Goal: Task Accomplishment & Management: Use online tool/utility

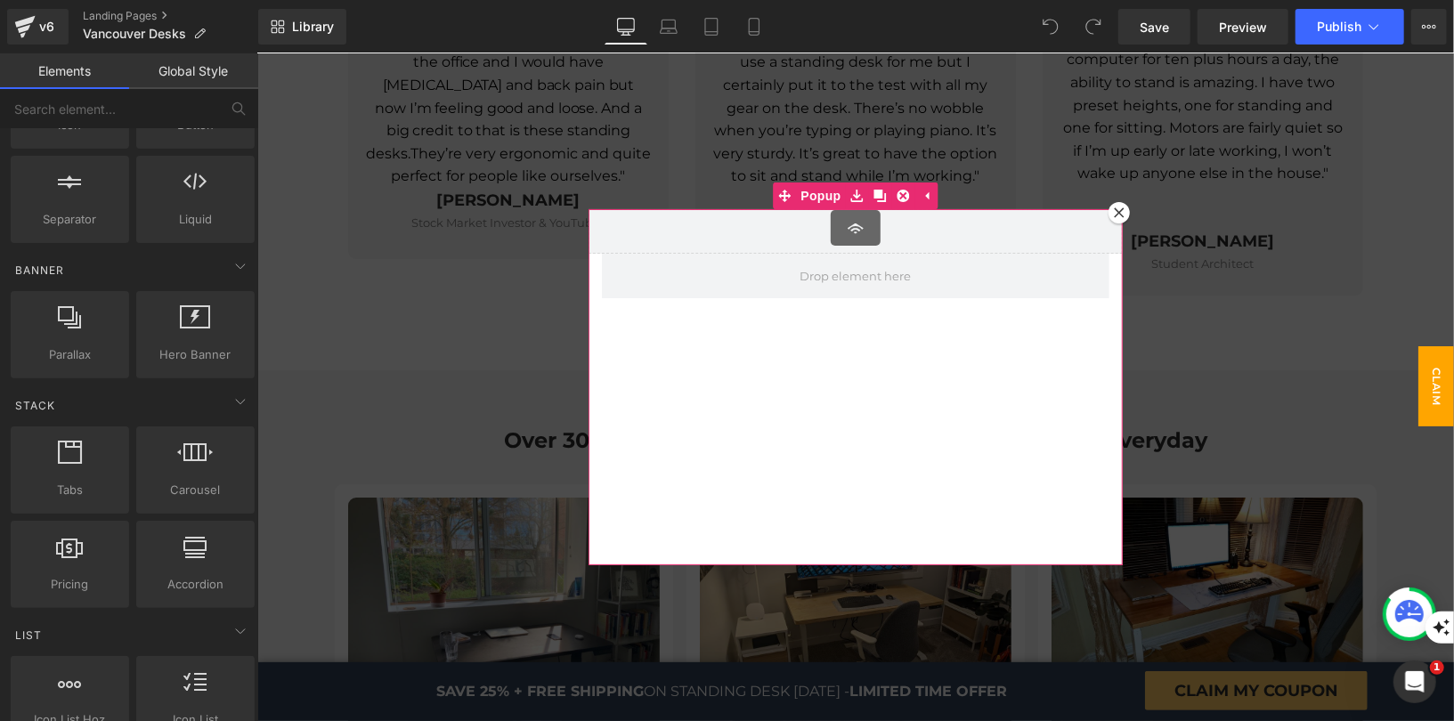
scroll to position [3980, 0]
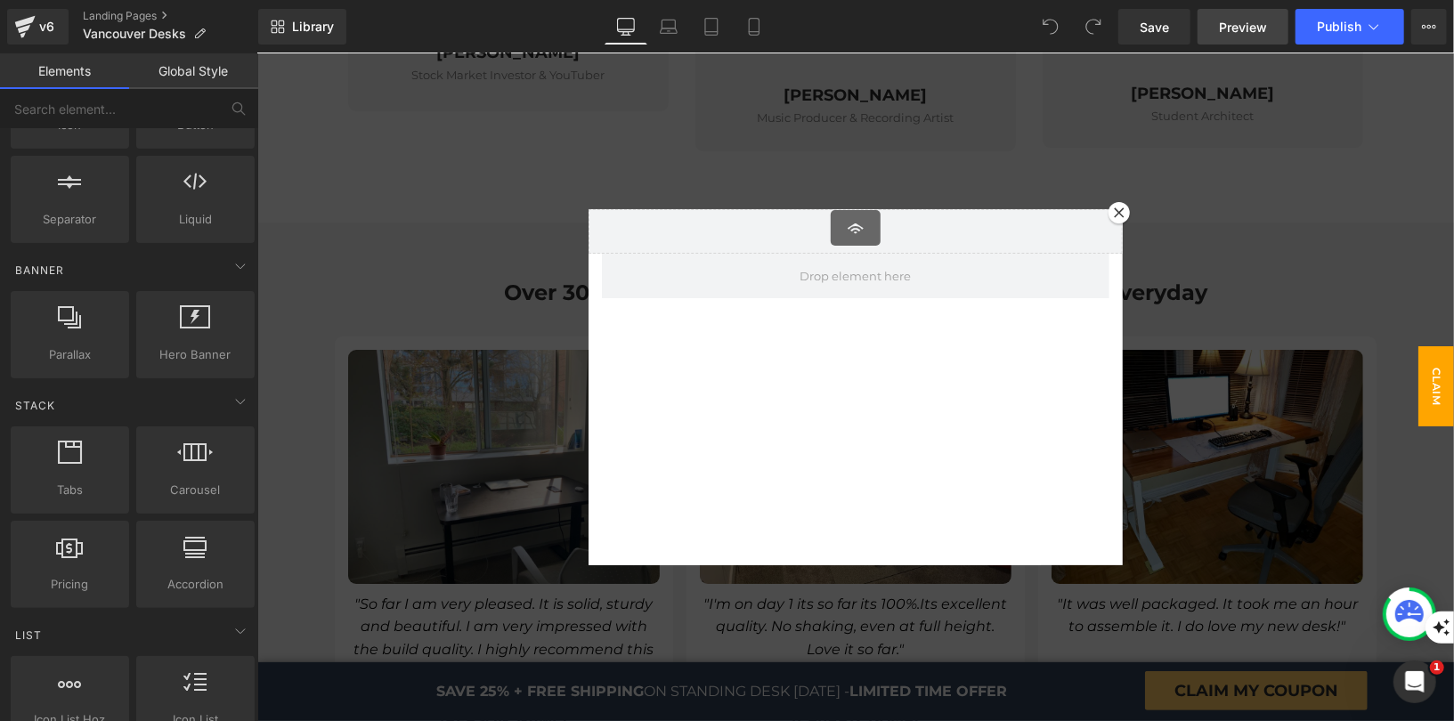
click at [1238, 35] on span "Preview" at bounding box center [1243, 27] width 48 height 19
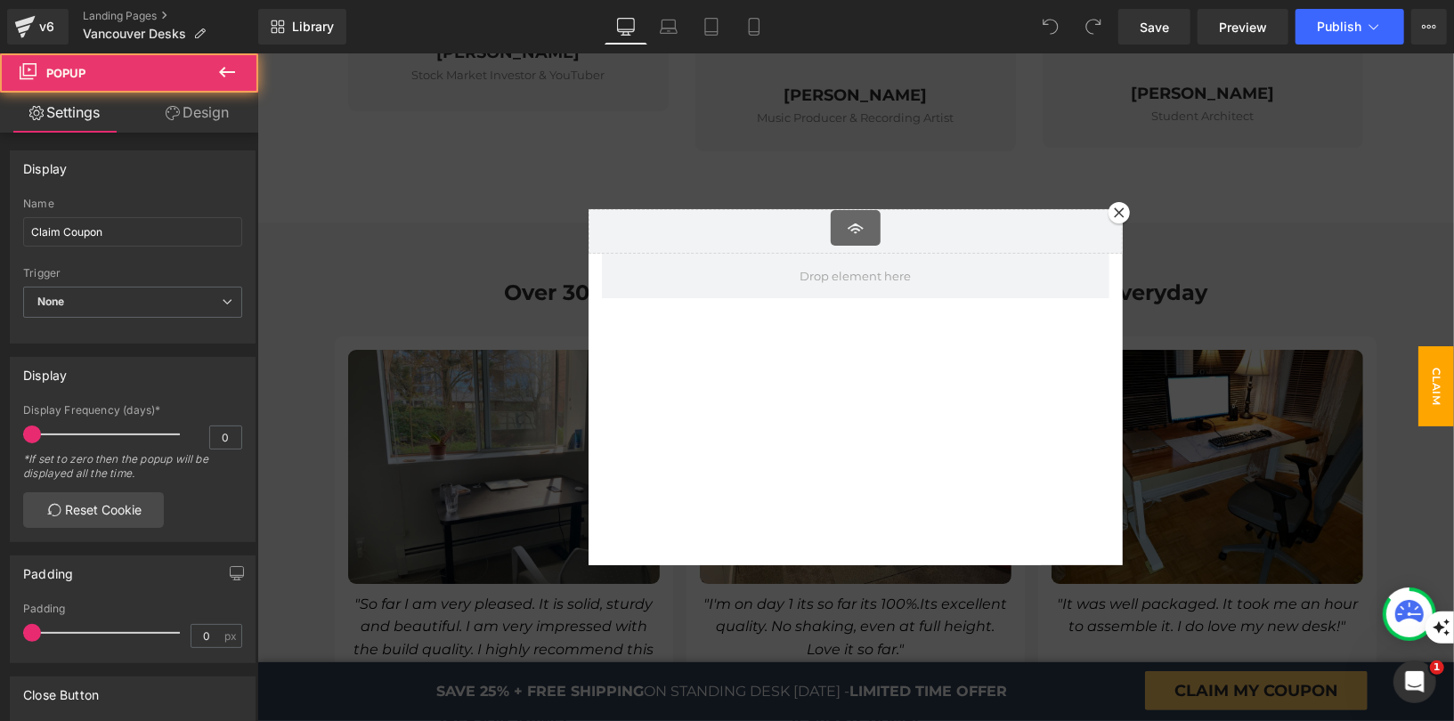
click at [1111, 205] on div at bounding box center [1117, 211] width 21 height 21
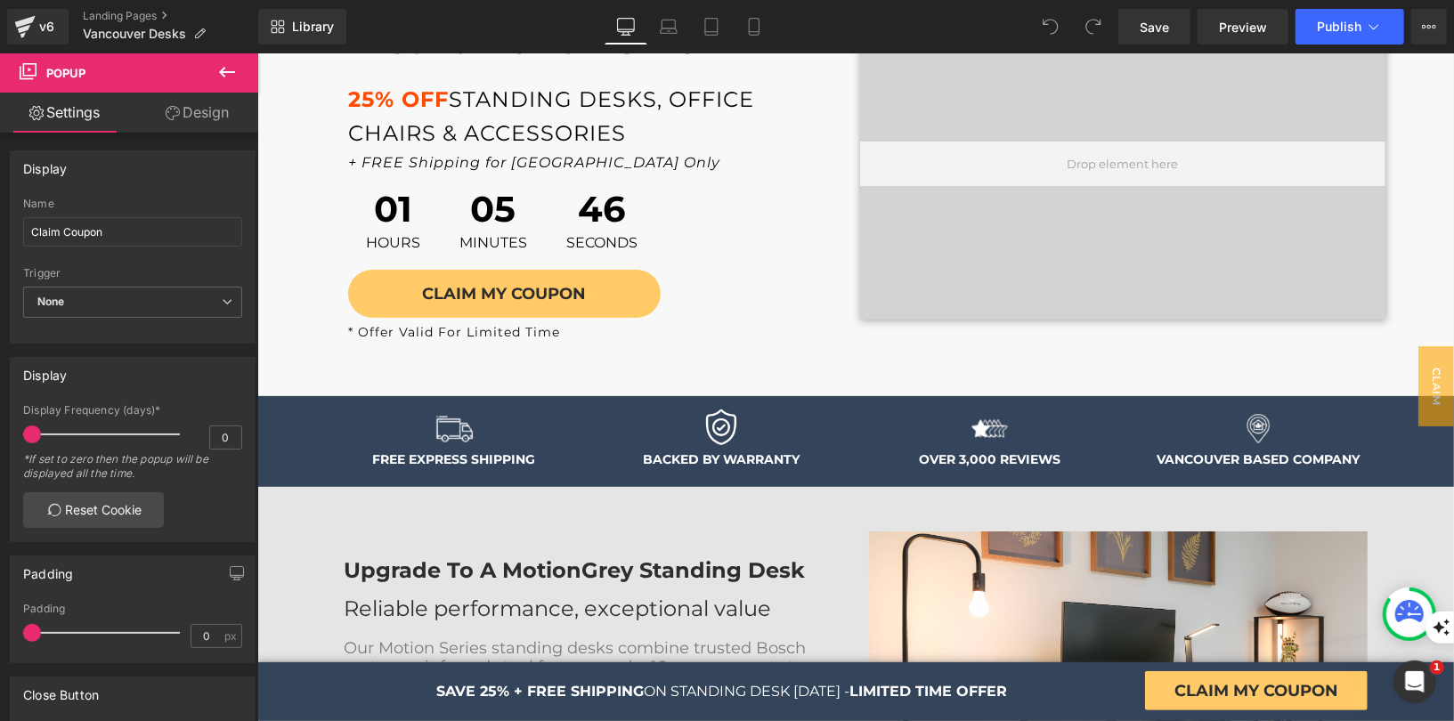
scroll to position [0, 0]
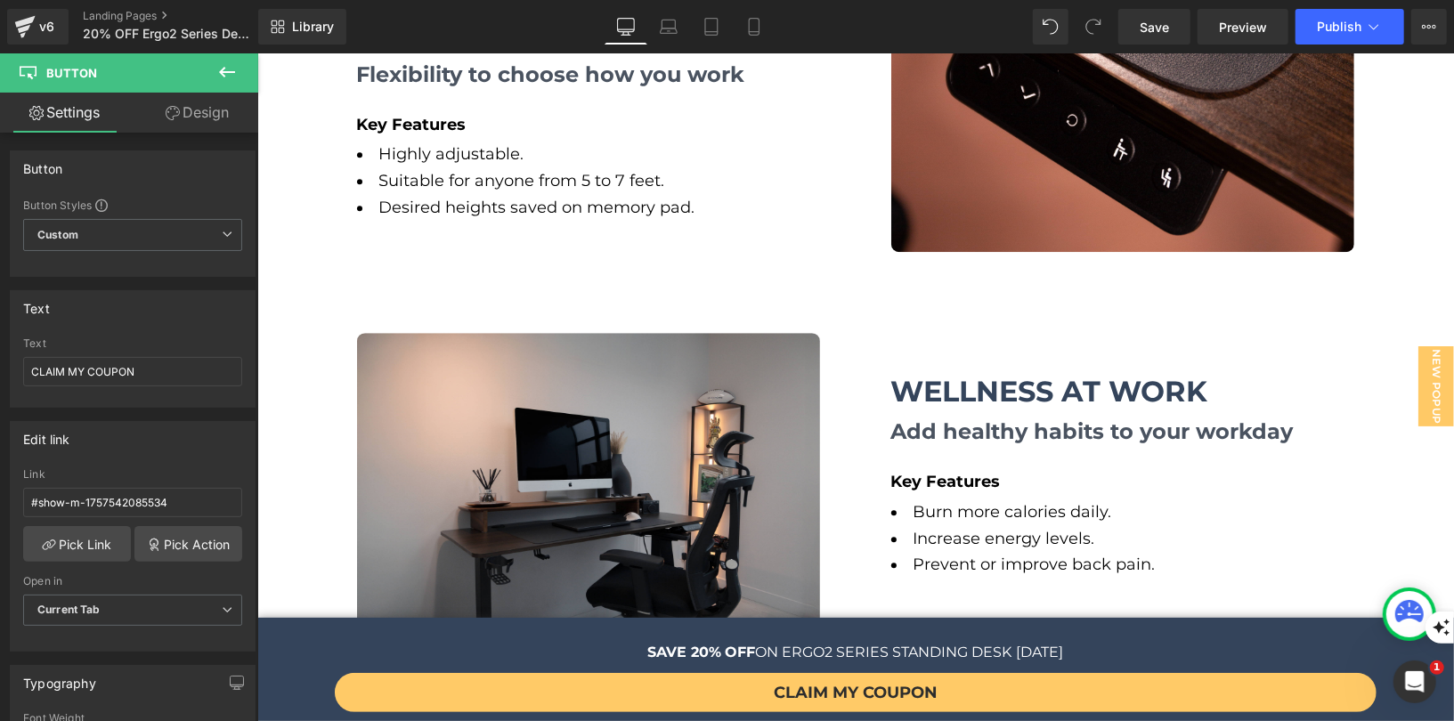
scroll to position [2546, 0]
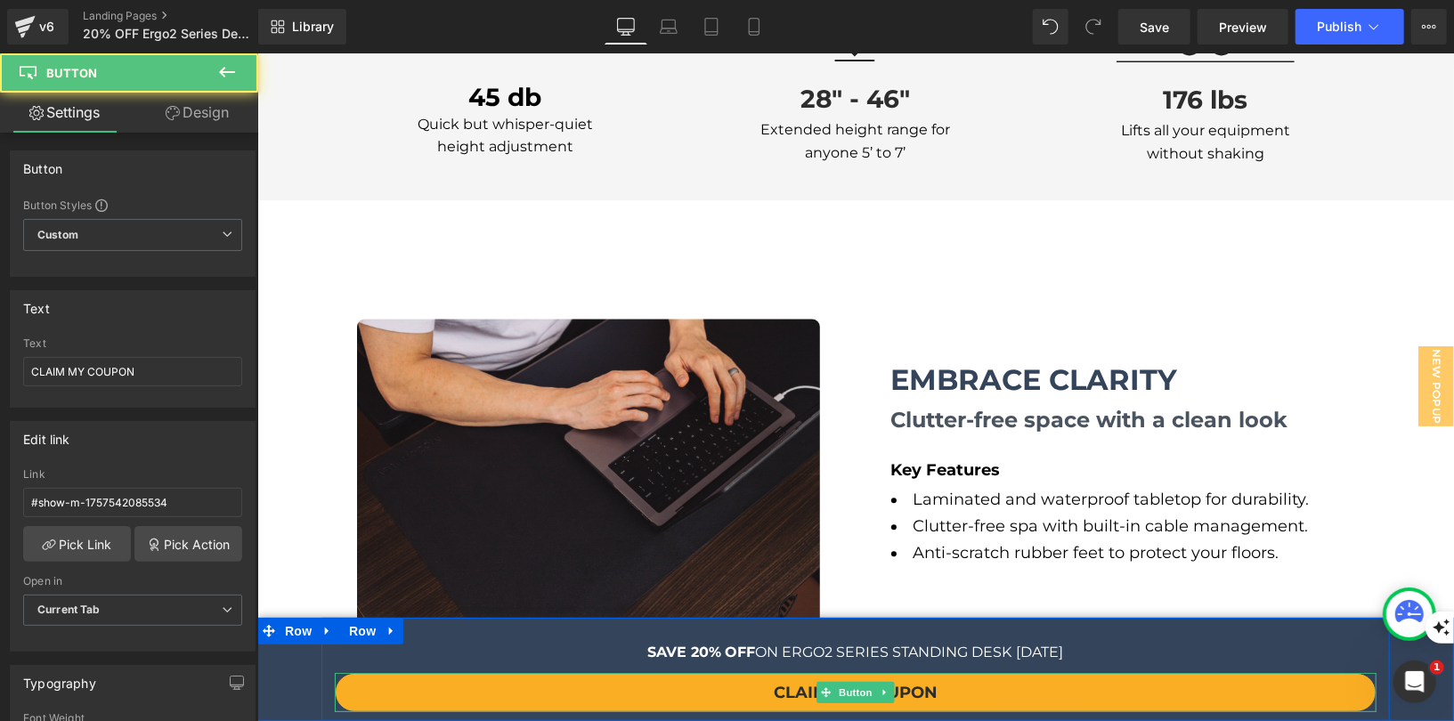
click at [604, 693] on link "CLAIM MY COUPON" at bounding box center [855, 691] width 1042 height 39
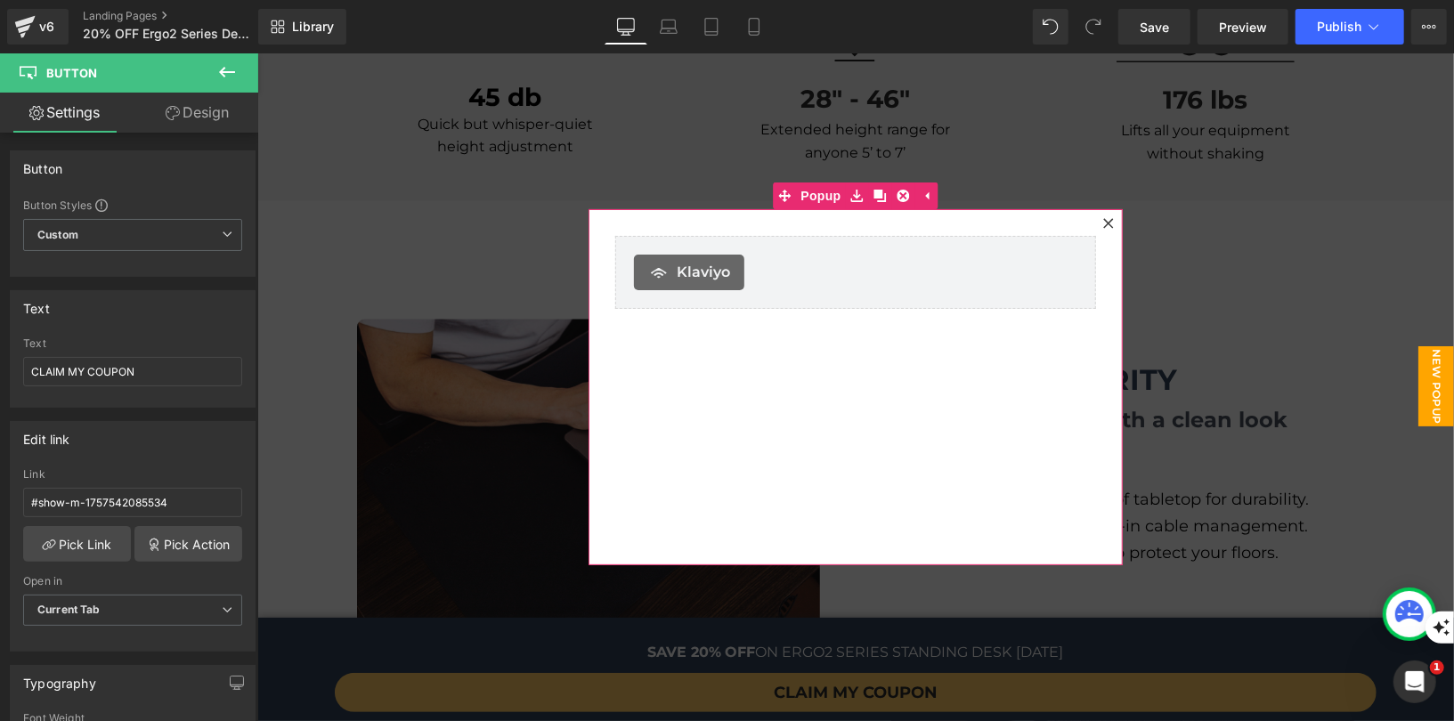
click at [1104, 219] on icon at bounding box center [1107, 222] width 11 height 11
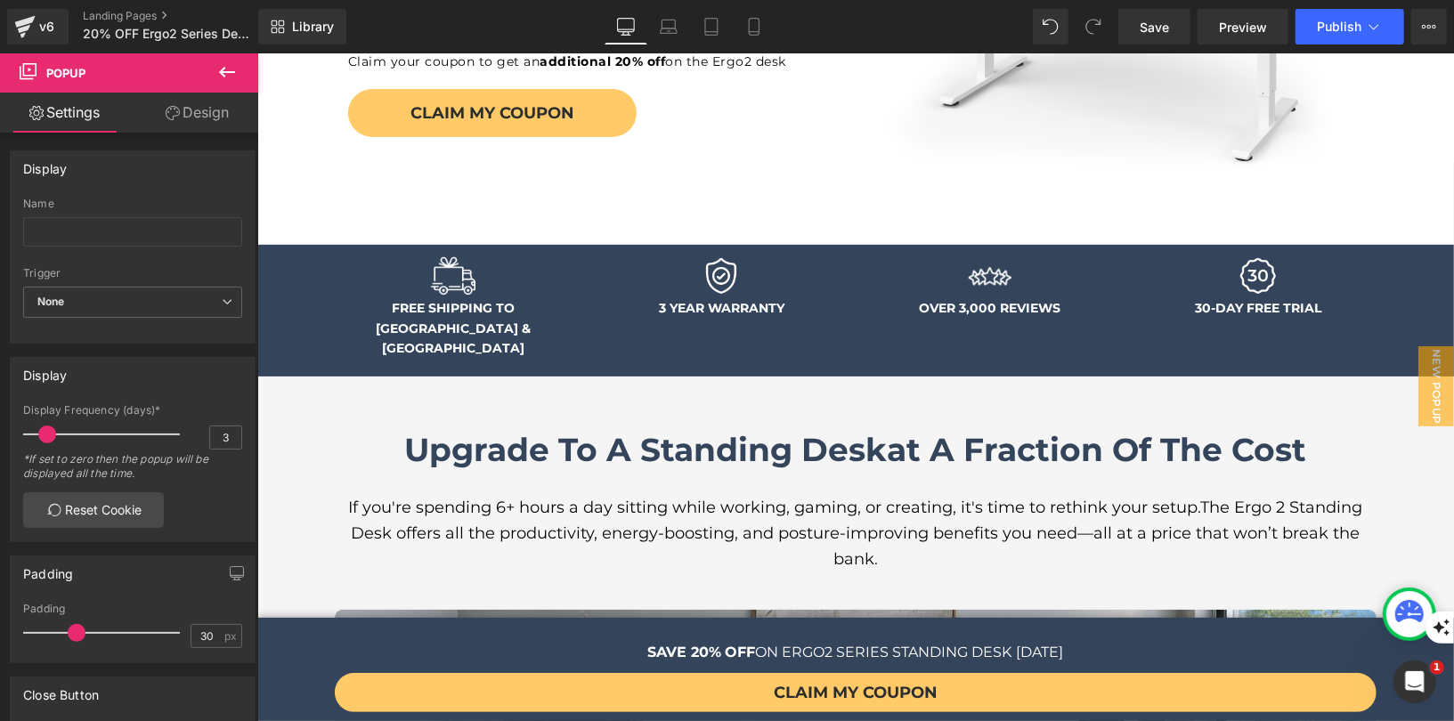
scroll to position [0, 0]
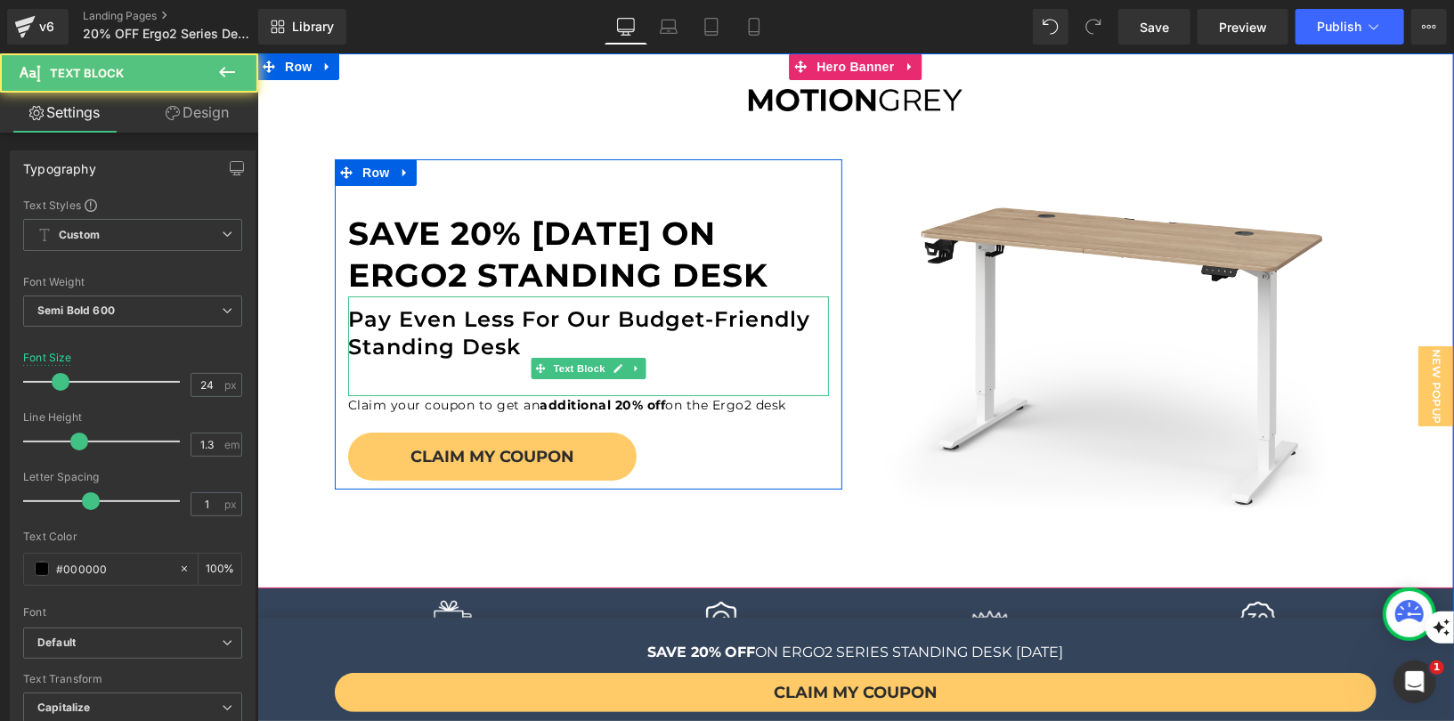
click at [517, 346] on div "Pay Even Less for our Budget-Friendly Standing Desk" at bounding box center [587, 346] width 481 height 100
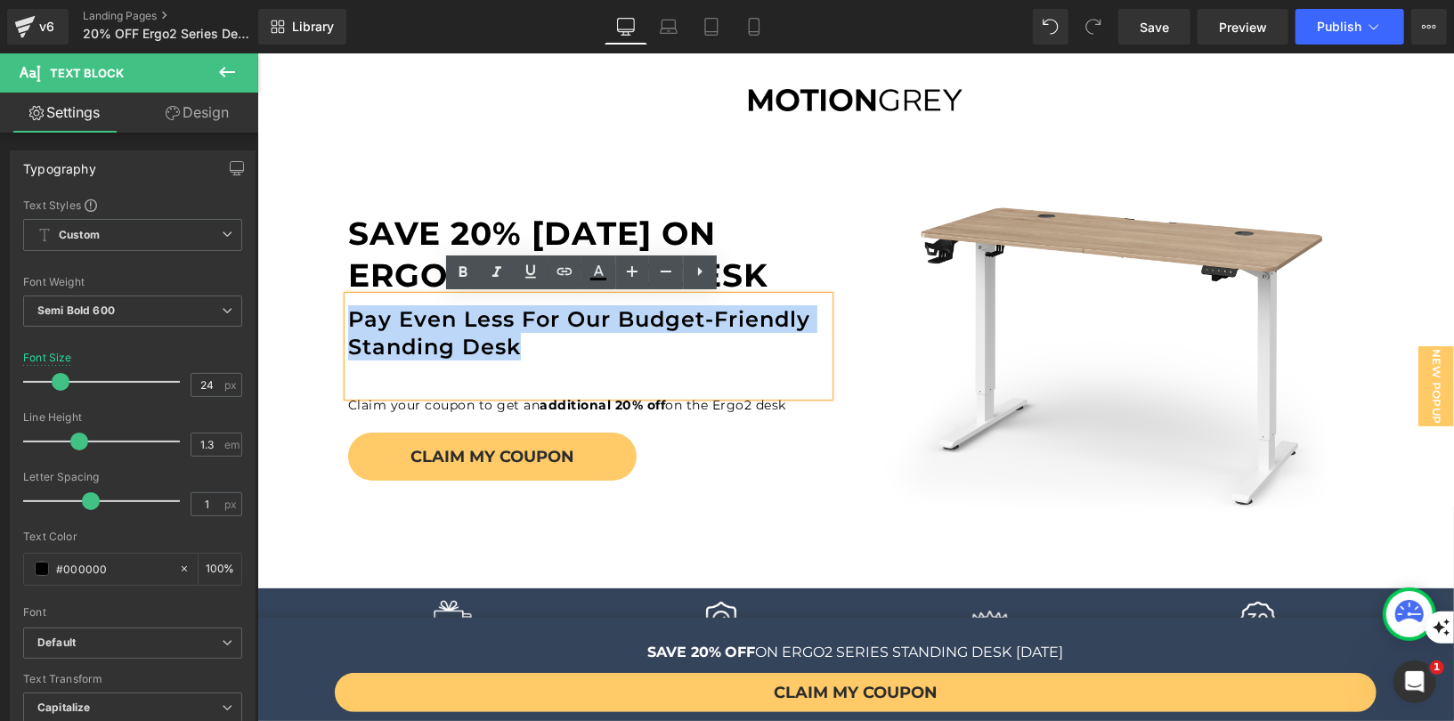
drag, startPoint x: 515, startPoint y: 346, endPoint x: 342, endPoint y: 319, distance: 175.8
click at [347, 319] on div "Pay Even Less for our Budget-Friendly Standing Desk" at bounding box center [587, 346] width 481 height 100
click at [555, 403] on span "Text Block" at bounding box center [577, 403] width 59 height 21
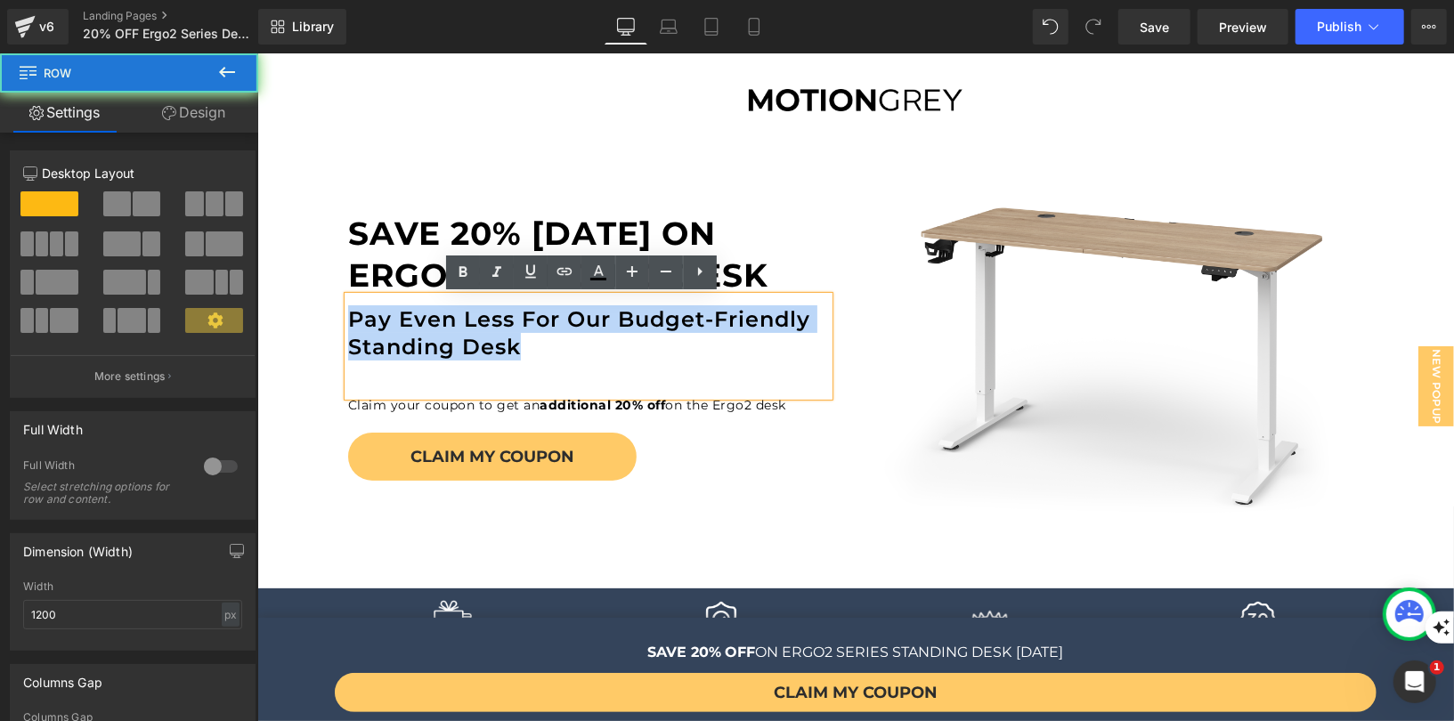
click at [743, 419] on div "SAVE 20% TODAY ON ERGO2 STANDING DESK Heading Pay Even Less for our Budget-Frie…" at bounding box center [587, 323] width 507 height 312
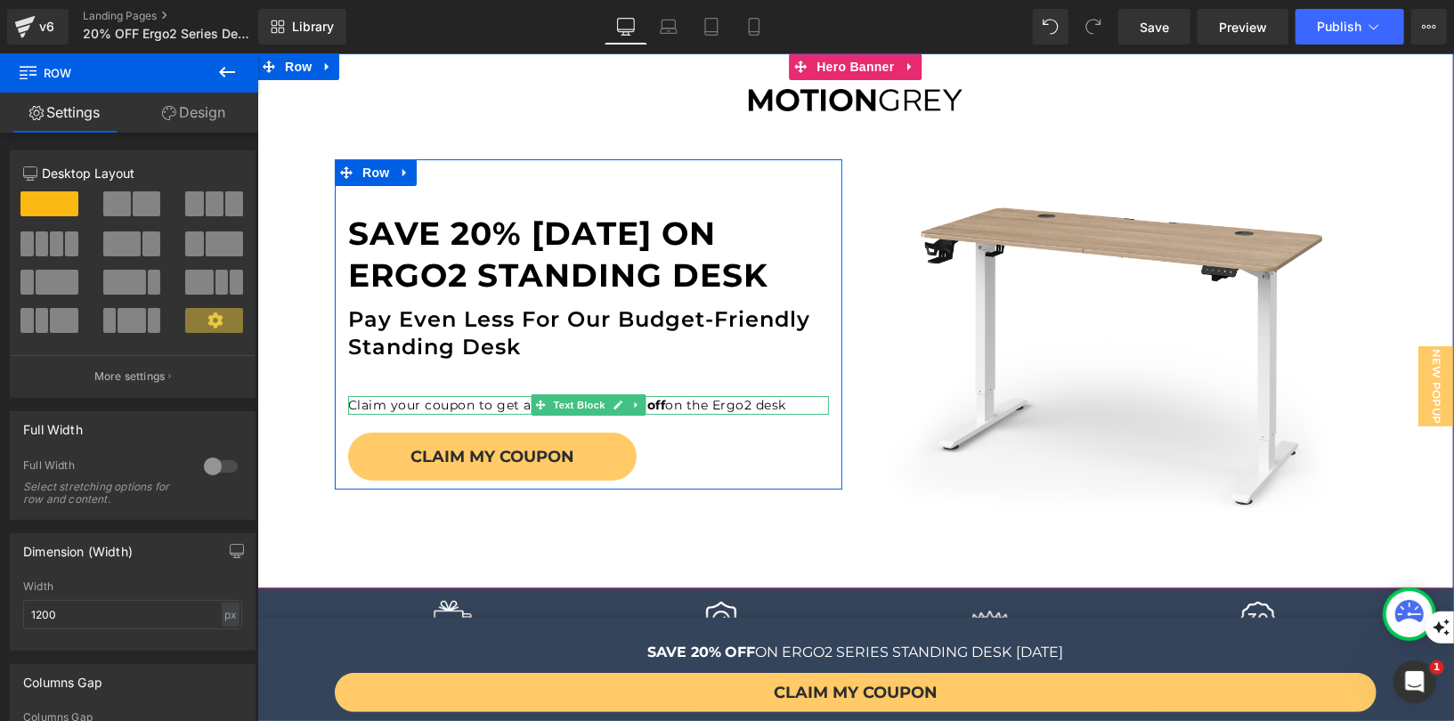
click at [549, 397] on span "Text Block" at bounding box center [577, 403] width 59 height 21
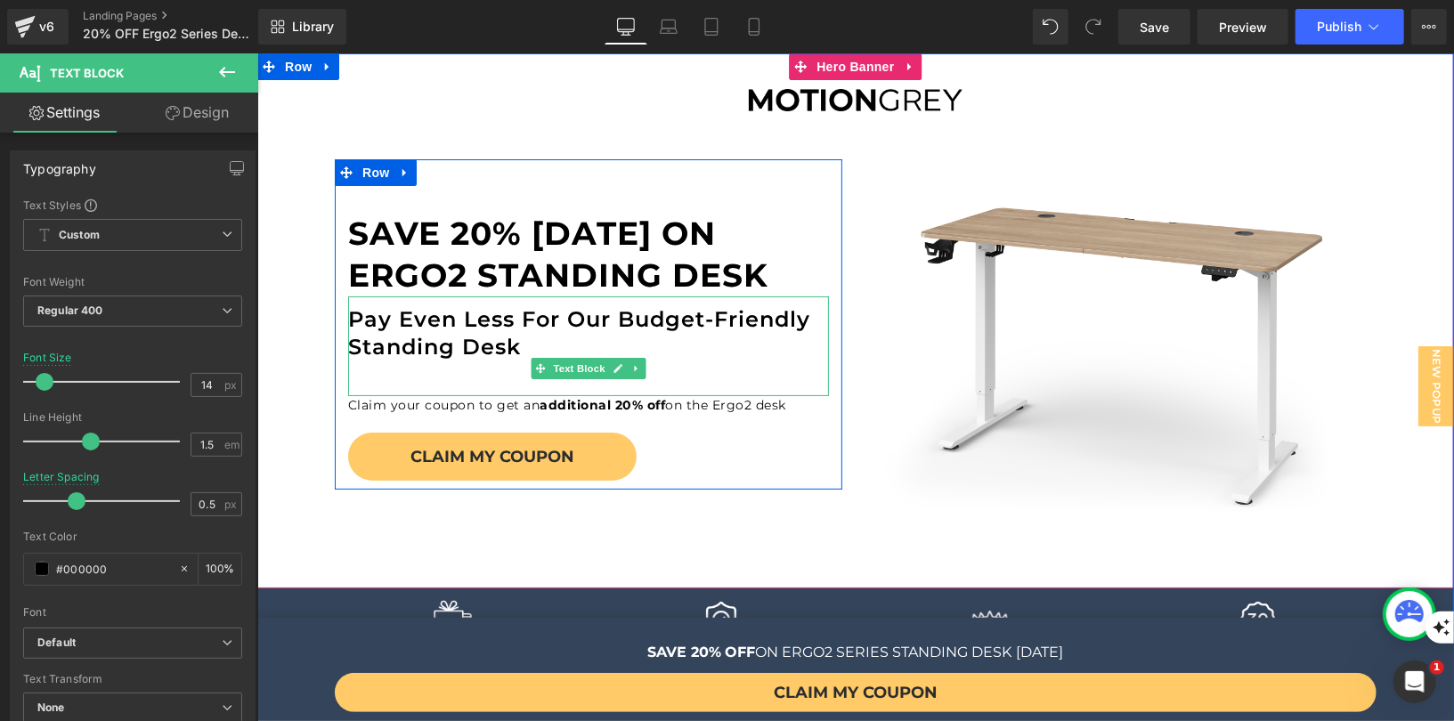
click at [727, 376] on div "Pay Even Less for our Budget-Friendly Standing Desk" at bounding box center [587, 346] width 481 height 100
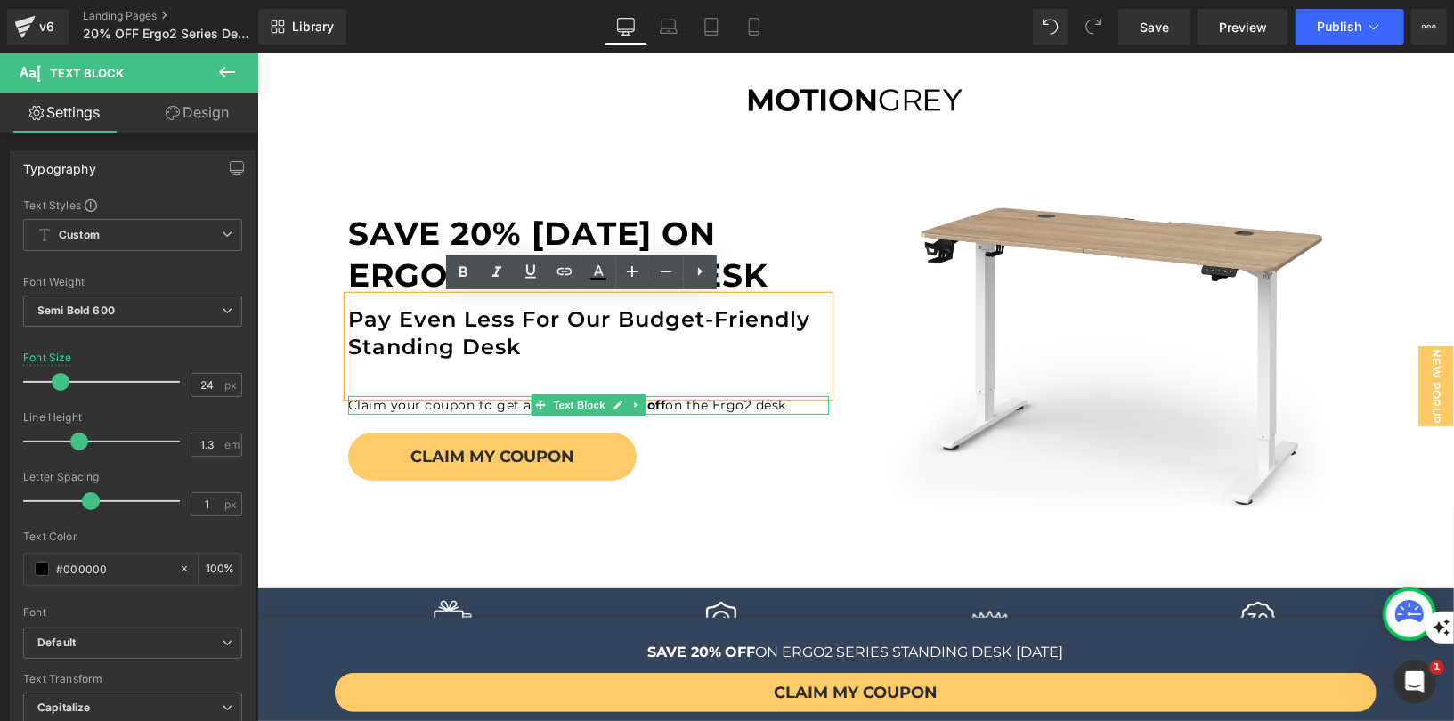
click at [701, 403] on div "Claim your coupon to get an additional 20% off on the Ergo2 desk" at bounding box center [587, 404] width 481 height 19
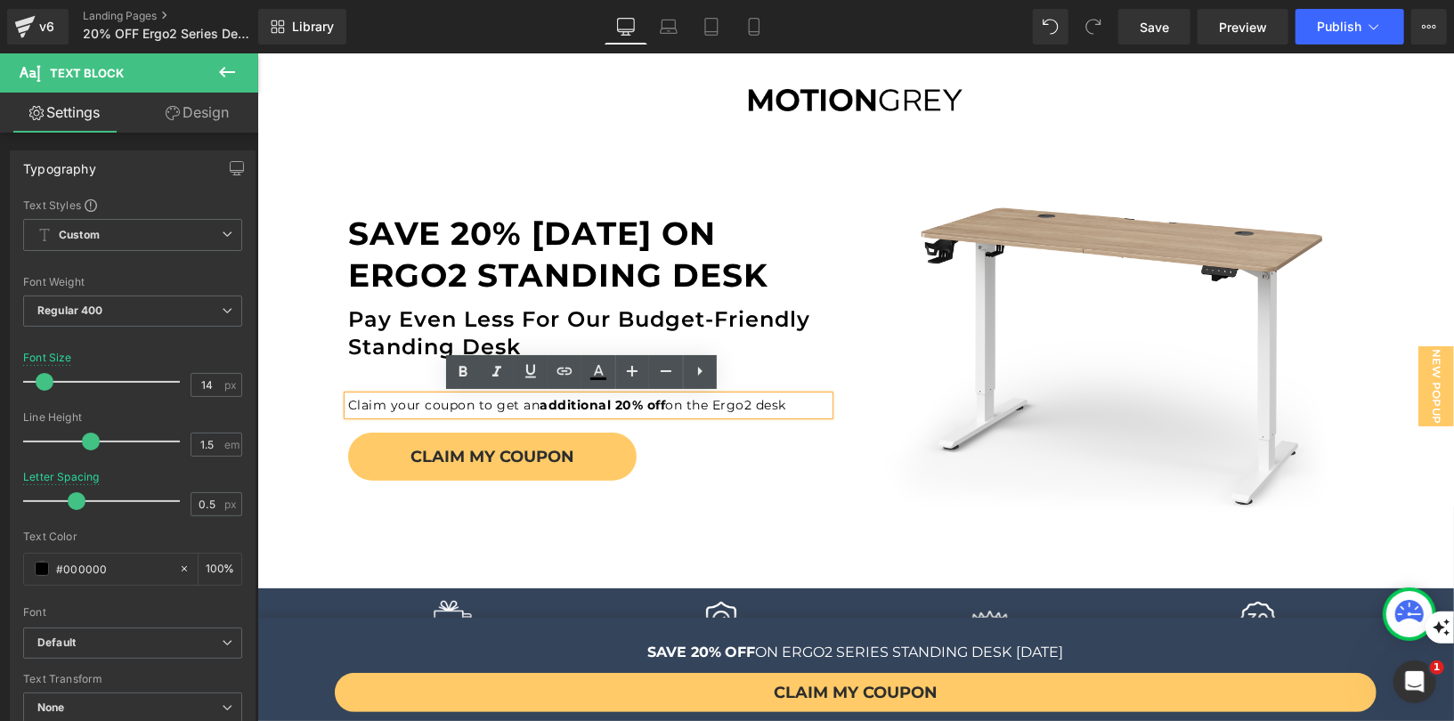
click at [604, 398] on div "Claim your coupon to get an additional 20% off on the Ergo2 desk" at bounding box center [587, 404] width 481 height 19
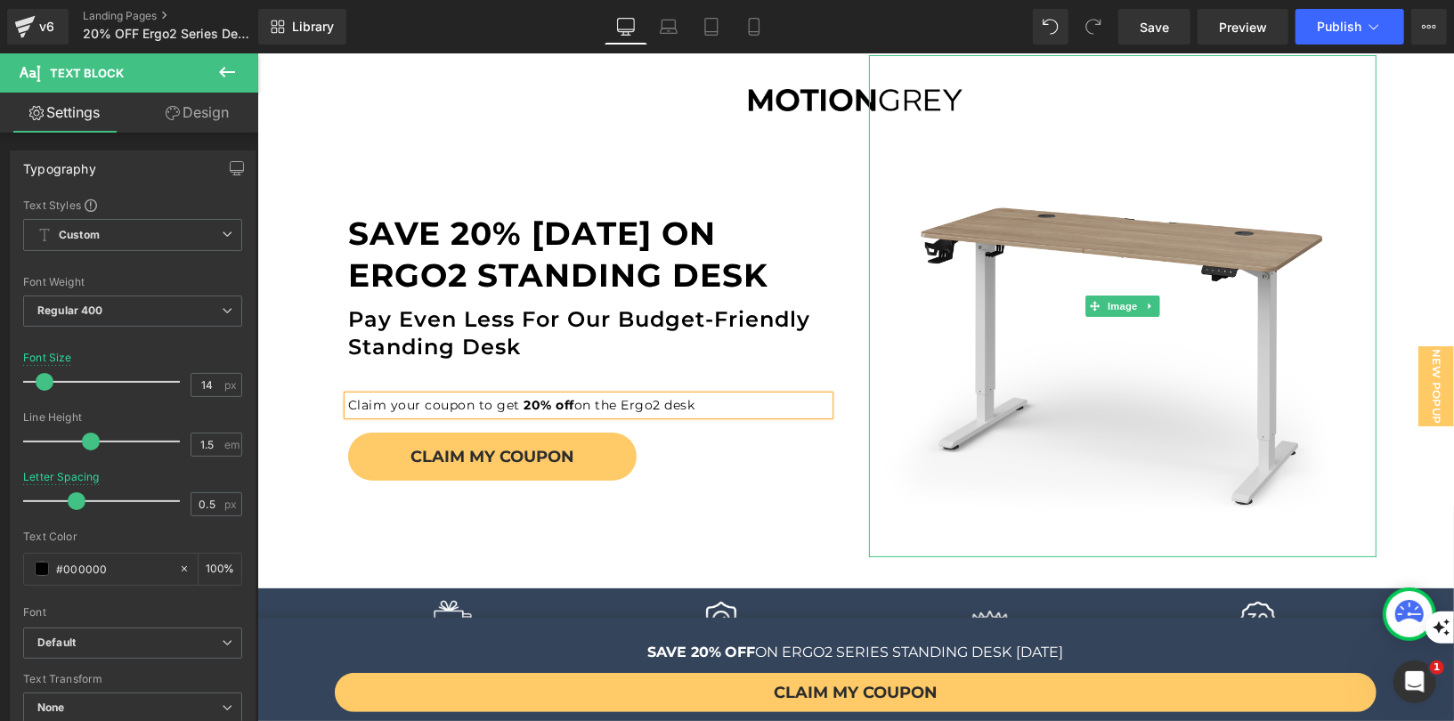
click at [1063, 447] on img at bounding box center [1122, 305] width 502 height 502
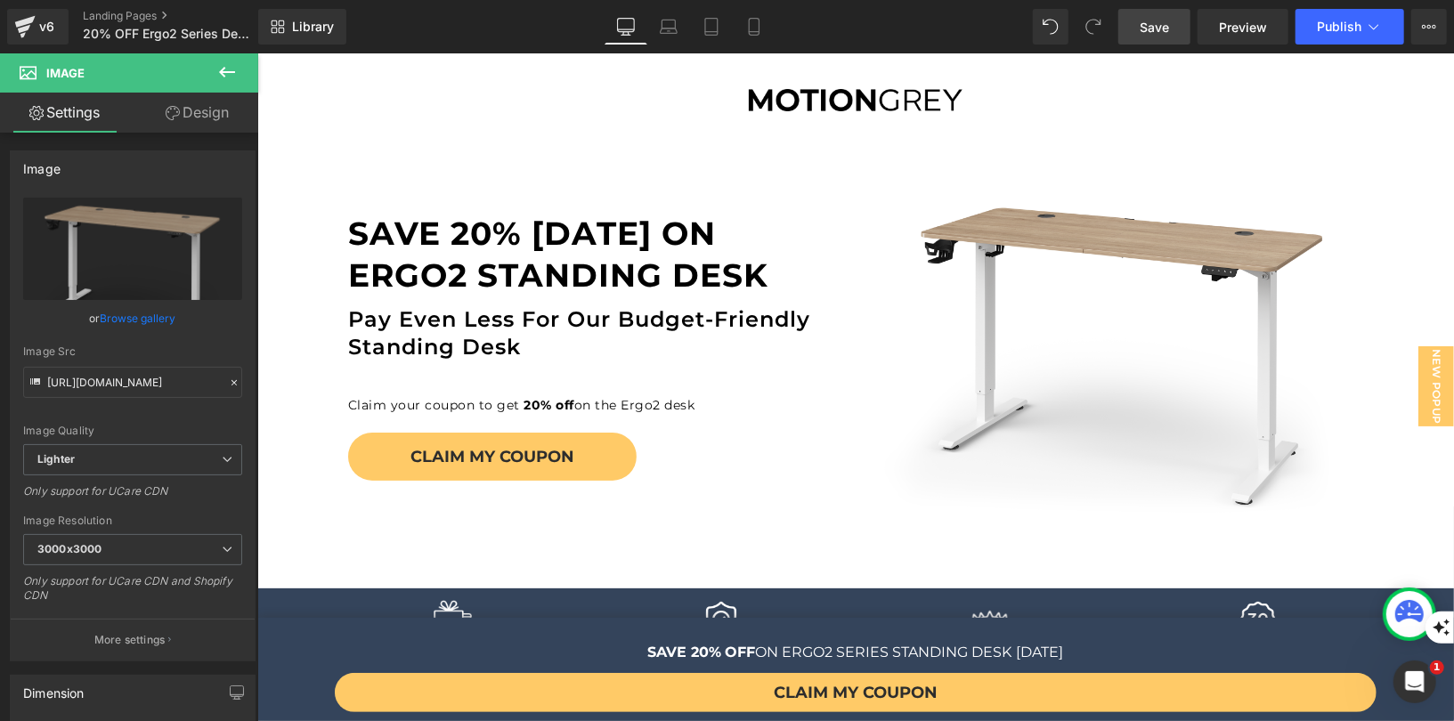
click at [1177, 33] on link "Save" at bounding box center [1154, 27] width 72 height 36
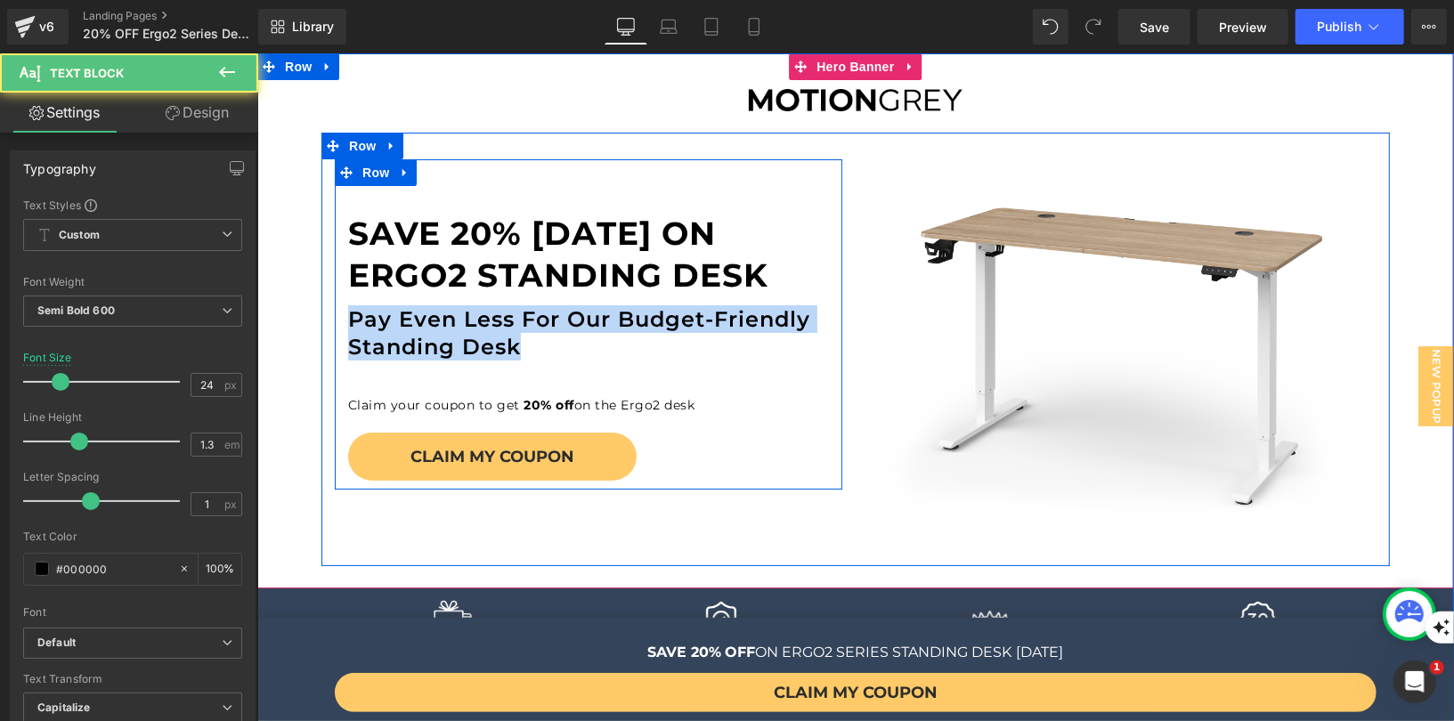
drag, startPoint x: 515, startPoint y: 347, endPoint x: 334, endPoint y: 312, distance: 184.0
click at [334, 312] on div "SAVE 20% TODAY ON ERGO2 STANDING DESK Heading Pay Even Less for our Budget-Frie…" at bounding box center [587, 323] width 507 height 312
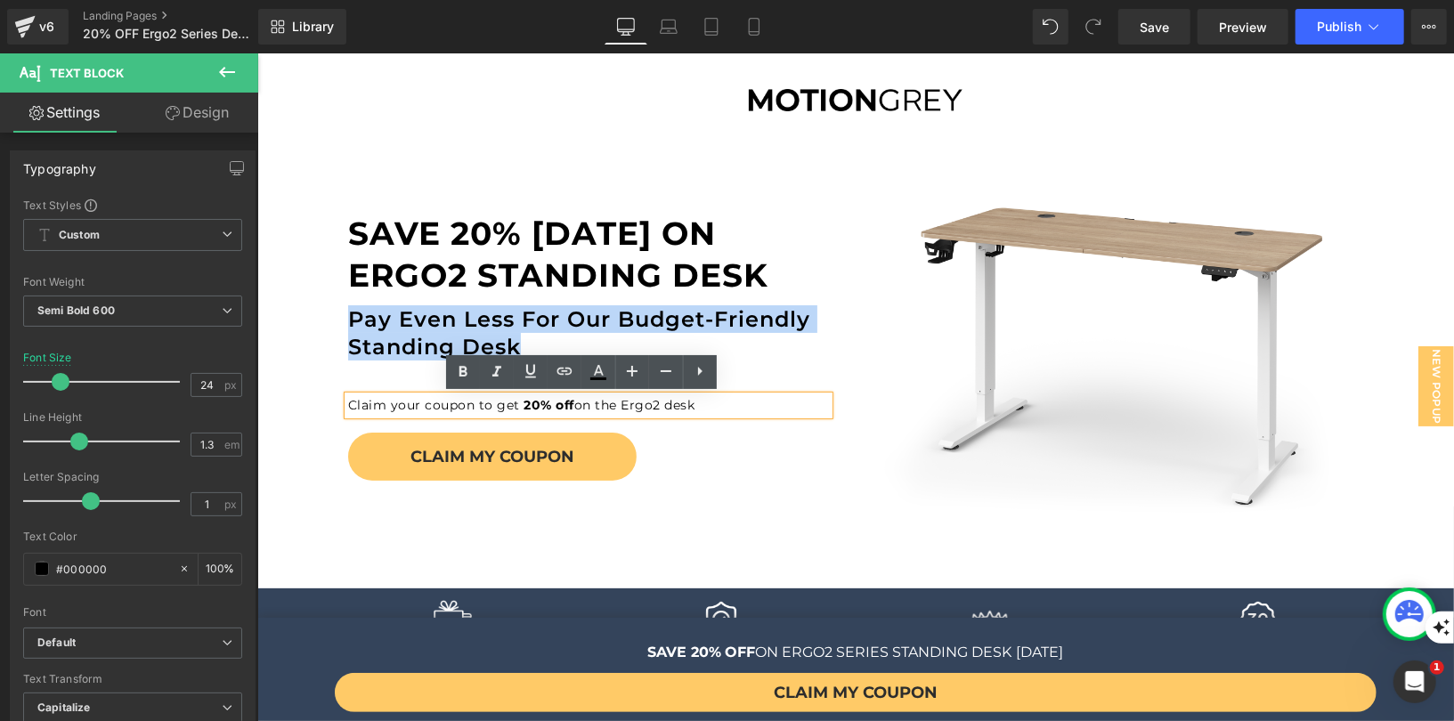
copy undefined "Pay Even Less for our Budget-Friendly Standing Desk"
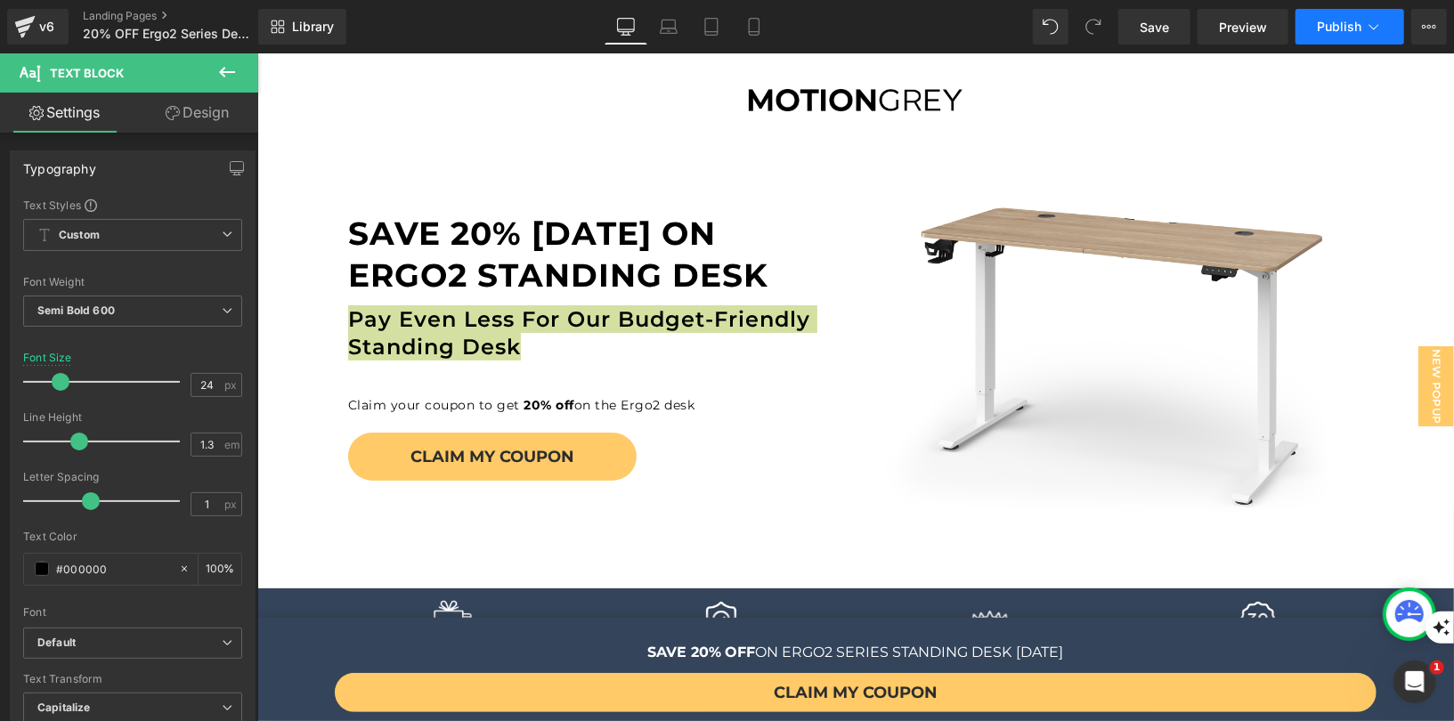
click at [1374, 28] on icon at bounding box center [1374, 27] width 18 height 18
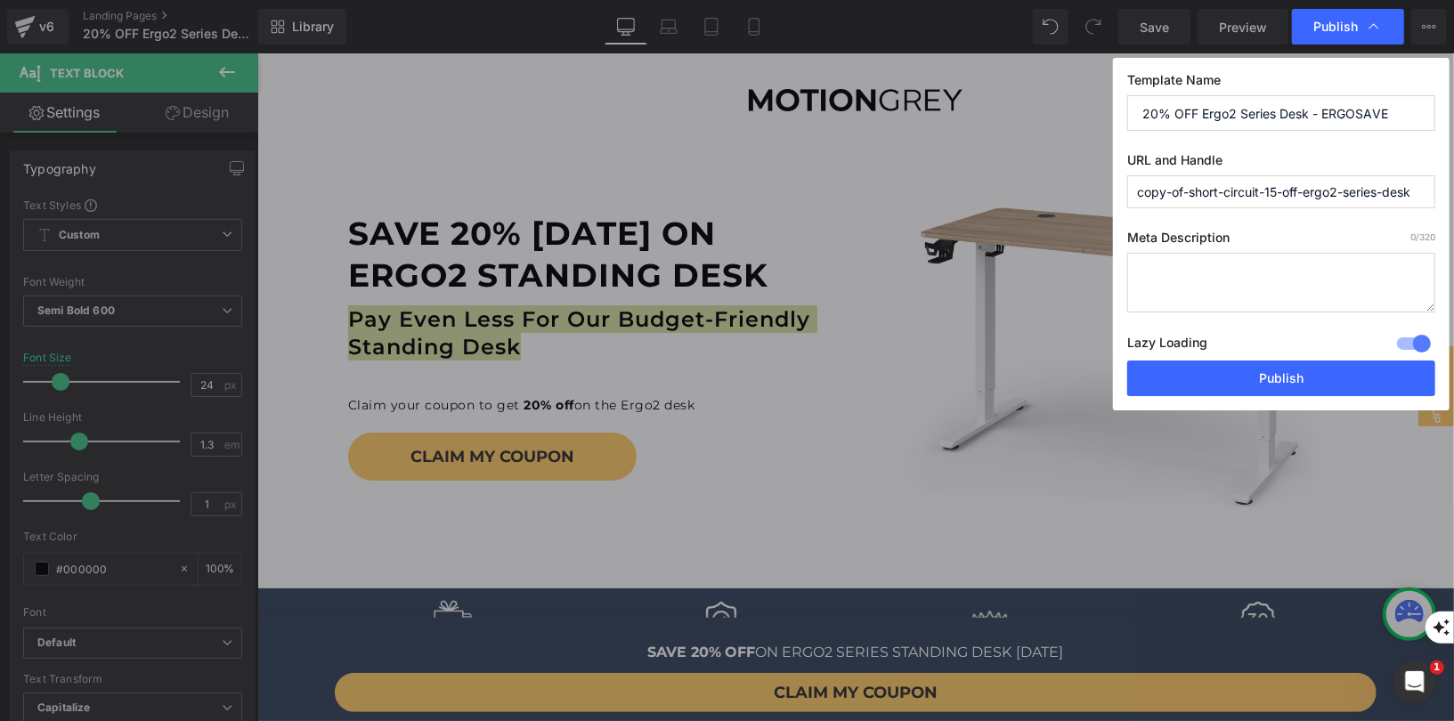
drag, startPoint x: 1423, startPoint y: 189, endPoint x: 1132, endPoint y: 178, distance: 290.4
click at [1132, 178] on input "copy-of-short-circuit-15-off-ergo2-series-desk" at bounding box center [1281, 191] width 308 height 33
type input "er"
drag, startPoint x: 1351, startPoint y: 114, endPoint x: 1135, endPoint y: 107, distance: 216.4
click at [1135, 107] on input "20% OFF Ergo2 Series Desk - ERGOSAVE" at bounding box center [1281, 113] width 308 height 36
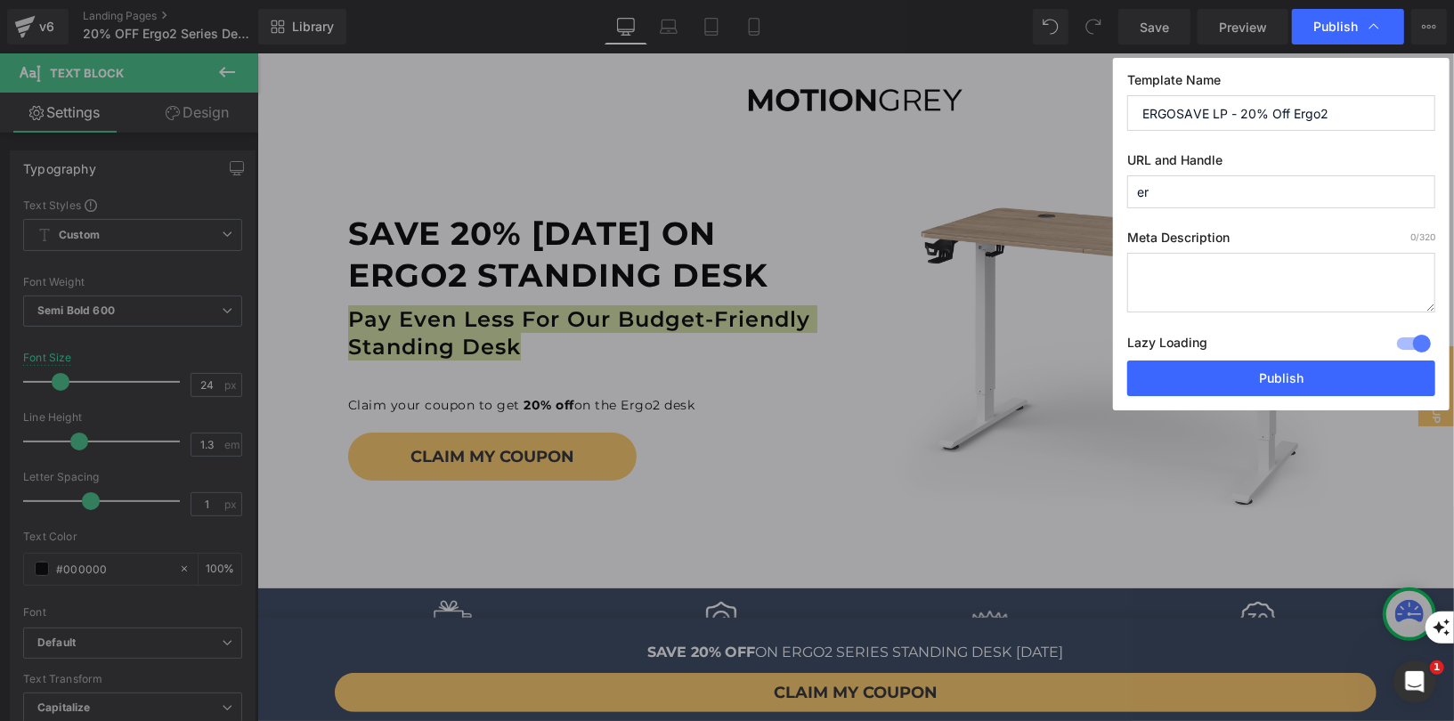
type input "ERGOSAVE LP - 20% Off Ergo2"
click at [1161, 196] on input "er" at bounding box center [1281, 191] width 308 height 33
type input "ergo2-save"
click at [1232, 312] on div "Meta Description 0 /320 Lazy Loading Build Upgrade plan to unlock Lazy loading …" at bounding box center [1281, 295] width 308 height 131
click at [1241, 335] on div "Lazy Loading Build Upgrade plan to unlock" at bounding box center [1281, 345] width 308 height 29
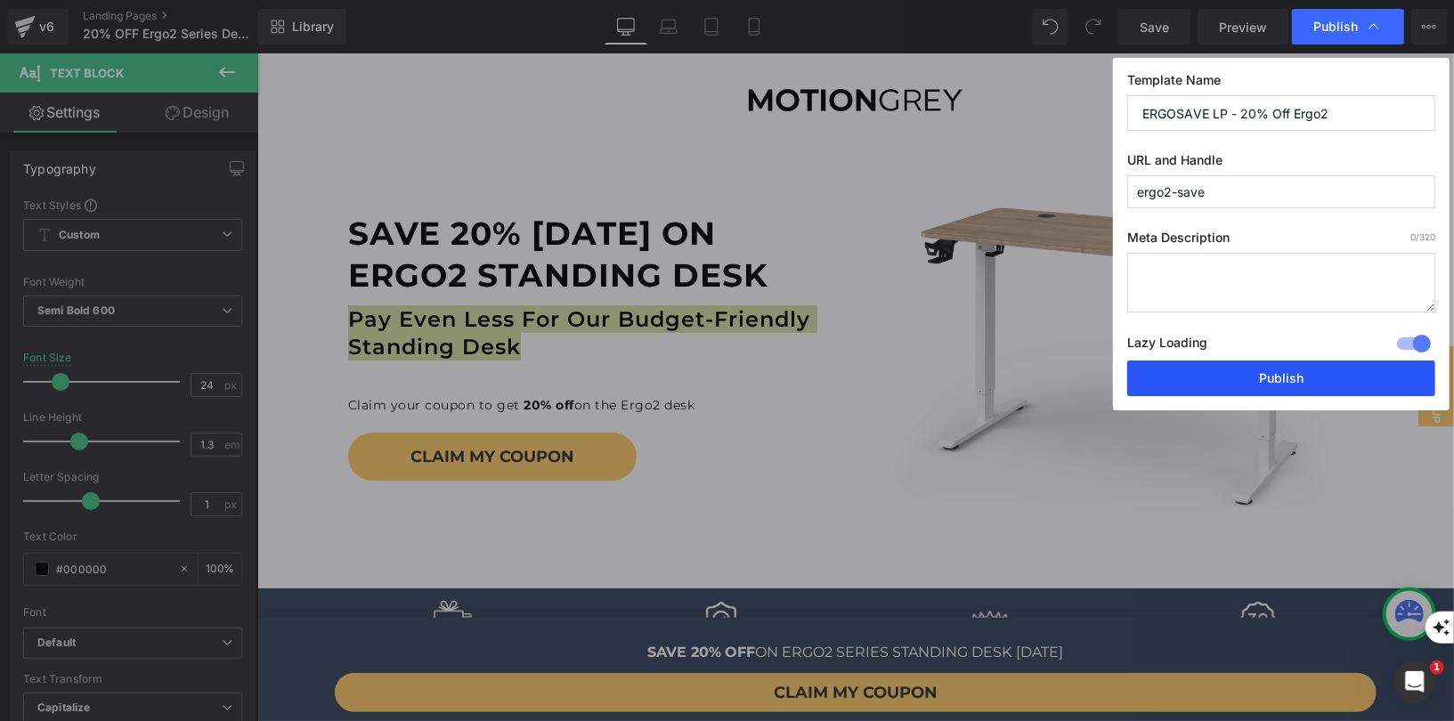
click at [1297, 381] on button "Publish" at bounding box center [1281, 379] width 308 height 36
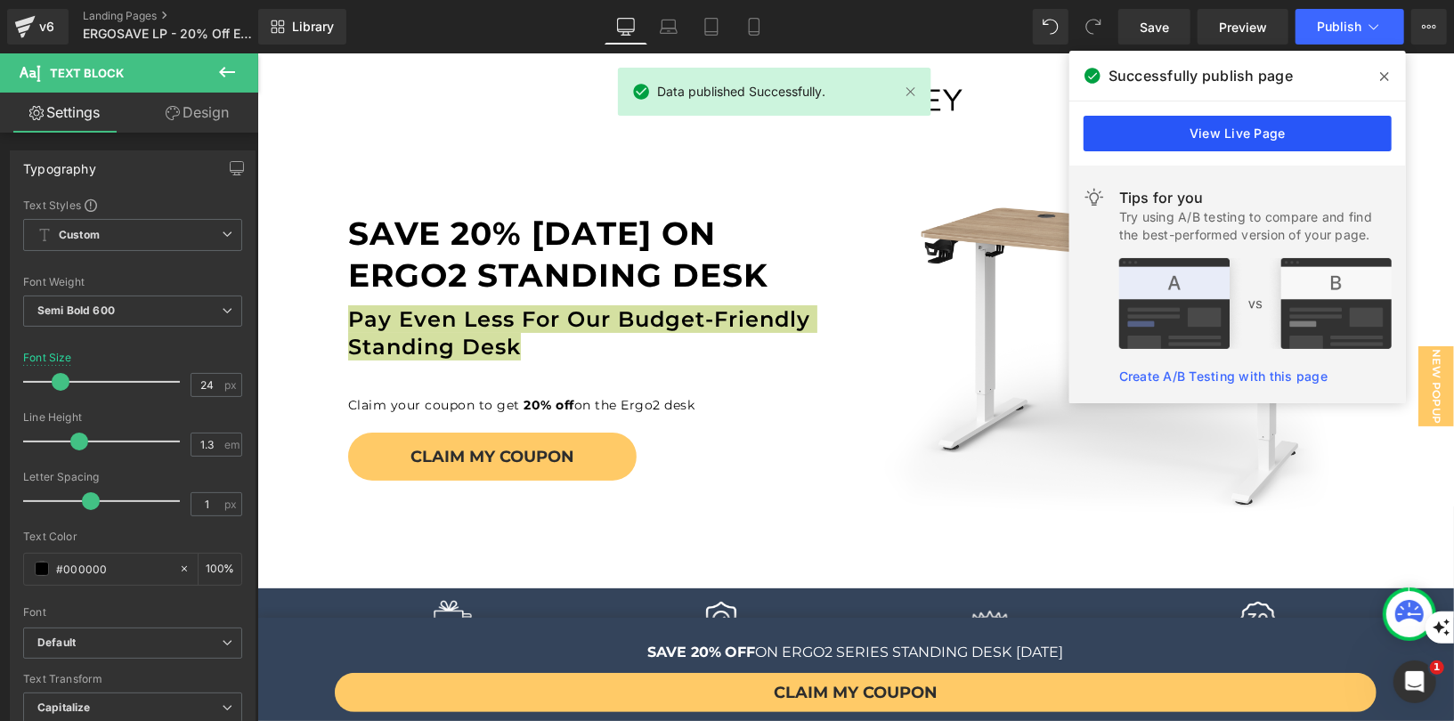
click at [1292, 128] on link "View Live Page" at bounding box center [1237, 134] width 308 height 36
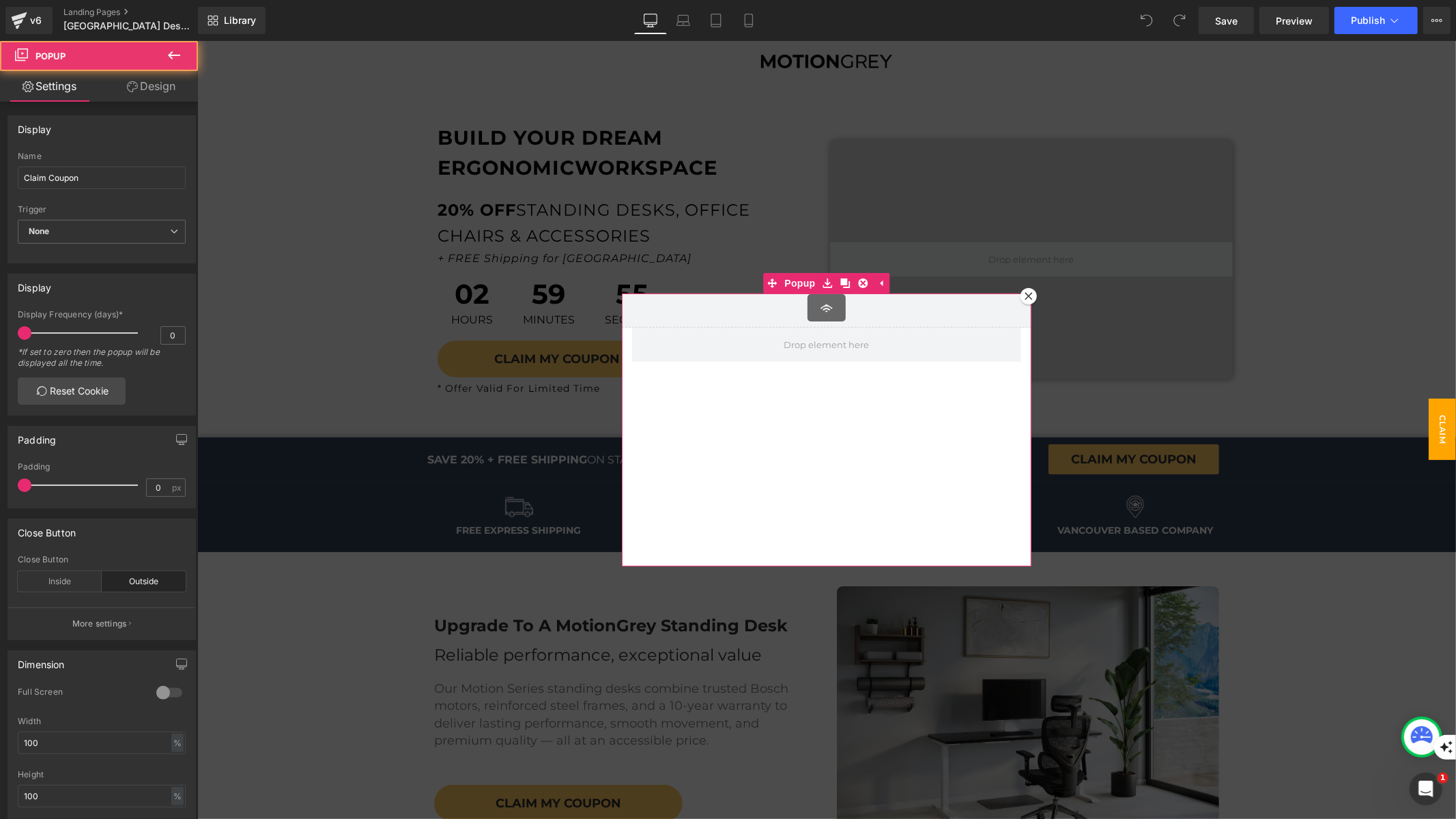
click at [1024, 298] on icon at bounding box center [1027, 295] width 8 height 8
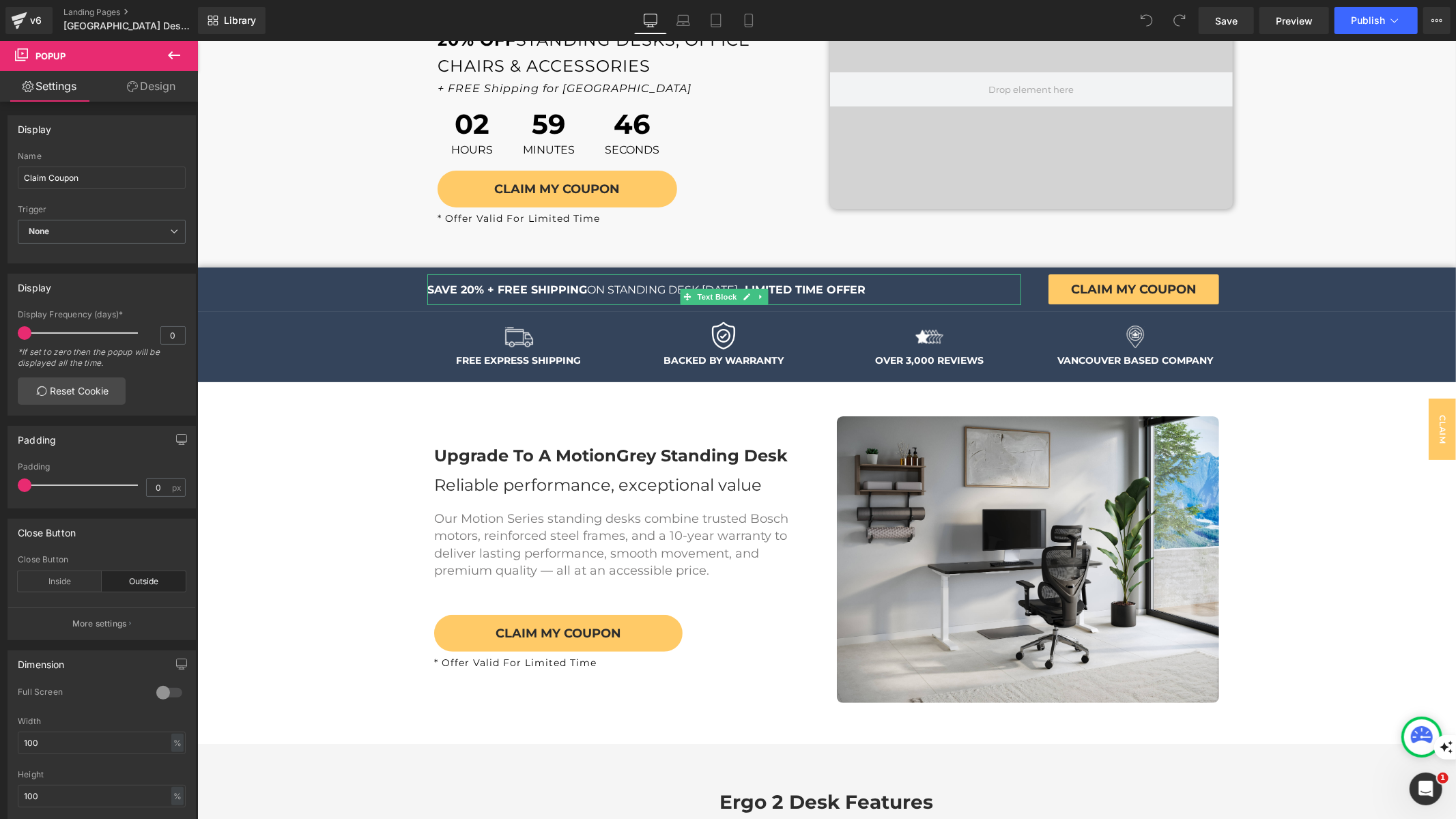
scroll to position [213, 0]
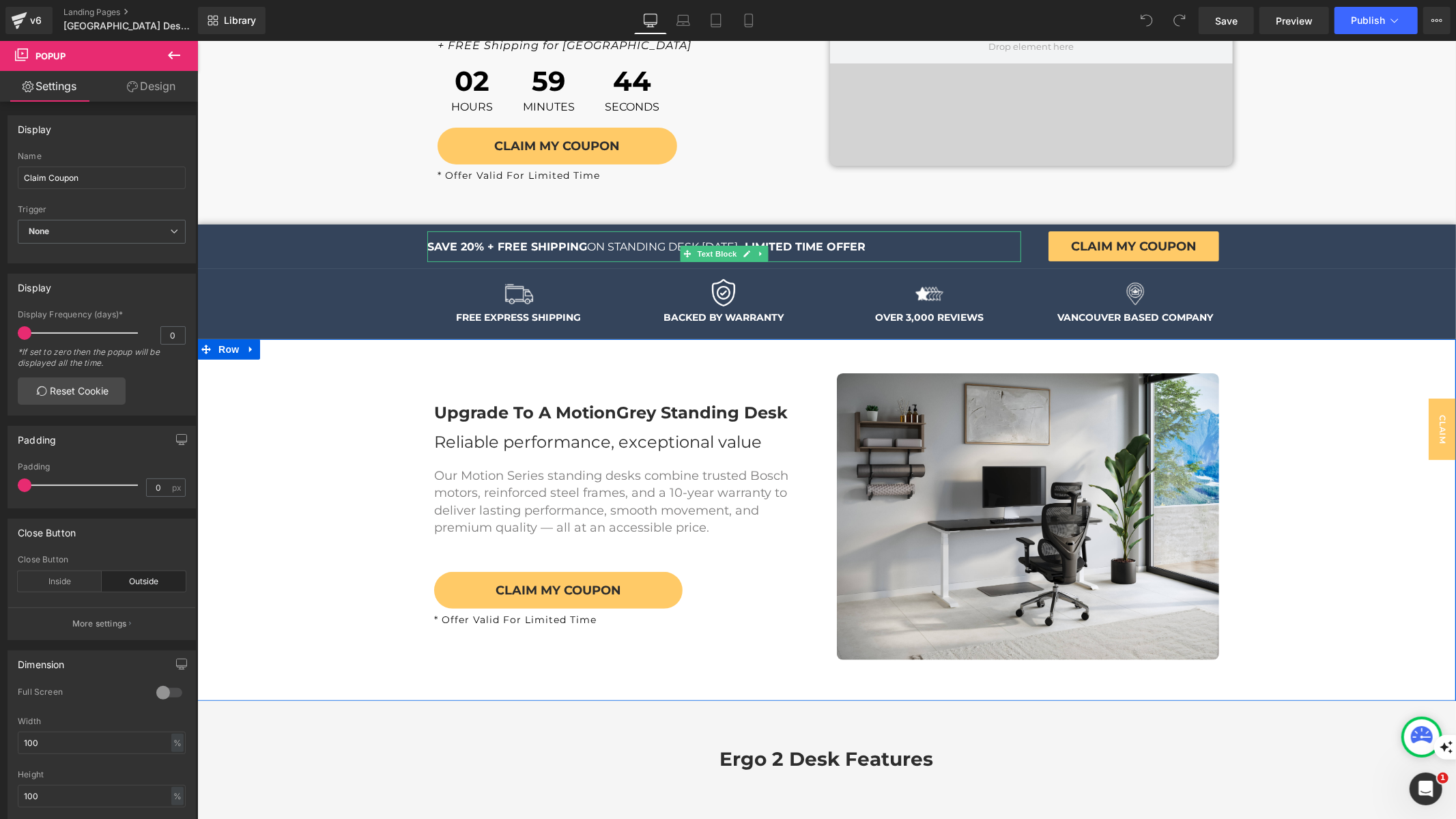
click at [1372, 426] on div "Upgrade To A MotionGrey Standing Desk Heading Reliable performance, exceptional…" at bounding box center [826, 519] width 1259 height 294
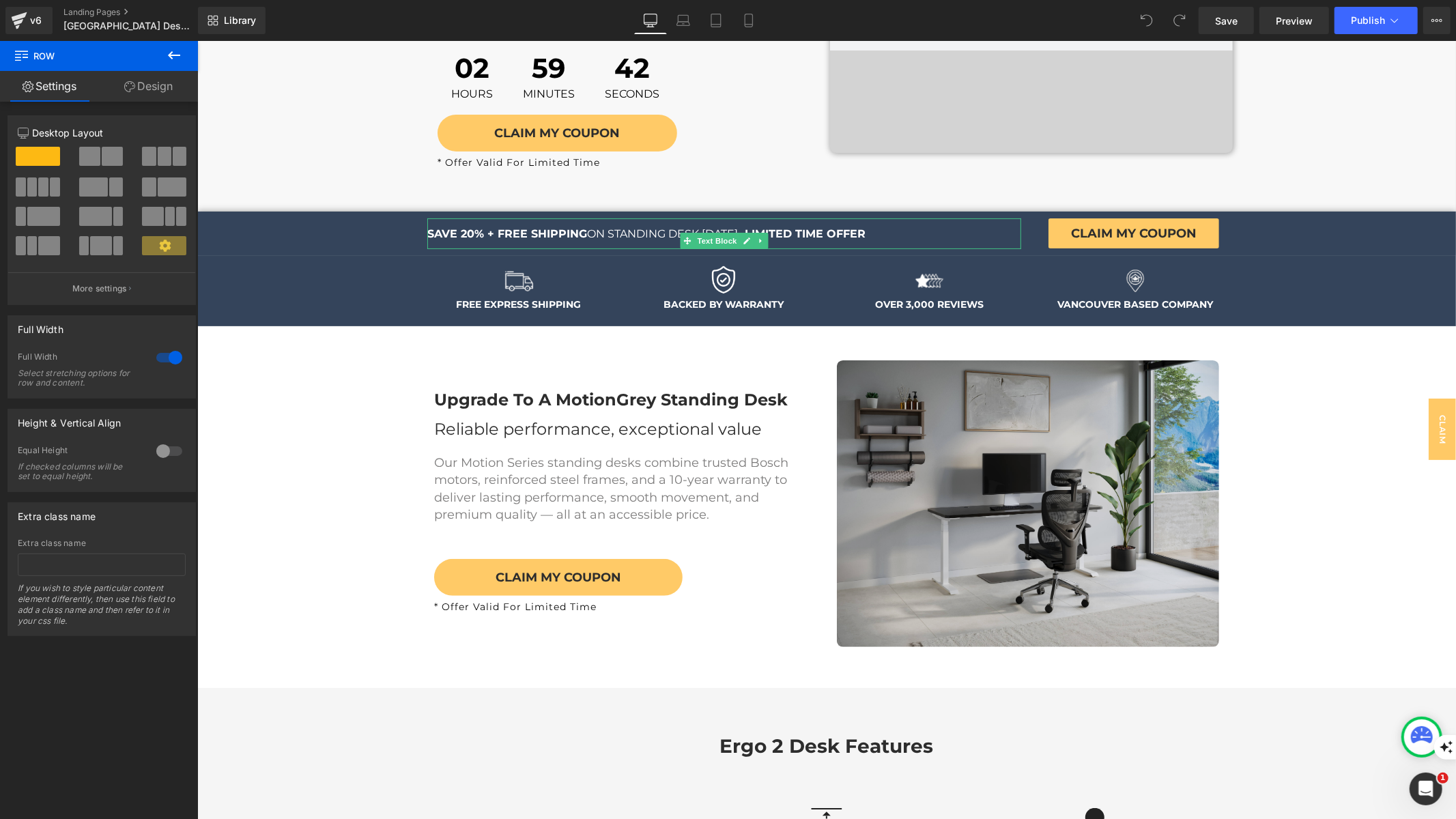
scroll to position [0, 0]
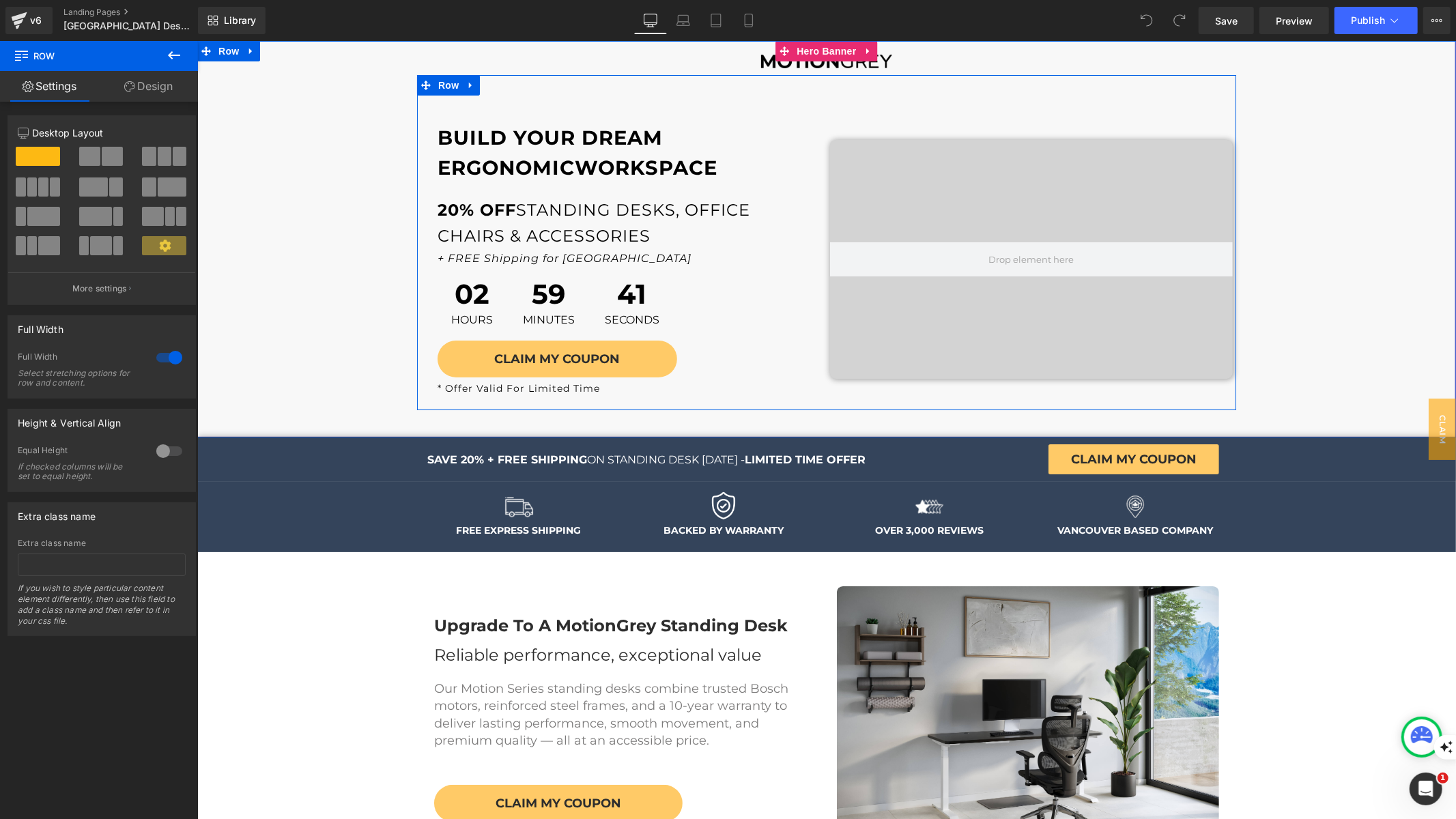
click at [842, 384] on div "Video Bg" at bounding box center [1030, 258] width 409 height 288
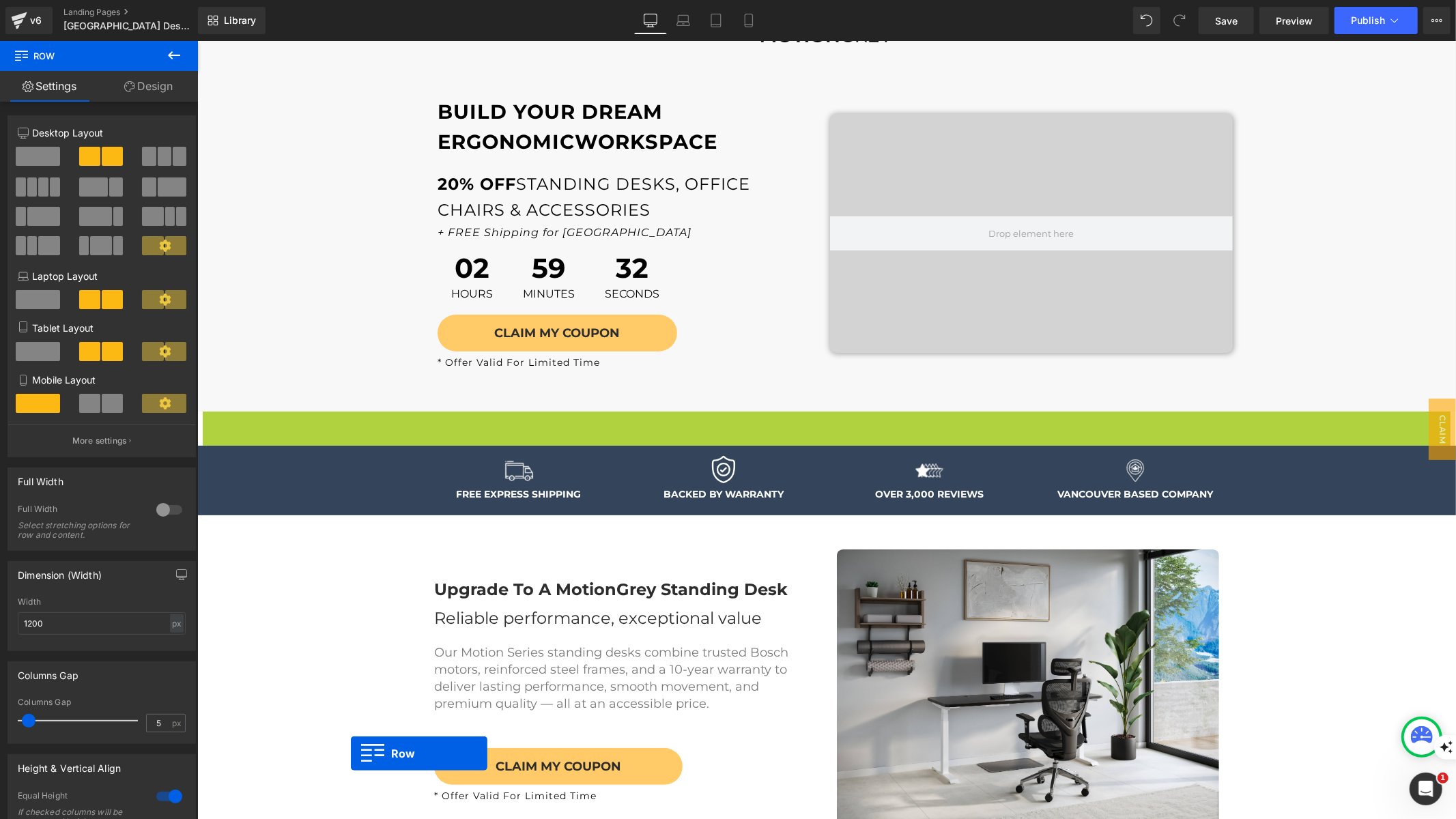
scroll to position [31, 0]
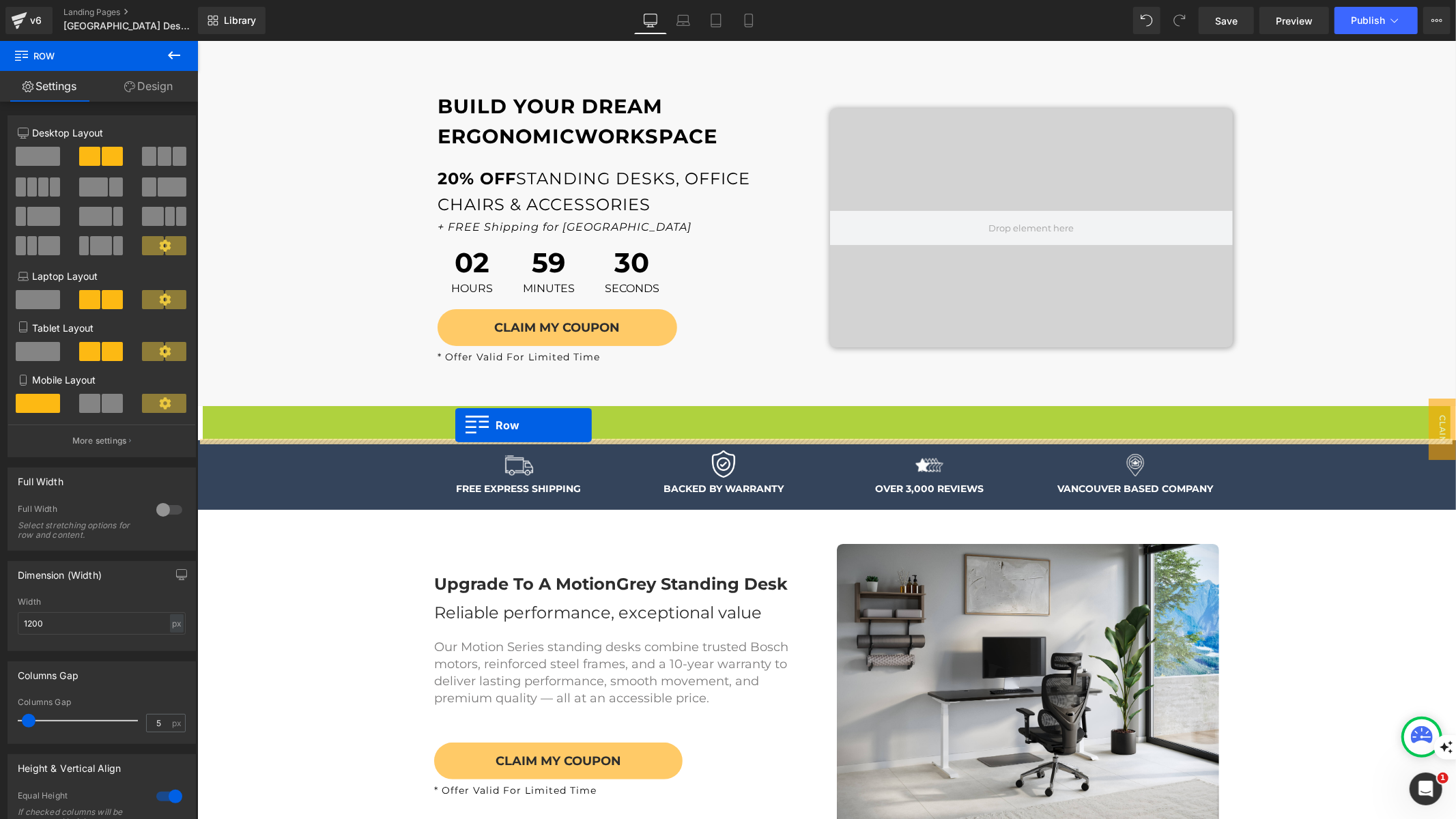
drag, startPoint x: 229, startPoint y: 445, endPoint x: 455, endPoint y: 424, distance: 227.0
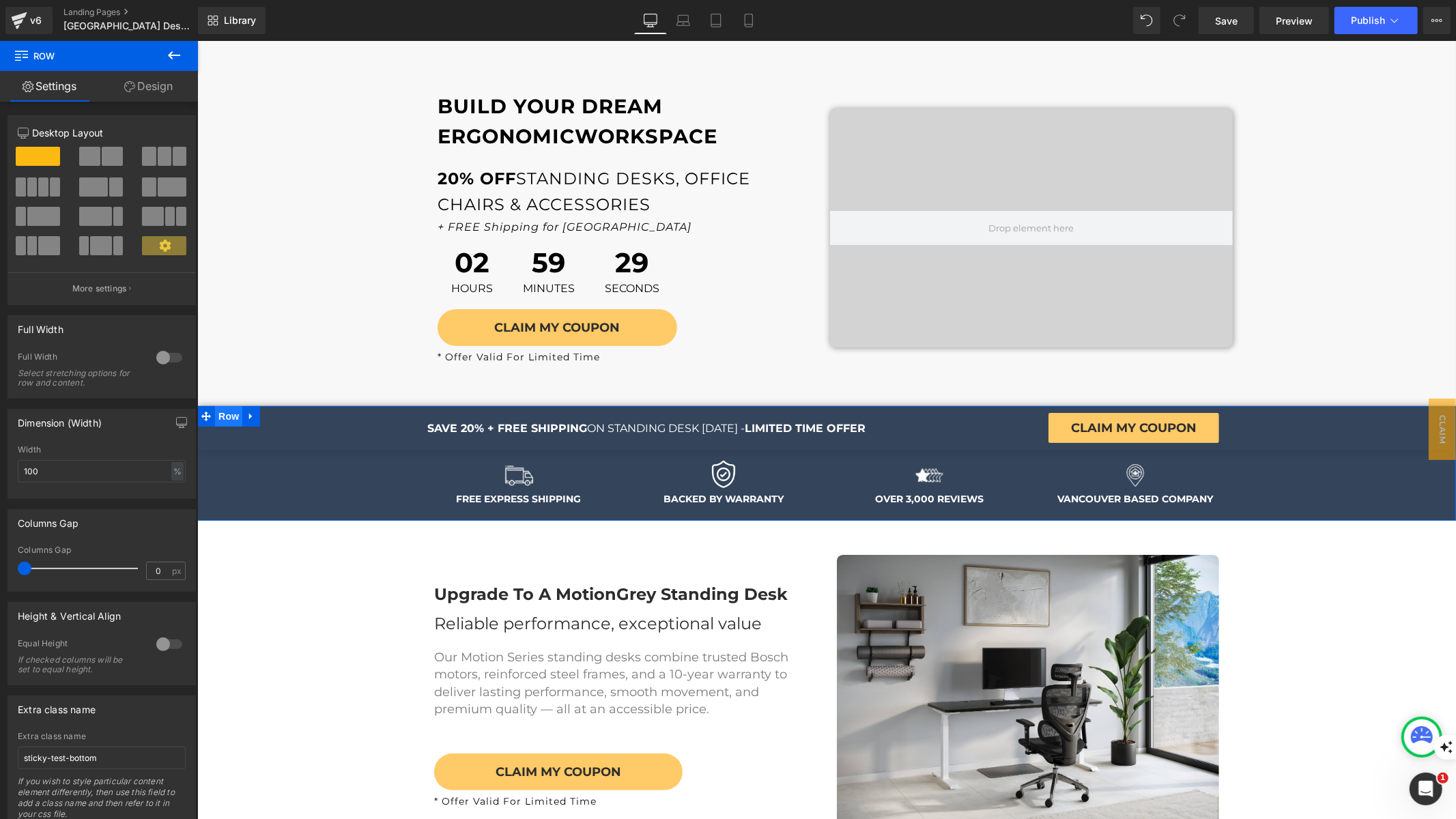
click at [222, 423] on span "Row" at bounding box center [228, 416] width 28 height 21
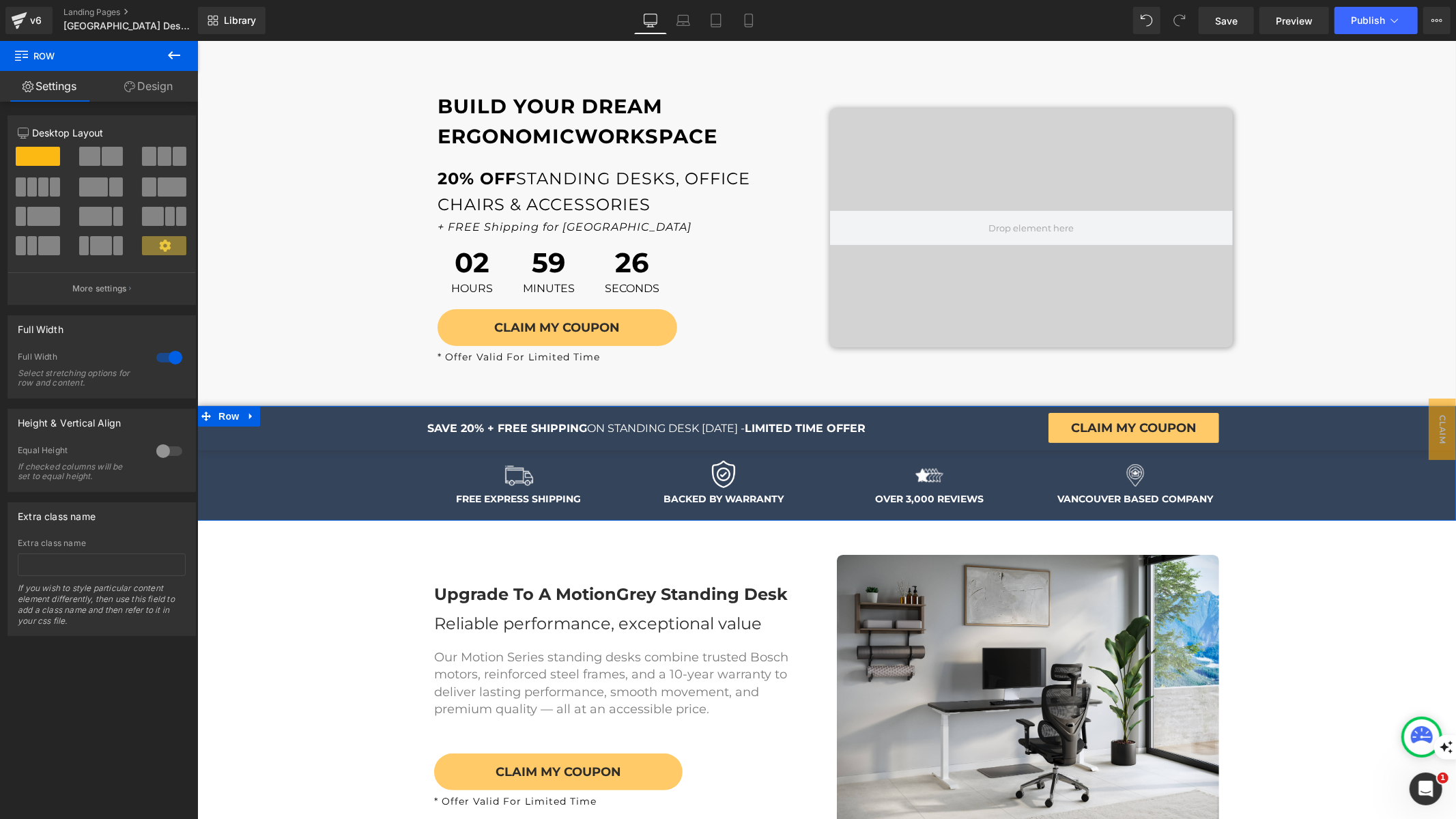
click at [148, 75] on link "Design" at bounding box center [148, 87] width 99 height 31
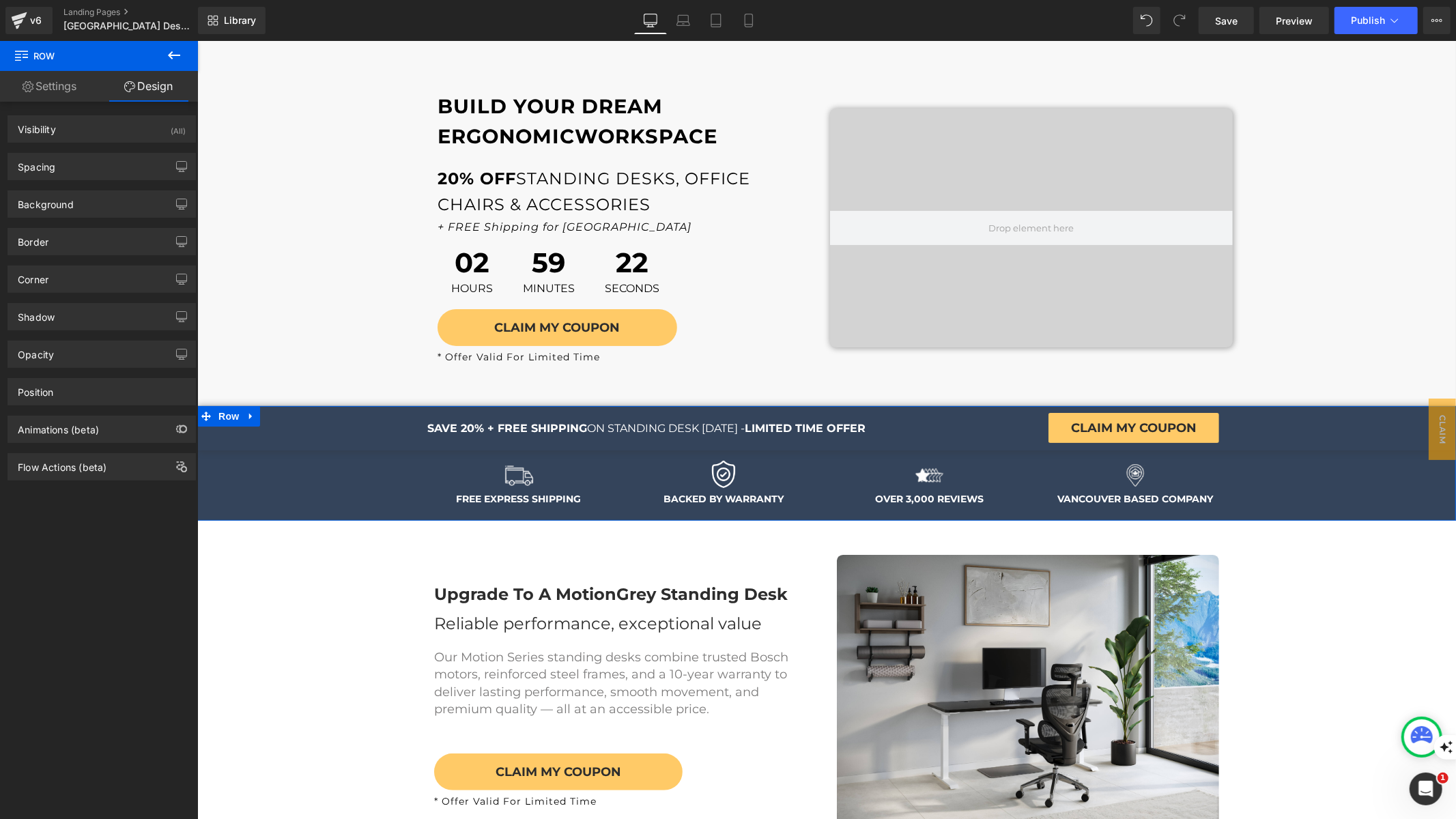
click at [43, 92] on link "Settings" at bounding box center [49, 87] width 99 height 31
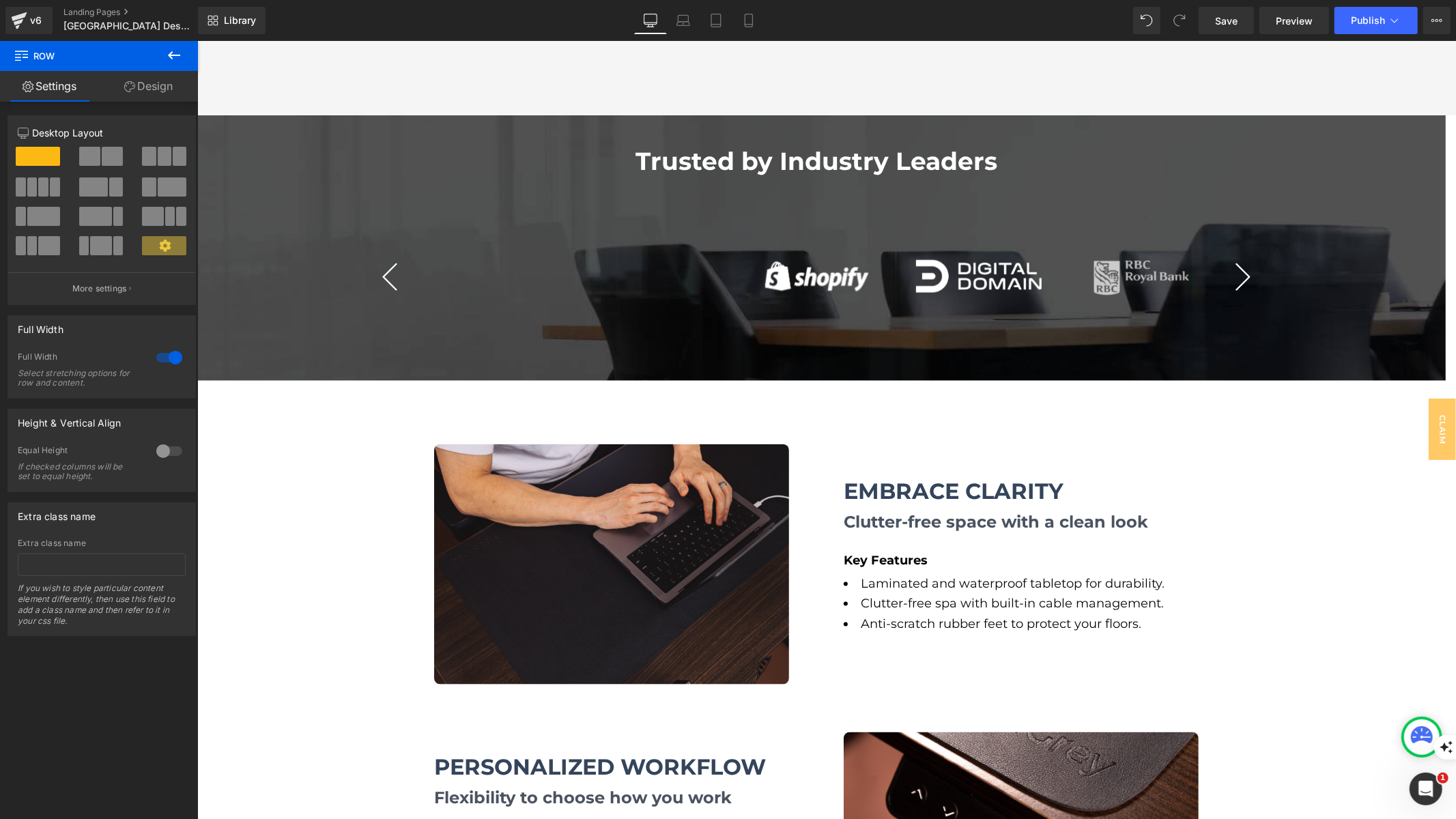
scroll to position [1470, 0]
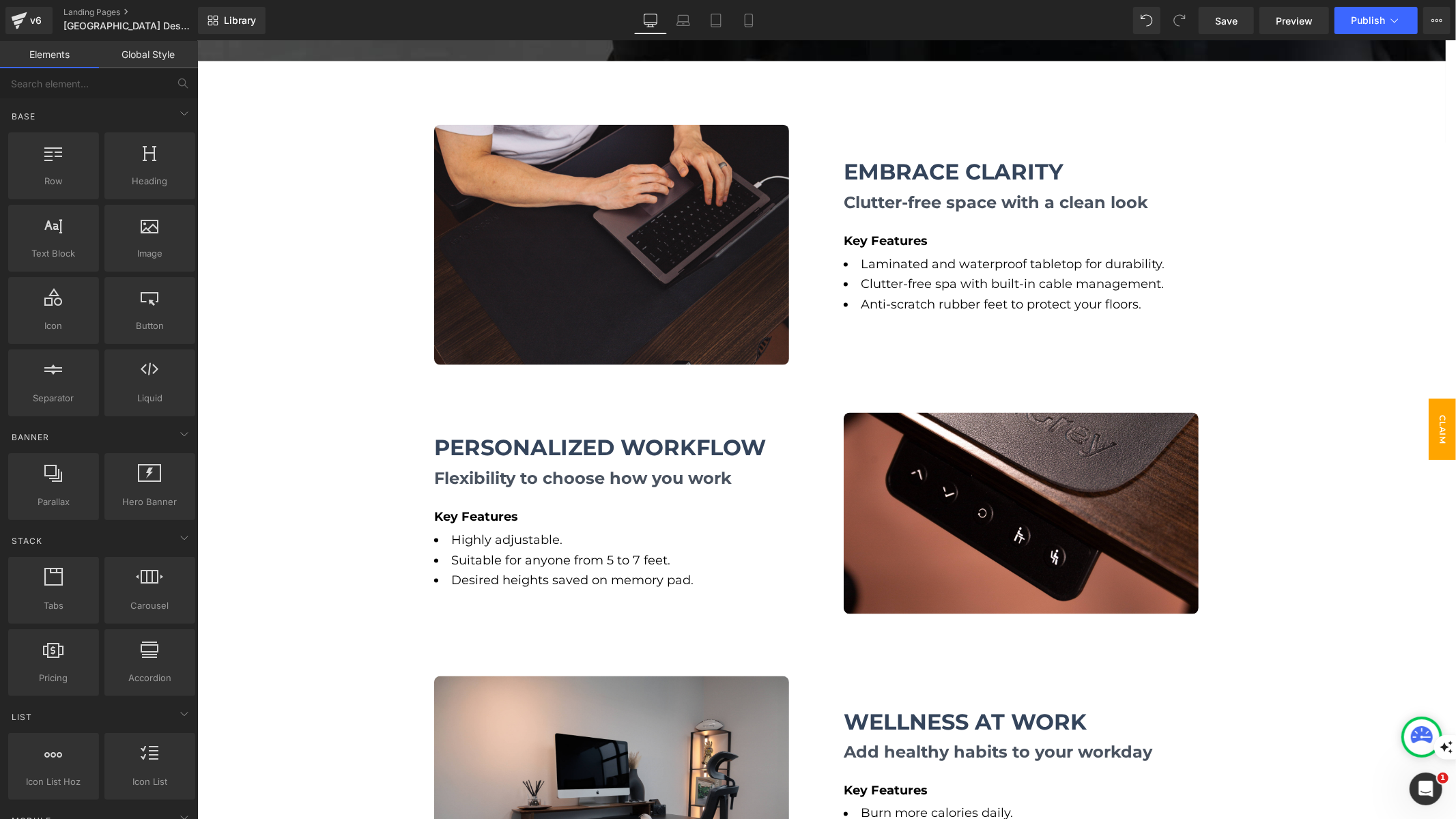
click at [1418, 439] on span "Claim Coupon" at bounding box center [1428, 429] width 54 height 61
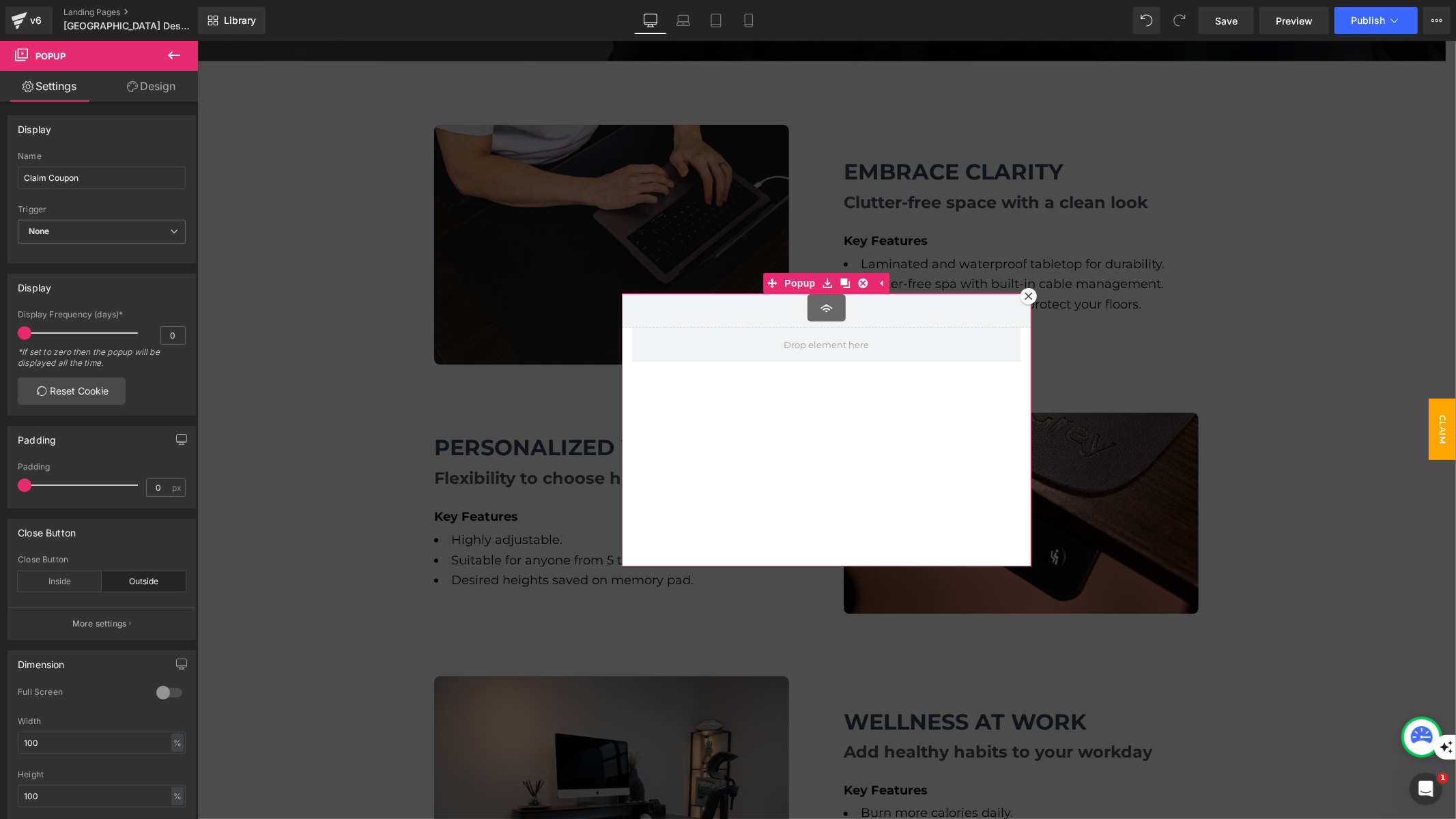
click at [1027, 294] on div at bounding box center [1027, 295] width 16 height 16
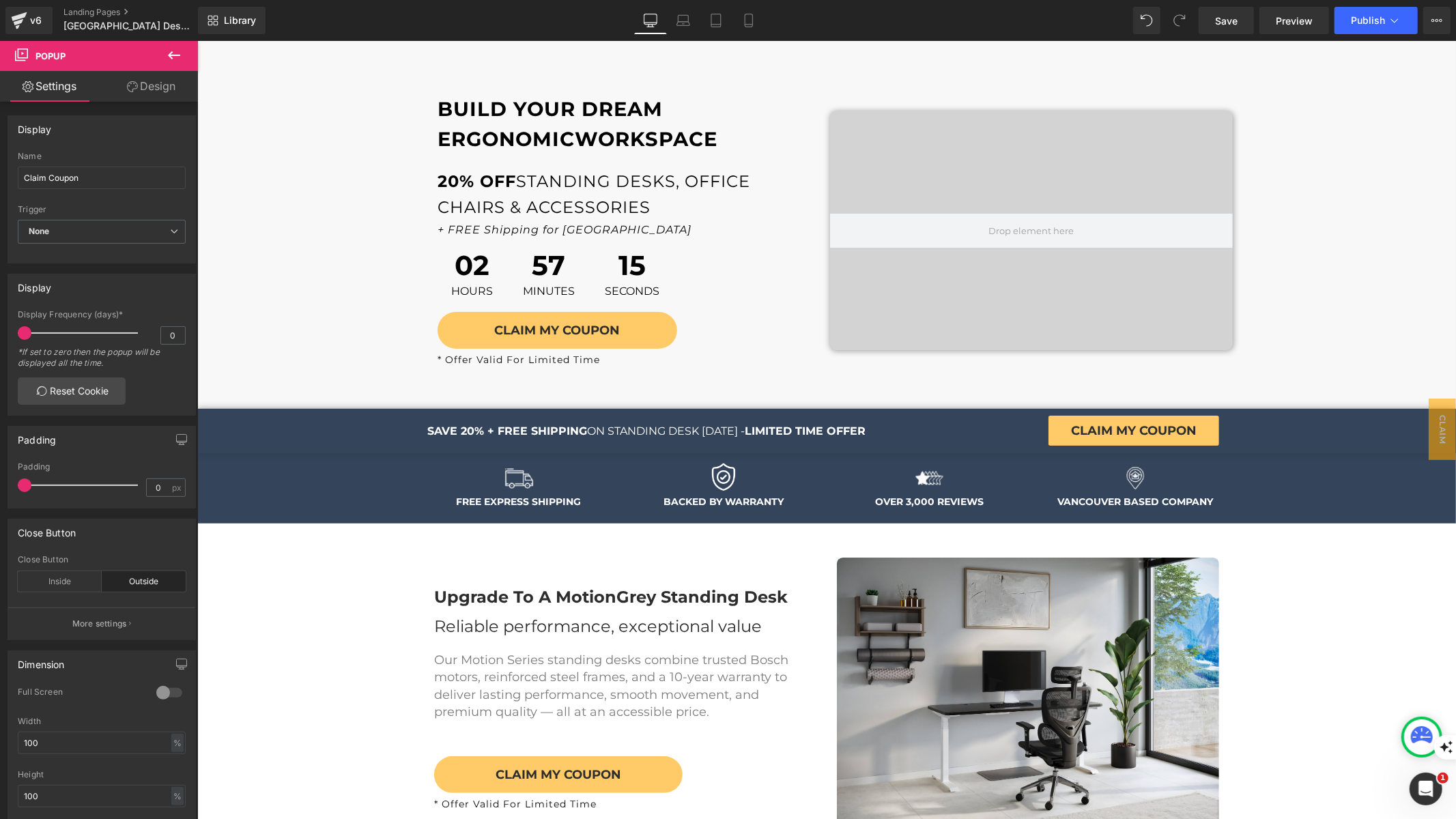
scroll to position [0, 0]
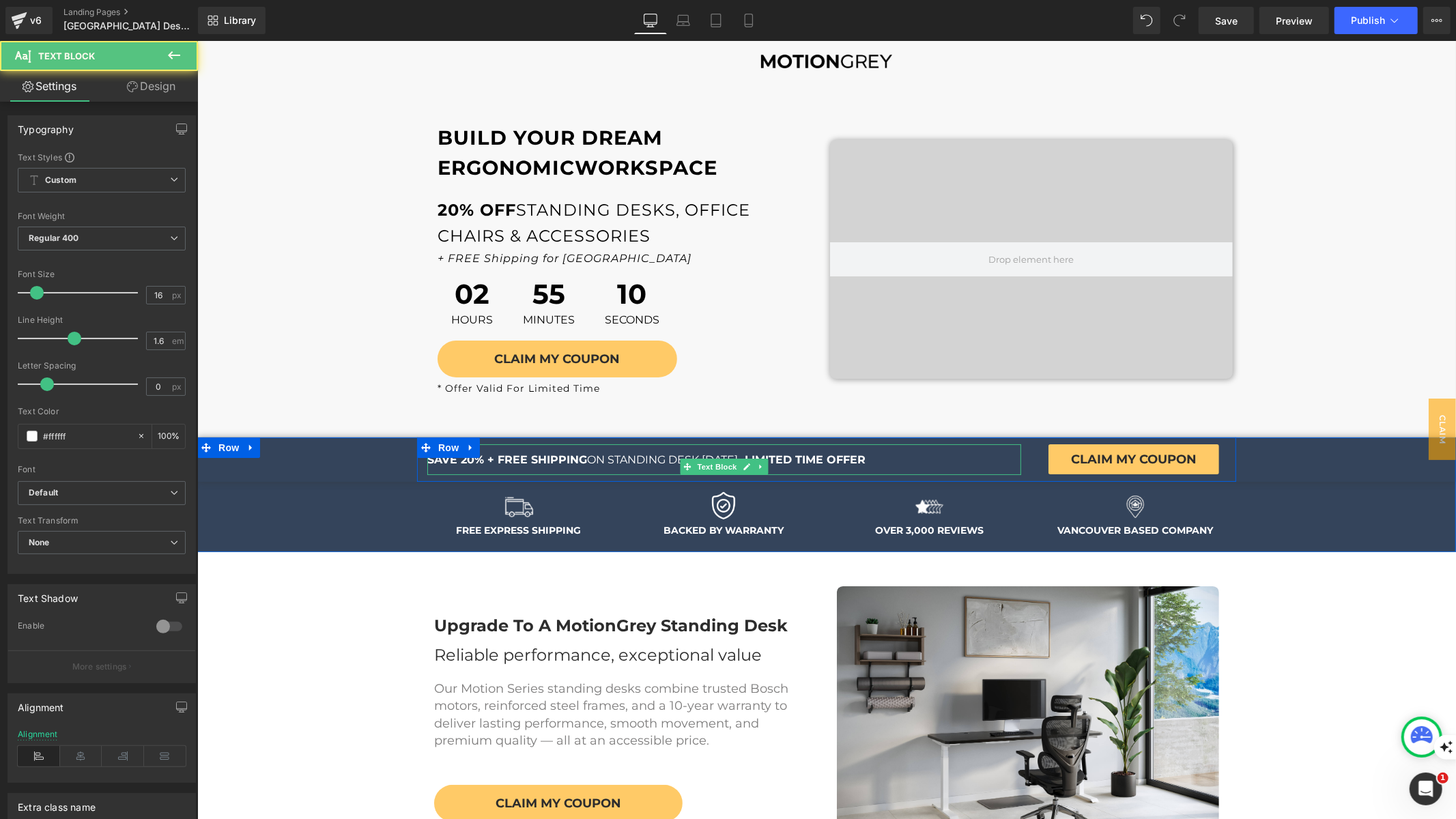
click at [601, 459] on p "SAVE 20% + FREE SHIPPING ON STANDING DESK TODAY - LIMITED TIME OFFER" at bounding box center [723, 459] width 593 height 18
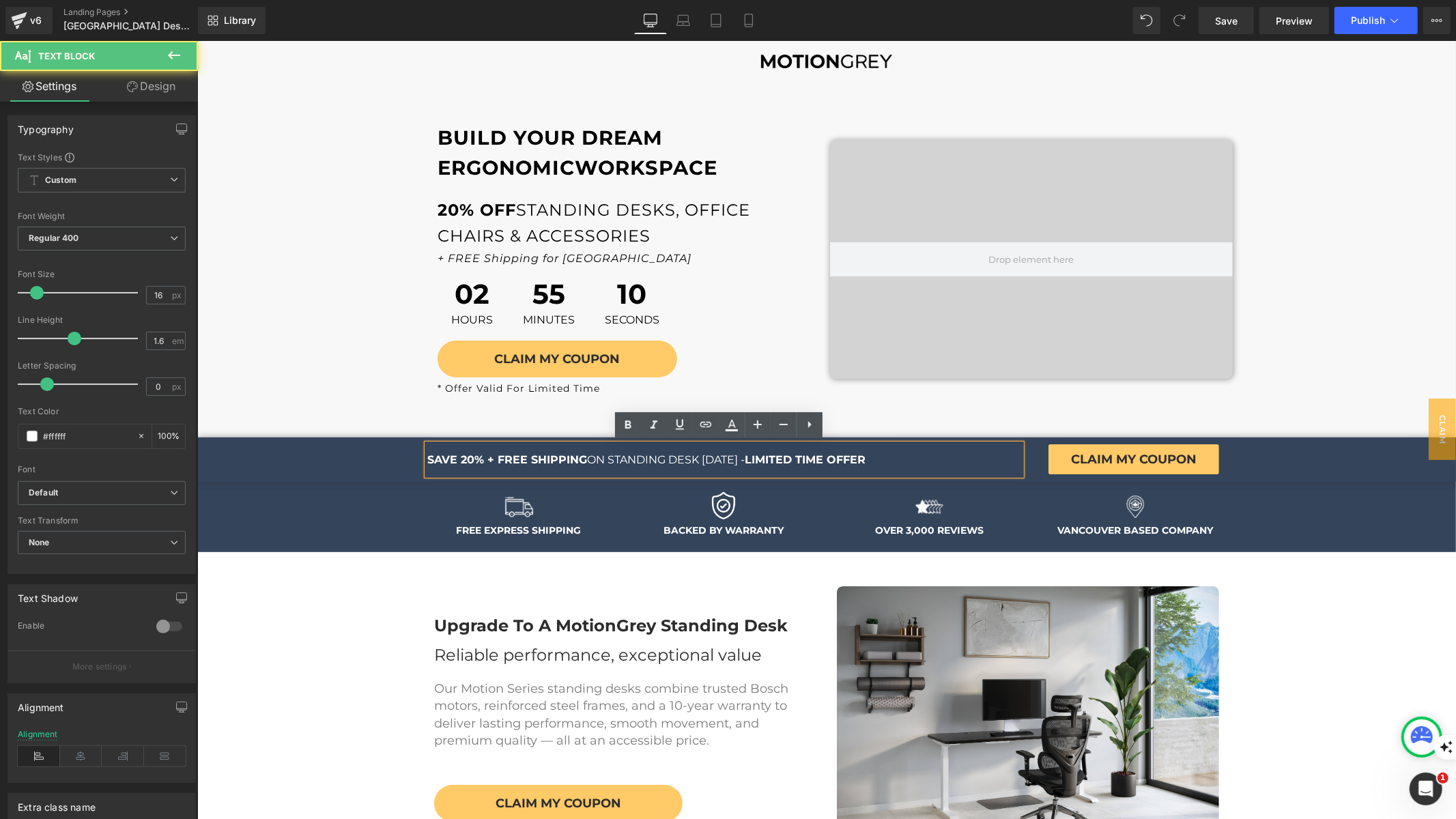
click at [281, 464] on div "SAVE 20% + FREE SHIPPING ON STANDING DESK [DATE] - LIMITED TIME OFFER Text Bloc…" at bounding box center [826, 459] width 1259 height 45
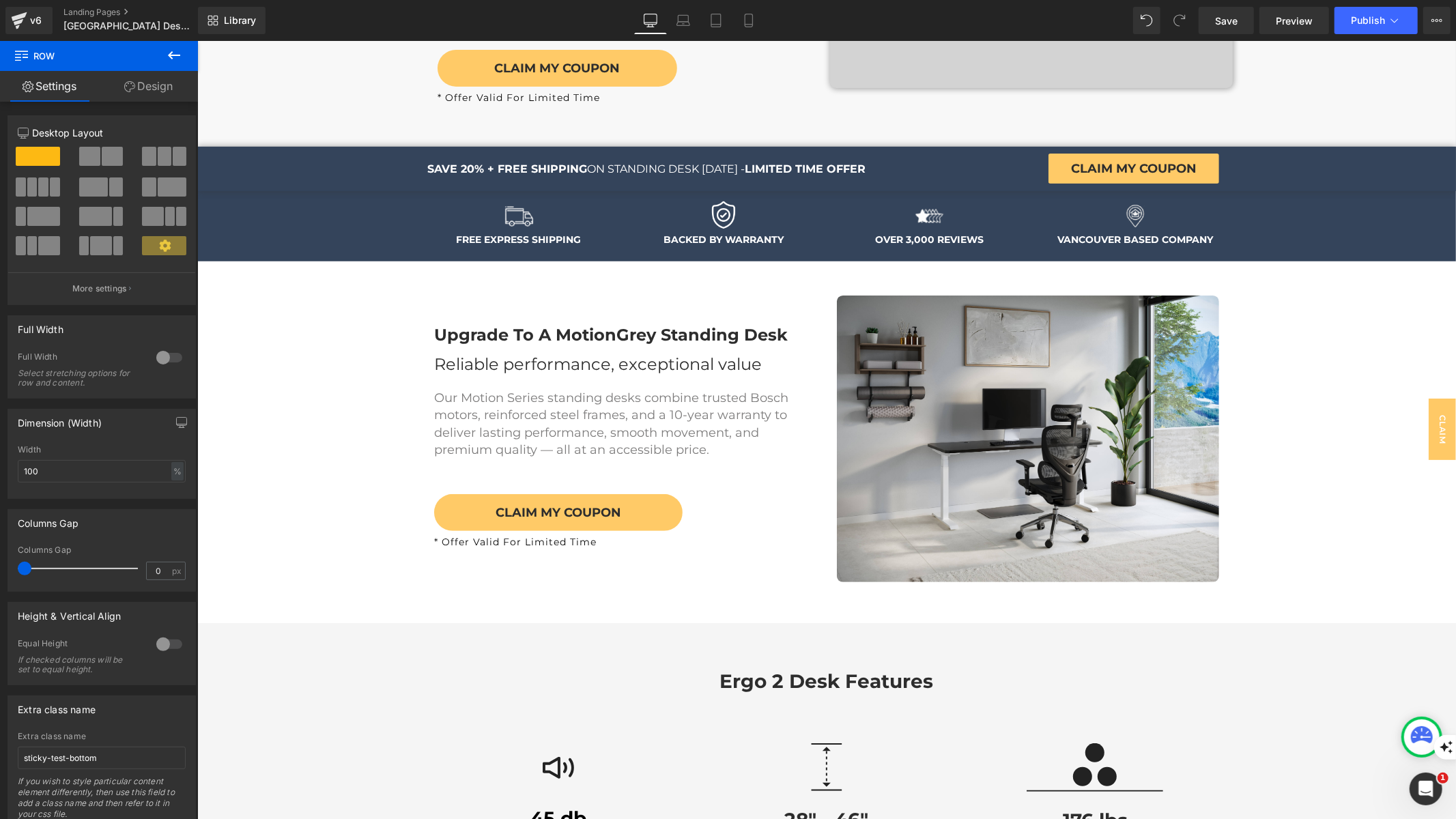
scroll to position [213, 0]
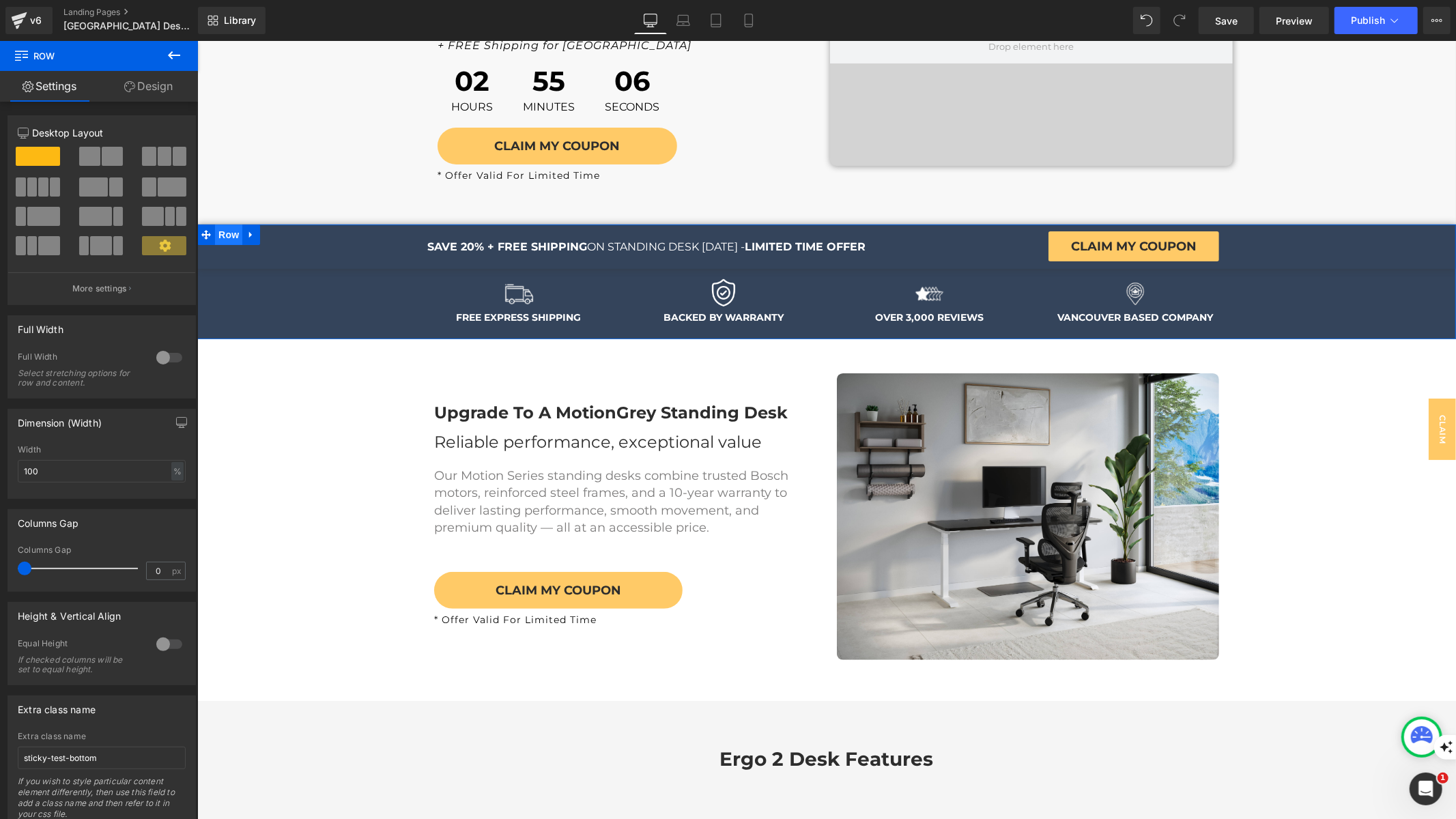
click at [231, 232] on span "Row" at bounding box center [228, 234] width 28 height 21
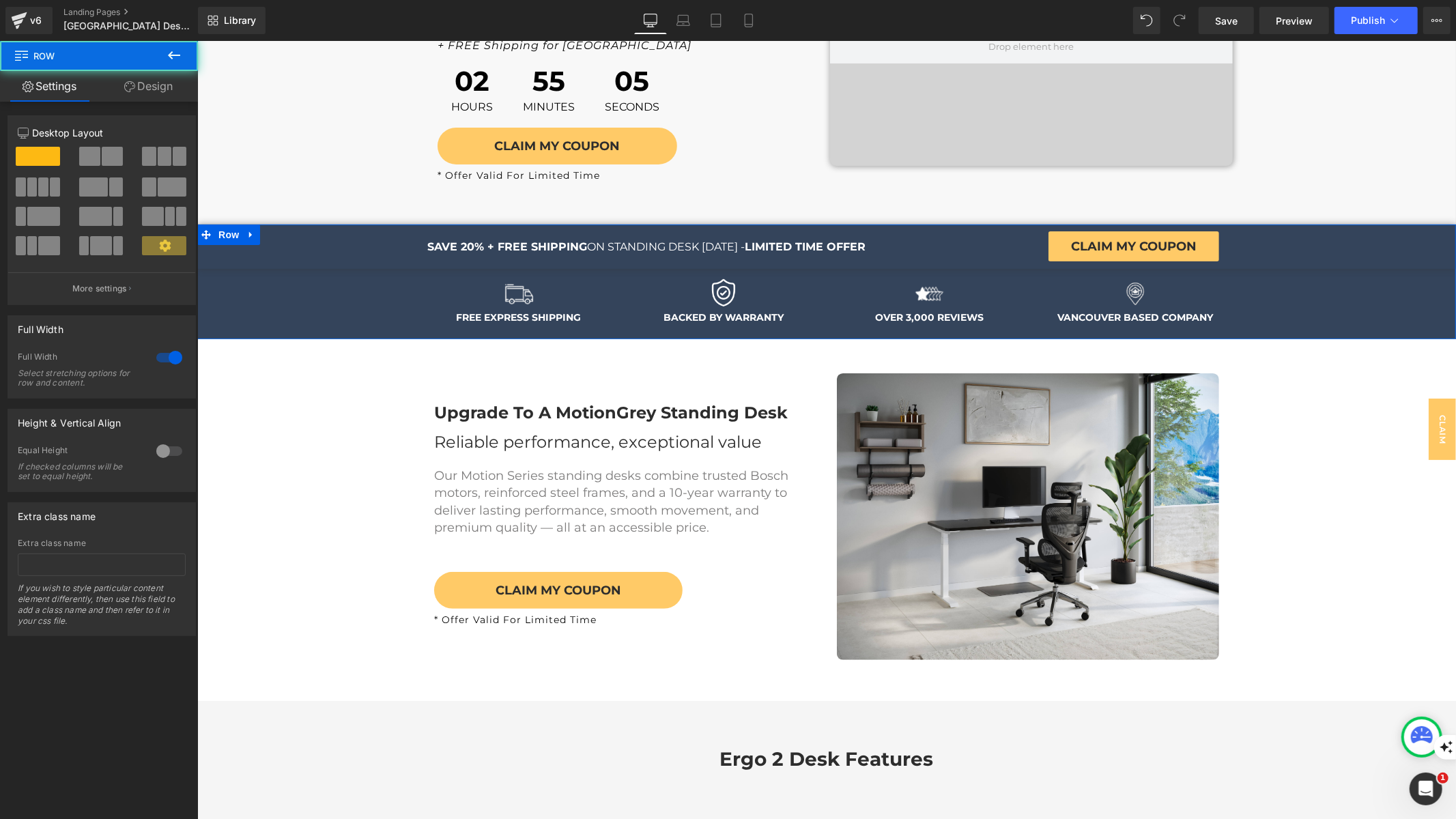
click at [143, 88] on link "Design" at bounding box center [148, 87] width 99 height 31
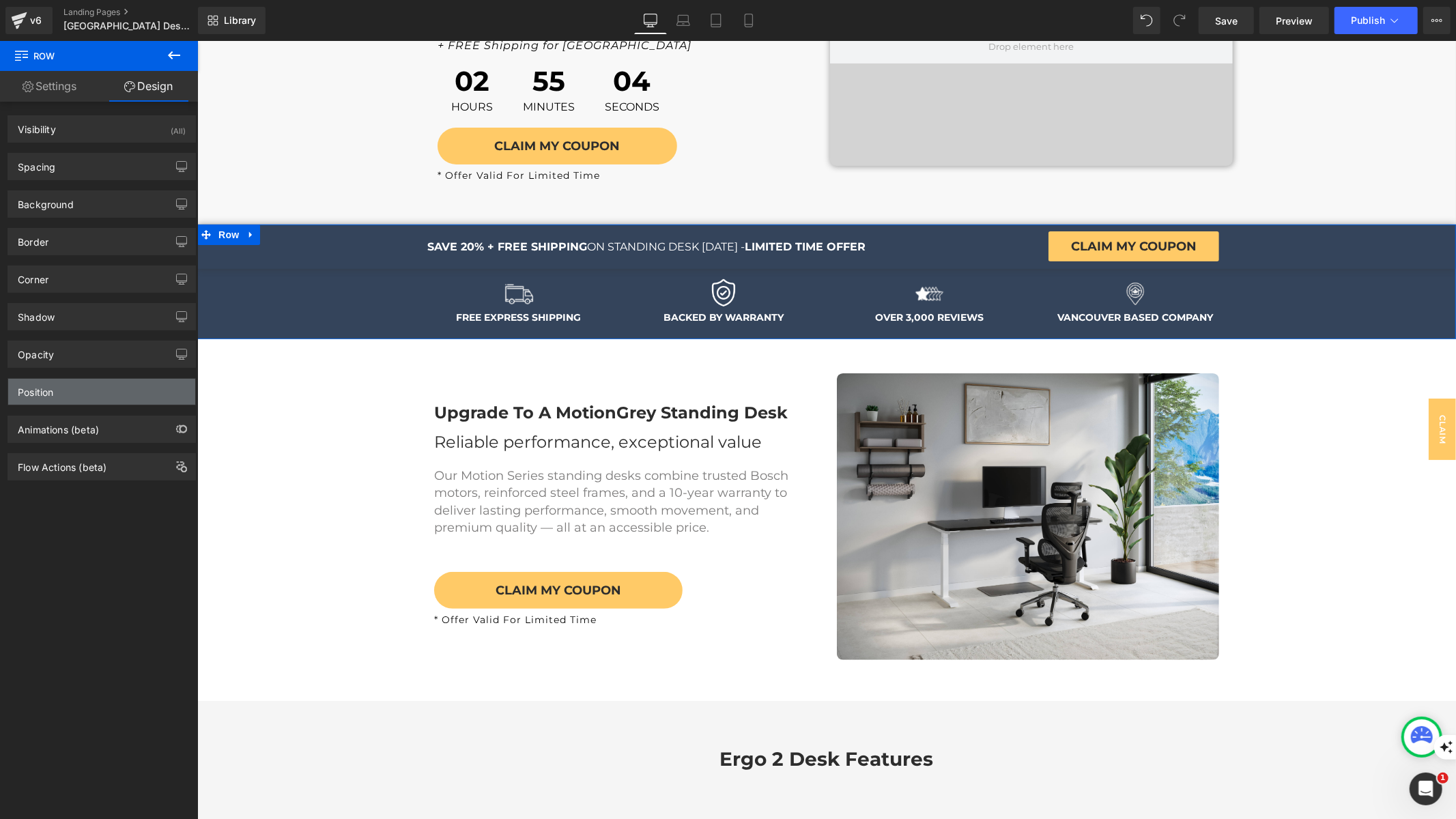
click at [120, 391] on div "Position" at bounding box center [102, 392] width 187 height 26
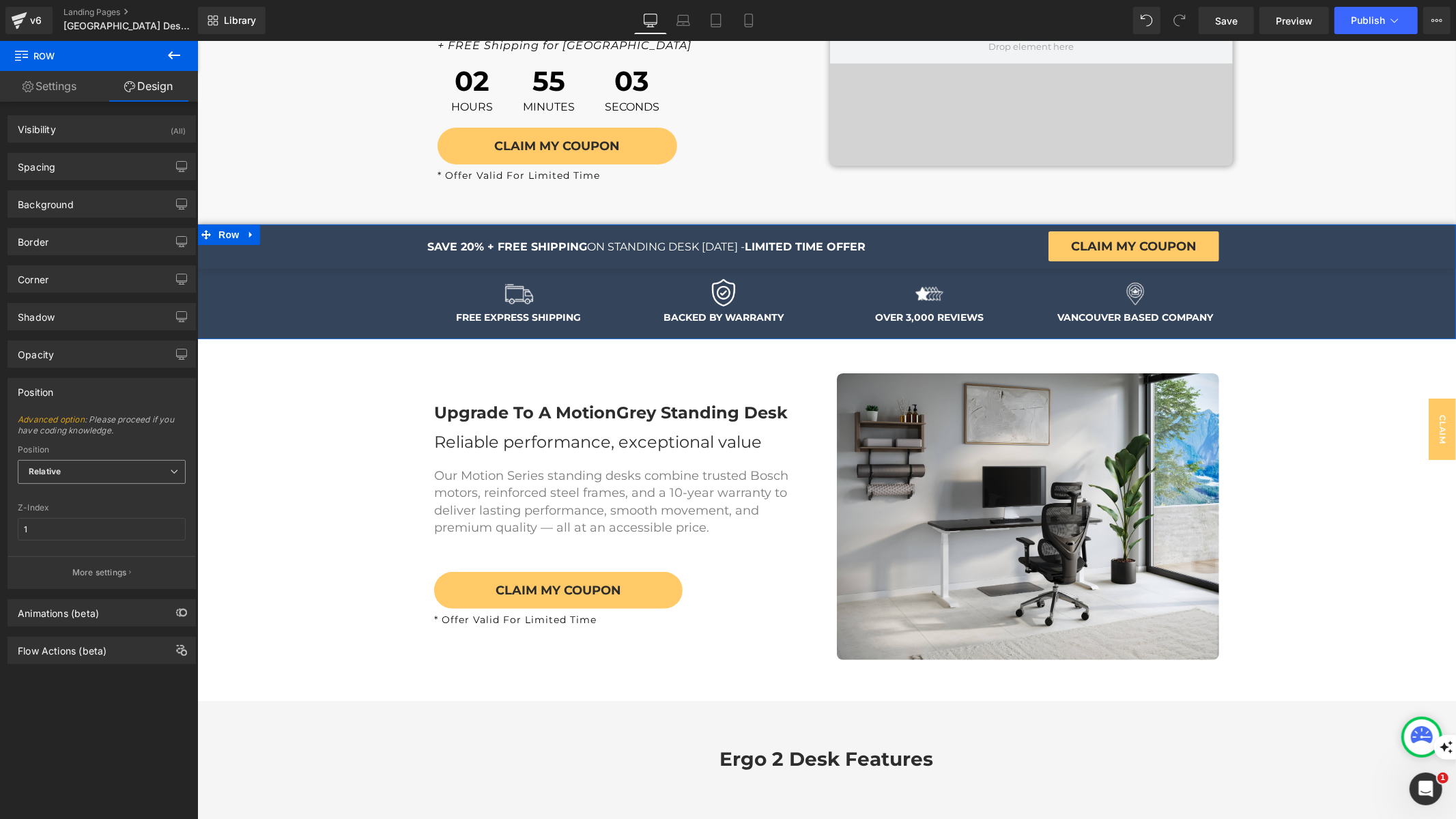
click at [147, 465] on span "Relative" at bounding box center [101, 472] width 168 height 24
click at [122, 527] on li "Static" at bounding box center [101, 537] width 168 height 21
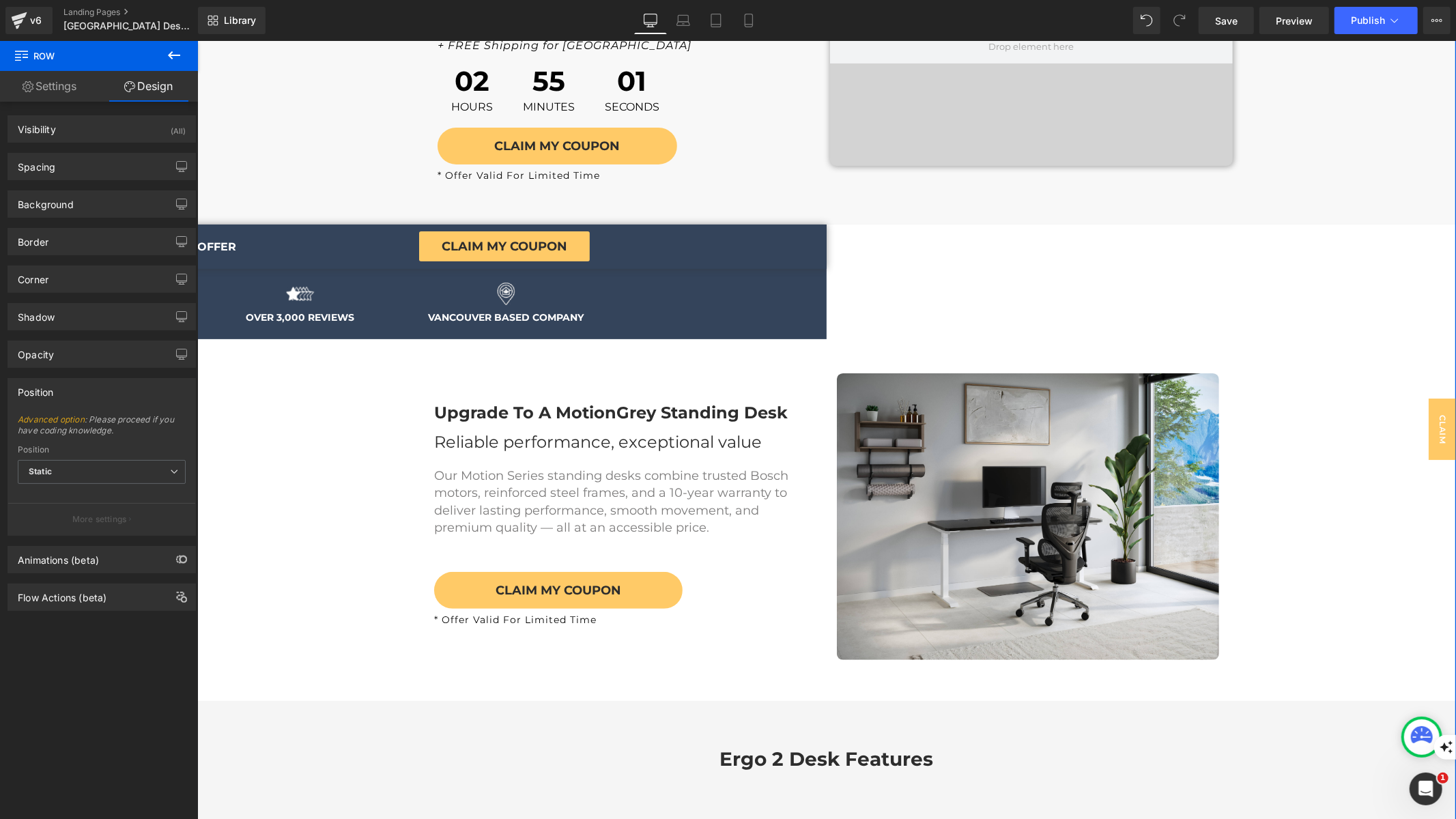
click at [134, 451] on div "Position Static Relative Sticky to the screen (Fixed) Static" at bounding box center [101, 472] width 168 height 54
click at [164, 469] on span "Static" at bounding box center [101, 472] width 168 height 24
click at [138, 514] on div "Sticky to the screen (Fixed)" at bounding box center [93, 517] width 109 height 9
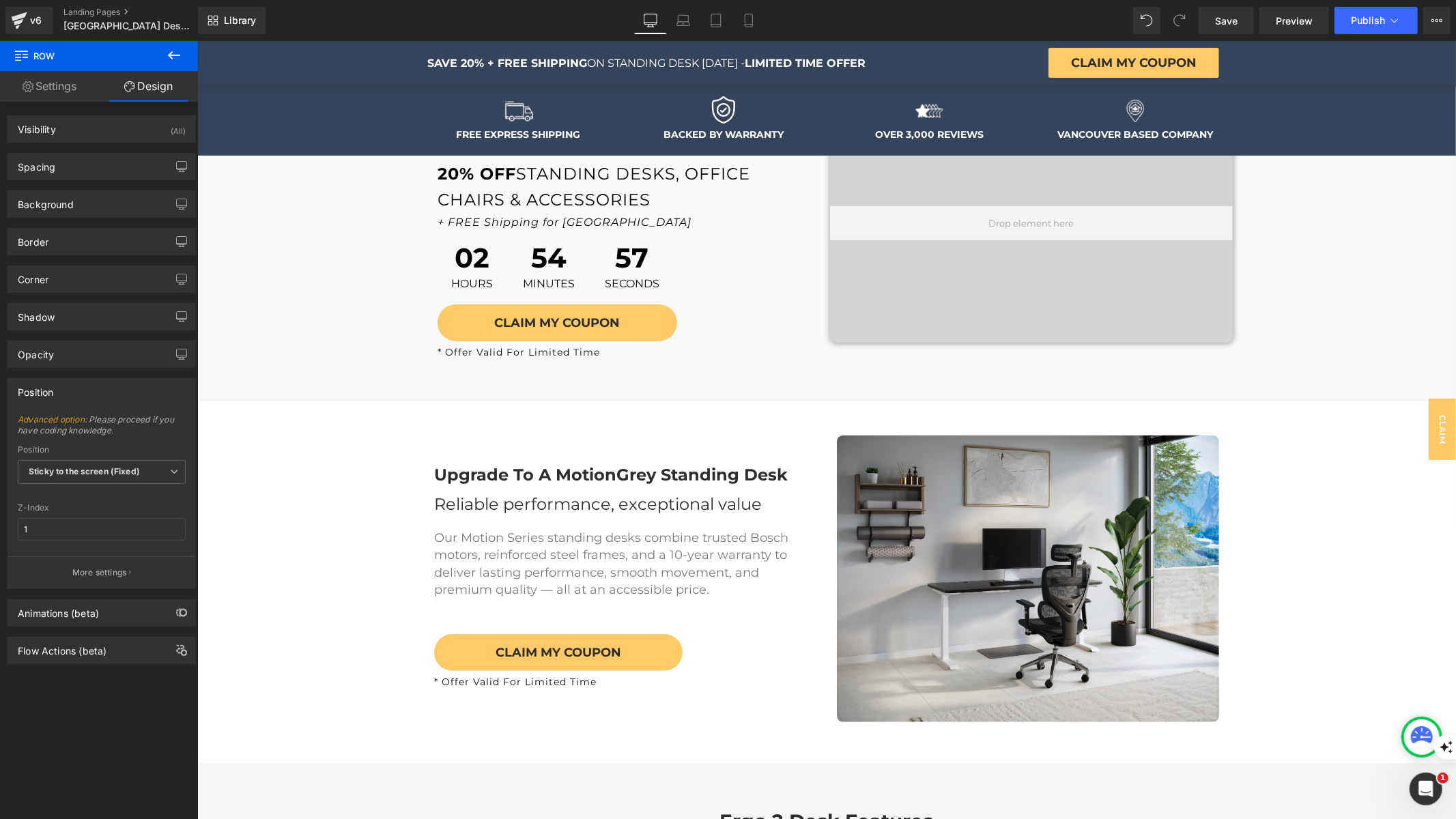
scroll to position [451, 0]
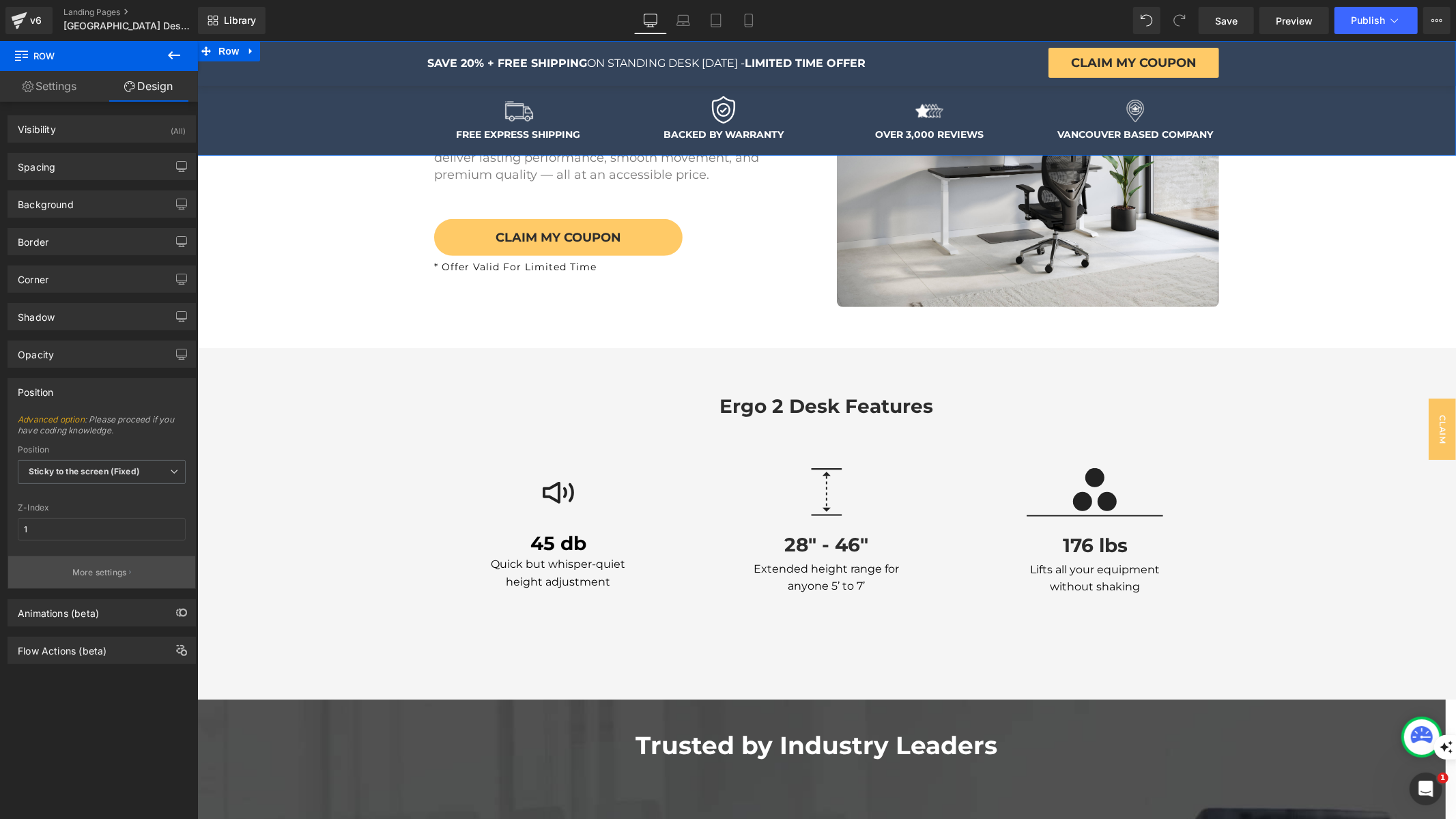
click at [122, 567] on p "More settings" at bounding box center [99, 573] width 54 height 12
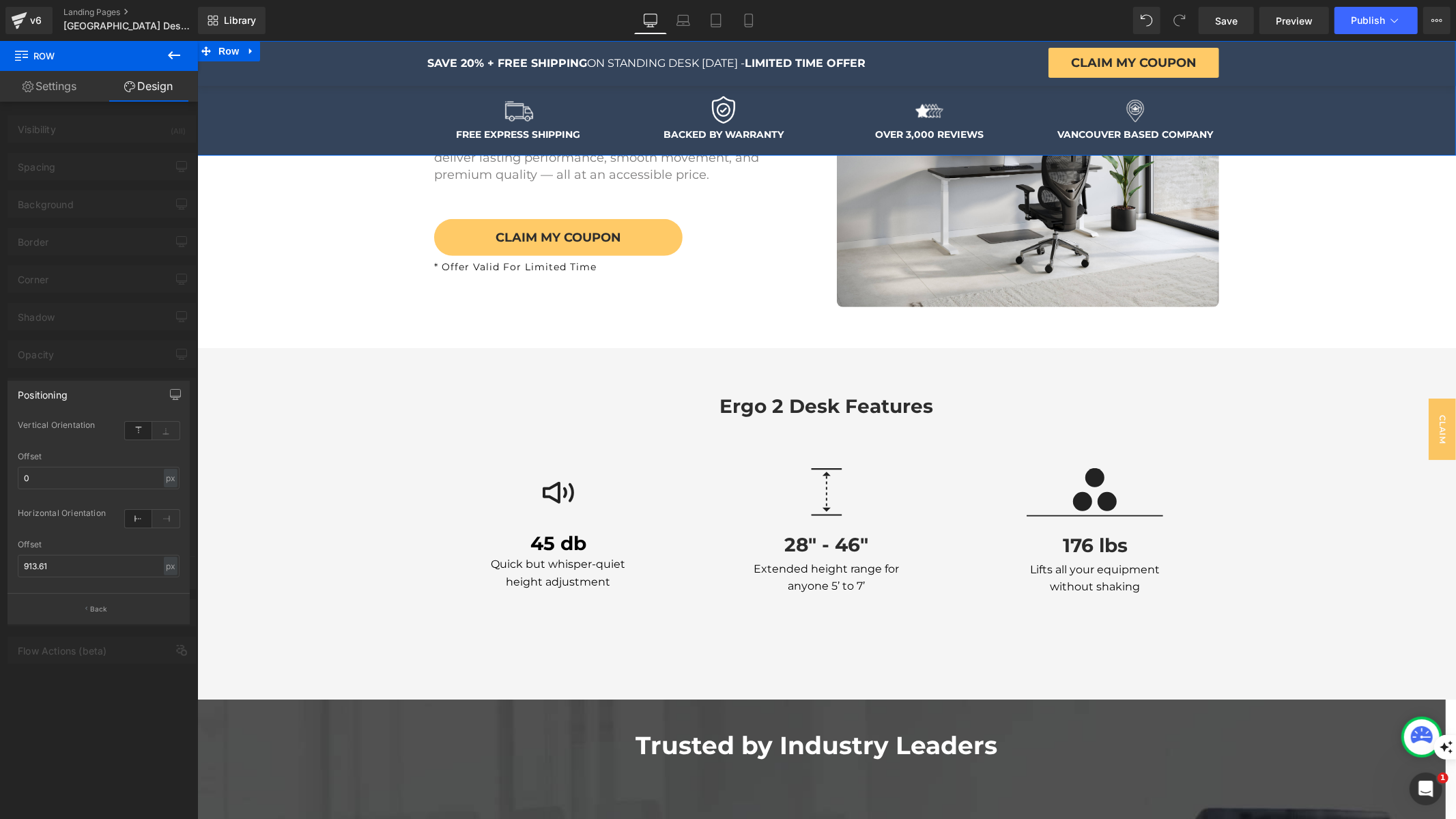
click at [167, 442] on div at bounding box center [152, 444] width 54 height 9
click at [164, 429] on icon at bounding box center [166, 430] width 28 height 18
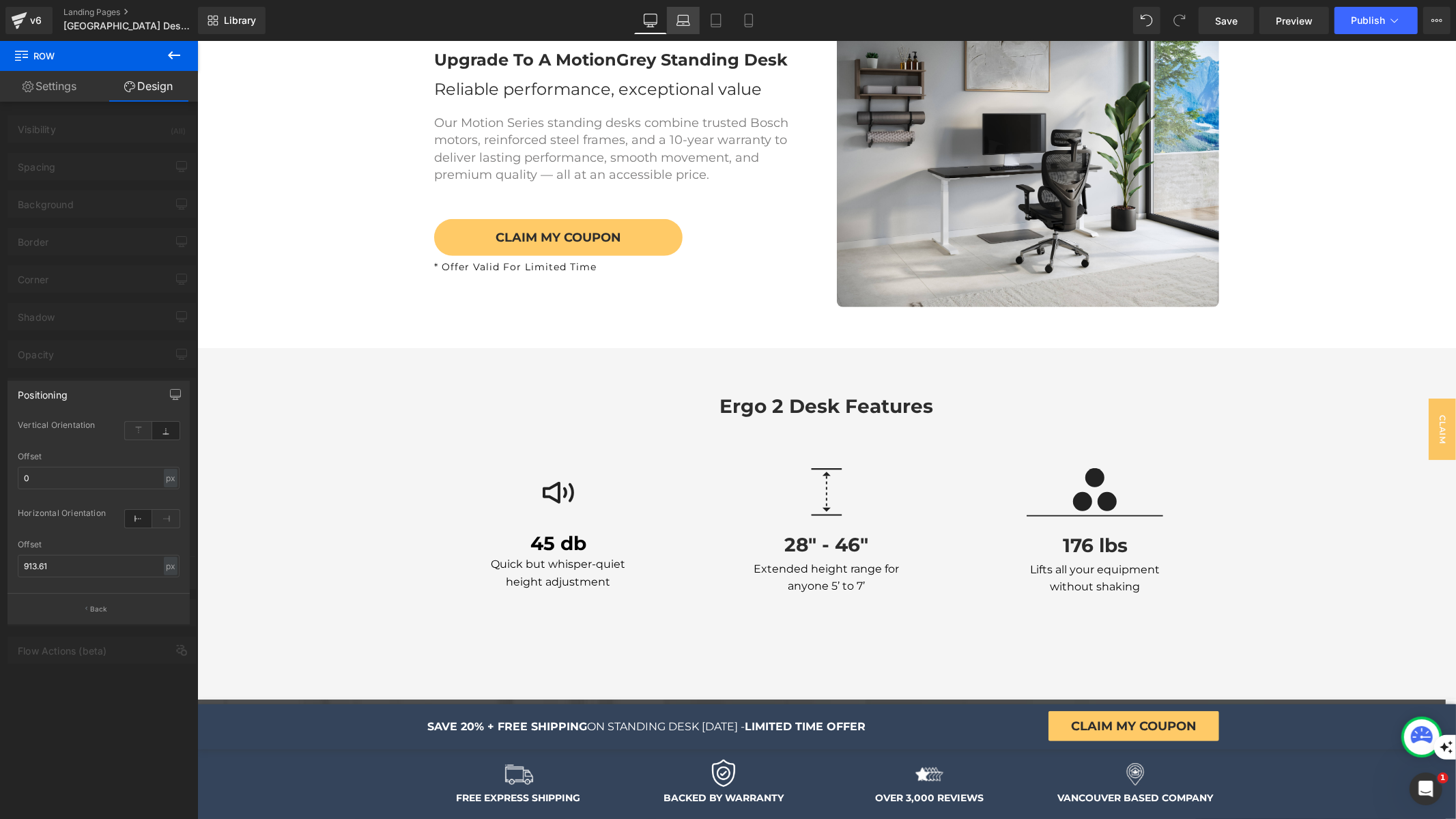
drag, startPoint x: 682, startPoint y: 21, endPoint x: 33, endPoint y: 121, distance: 656.7
click at [682, 21] on icon at bounding box center [683, 21] width 14 height 14
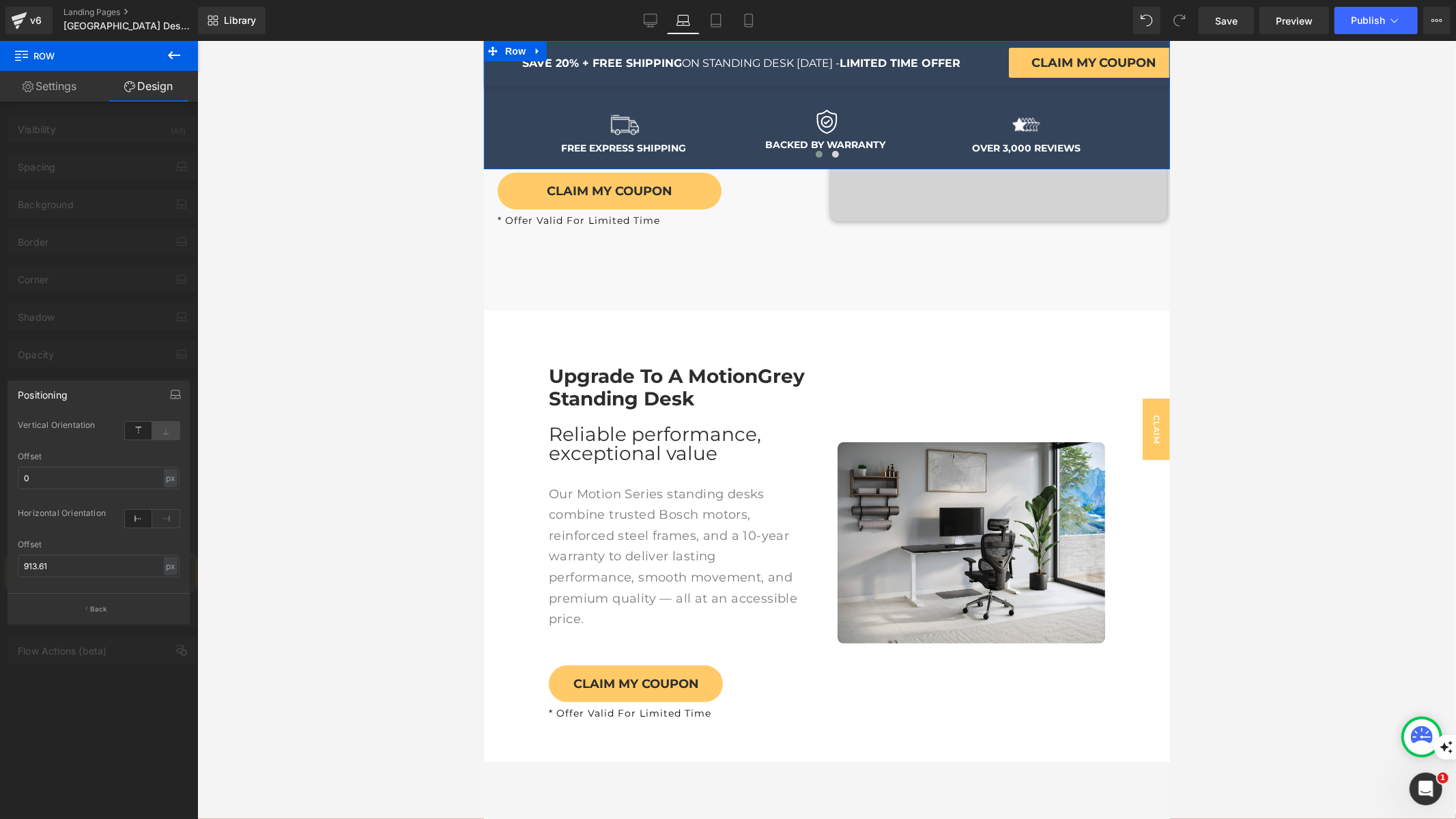
scroll to position [189, 0]
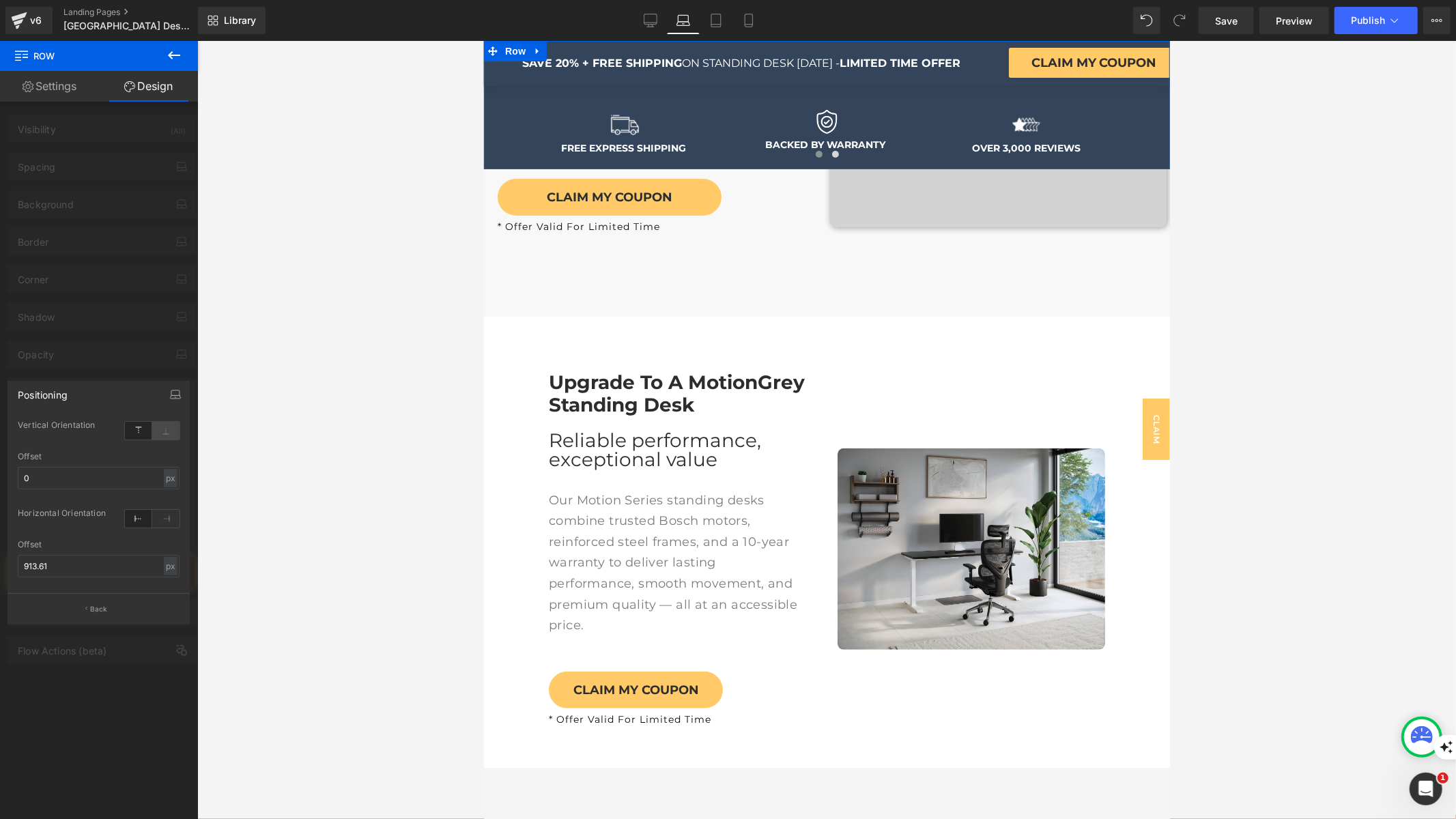
click at [173, 431] on icon at bounding box center [166, 430] width 28 height 18
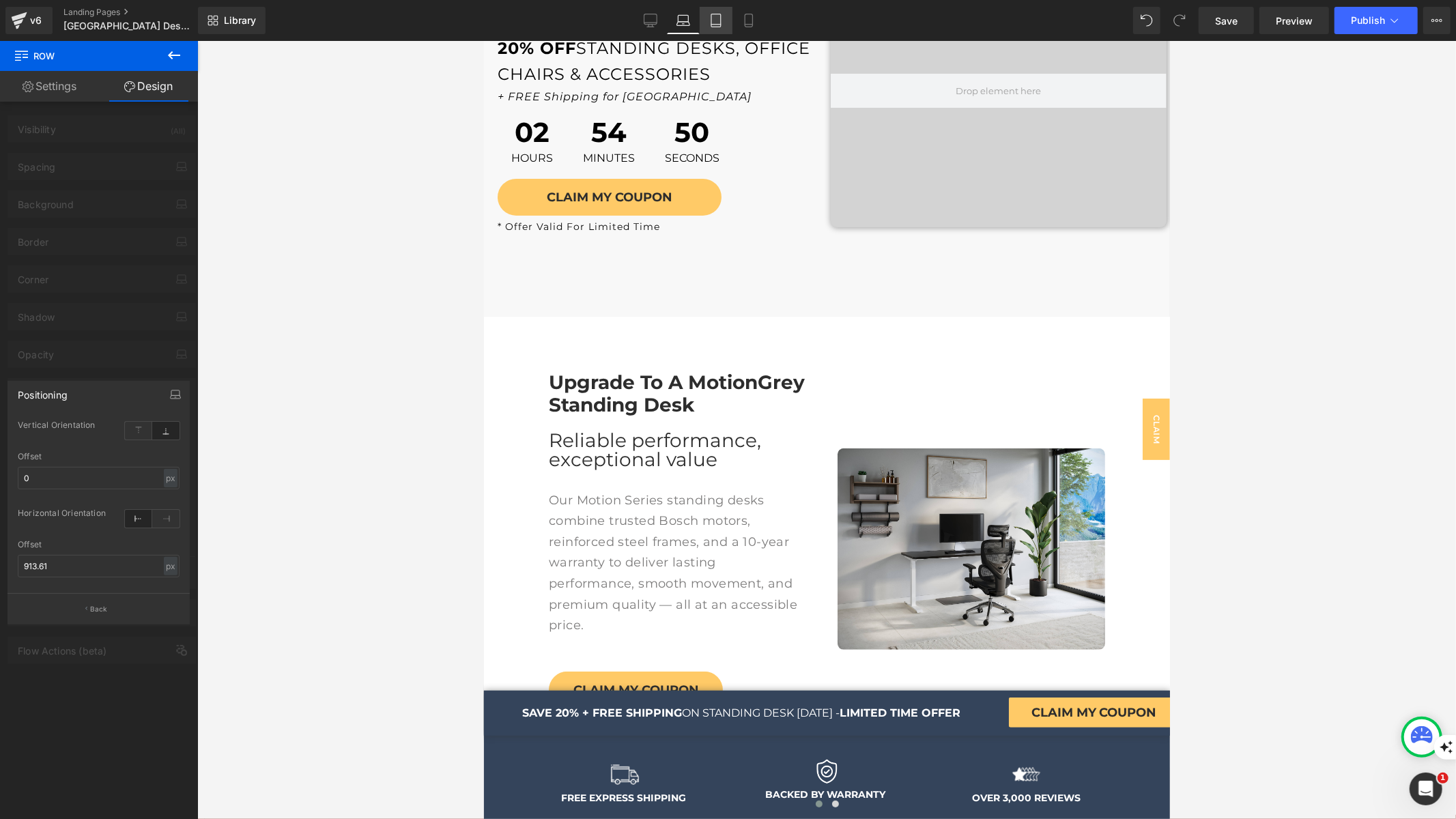
click at [718, 21] on icon at bounding box center [716, 21] width 14 height 14
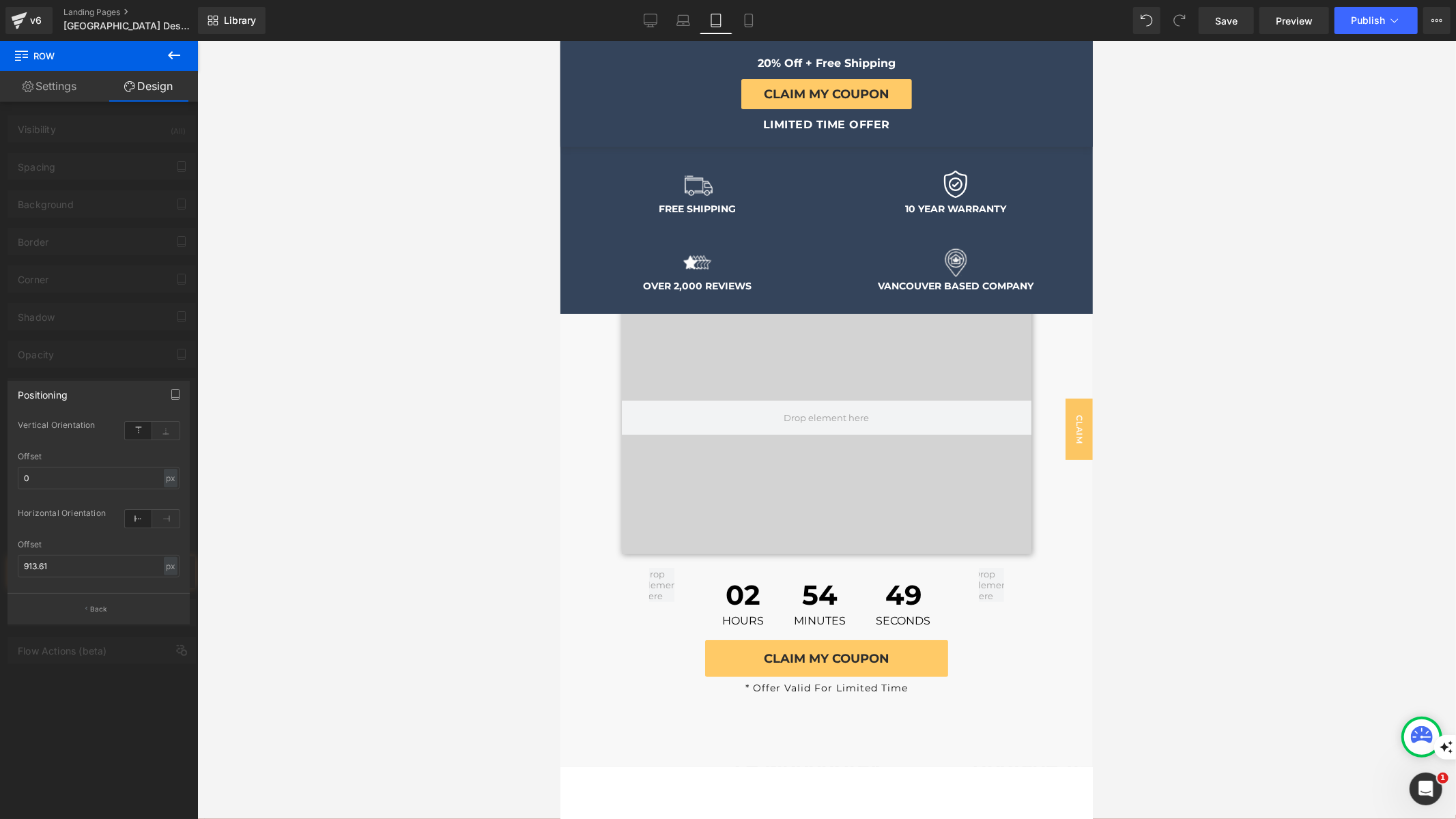
scroll to position [0, 0]
click at [169, 432] on icon at bounding box center [166, 430] width 28 height 18
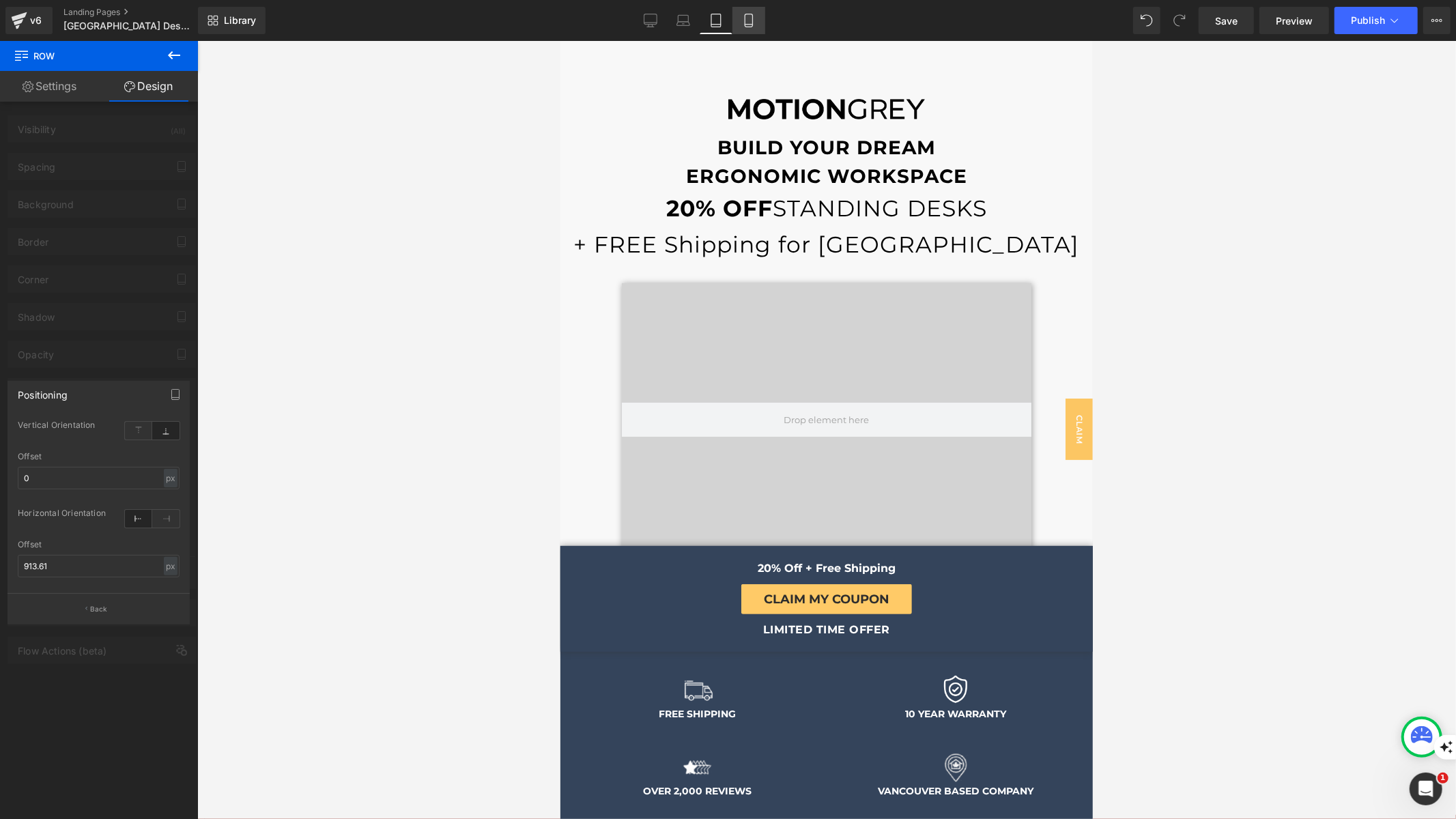
click at [755, 22] on icon at bounding box center [749, 21] width 14 height 14
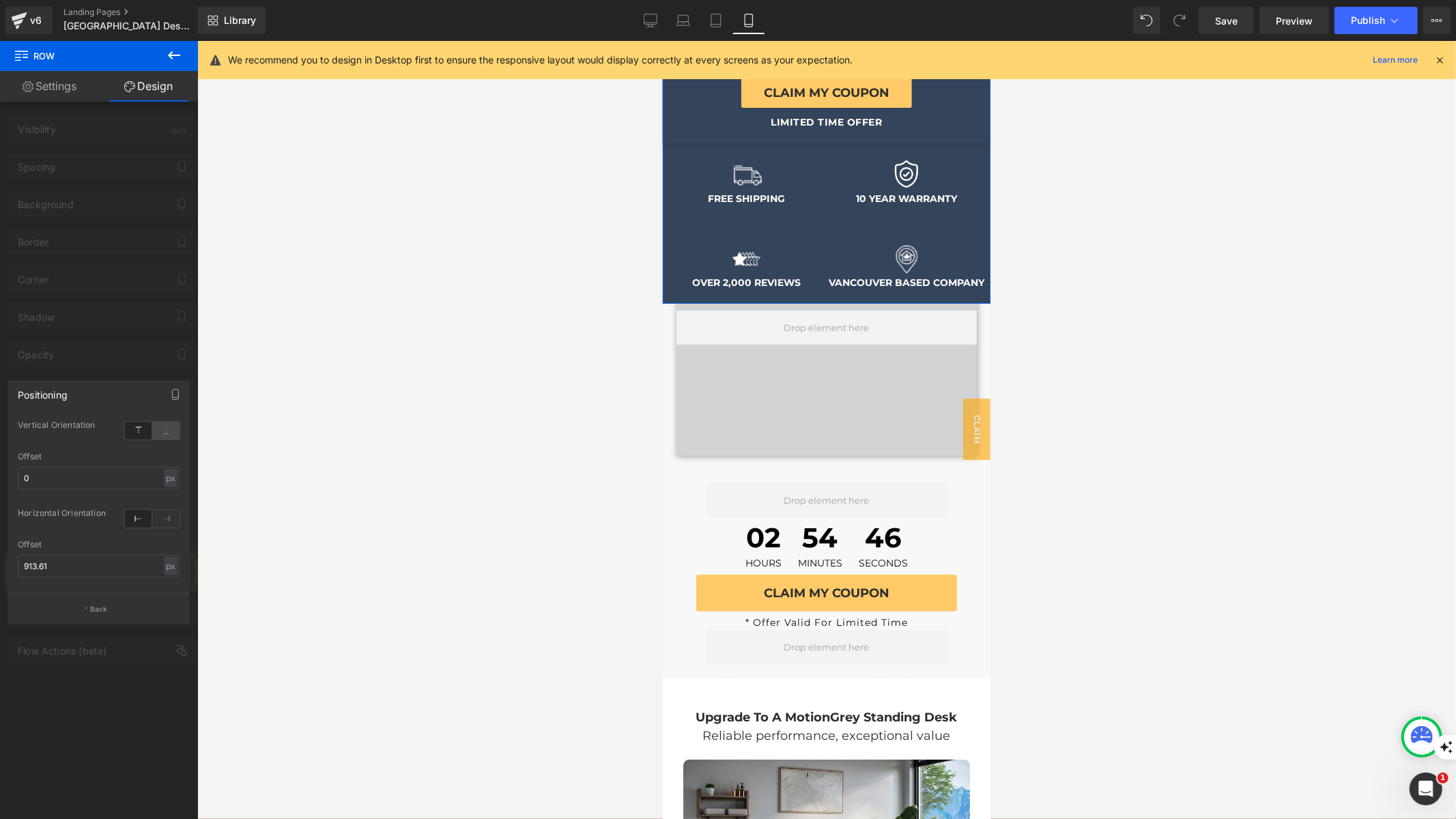
click at [163, 431] on icon at bounding box center [166, 430] width 28 height 18
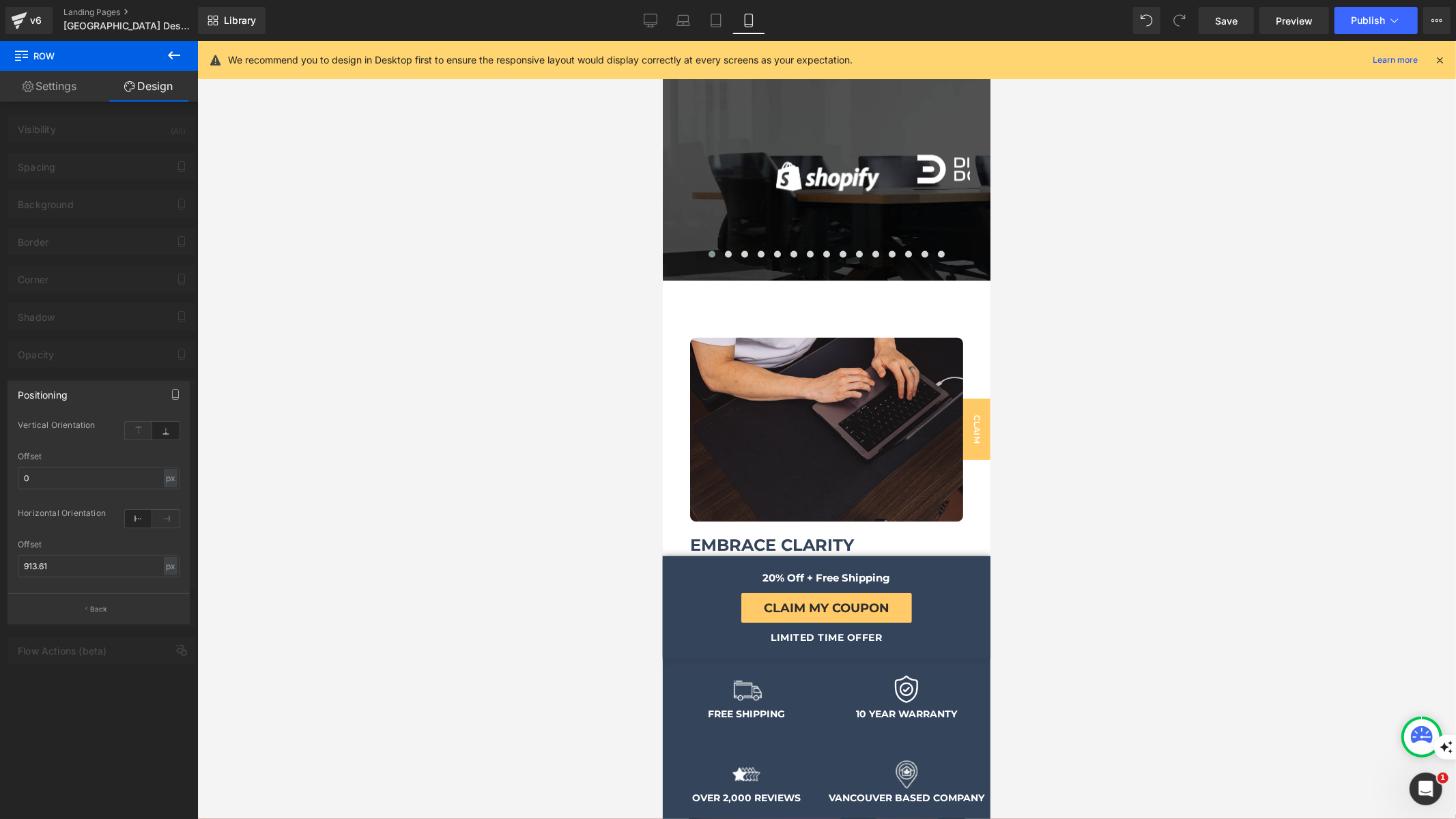
scroll to position [1534, 0]
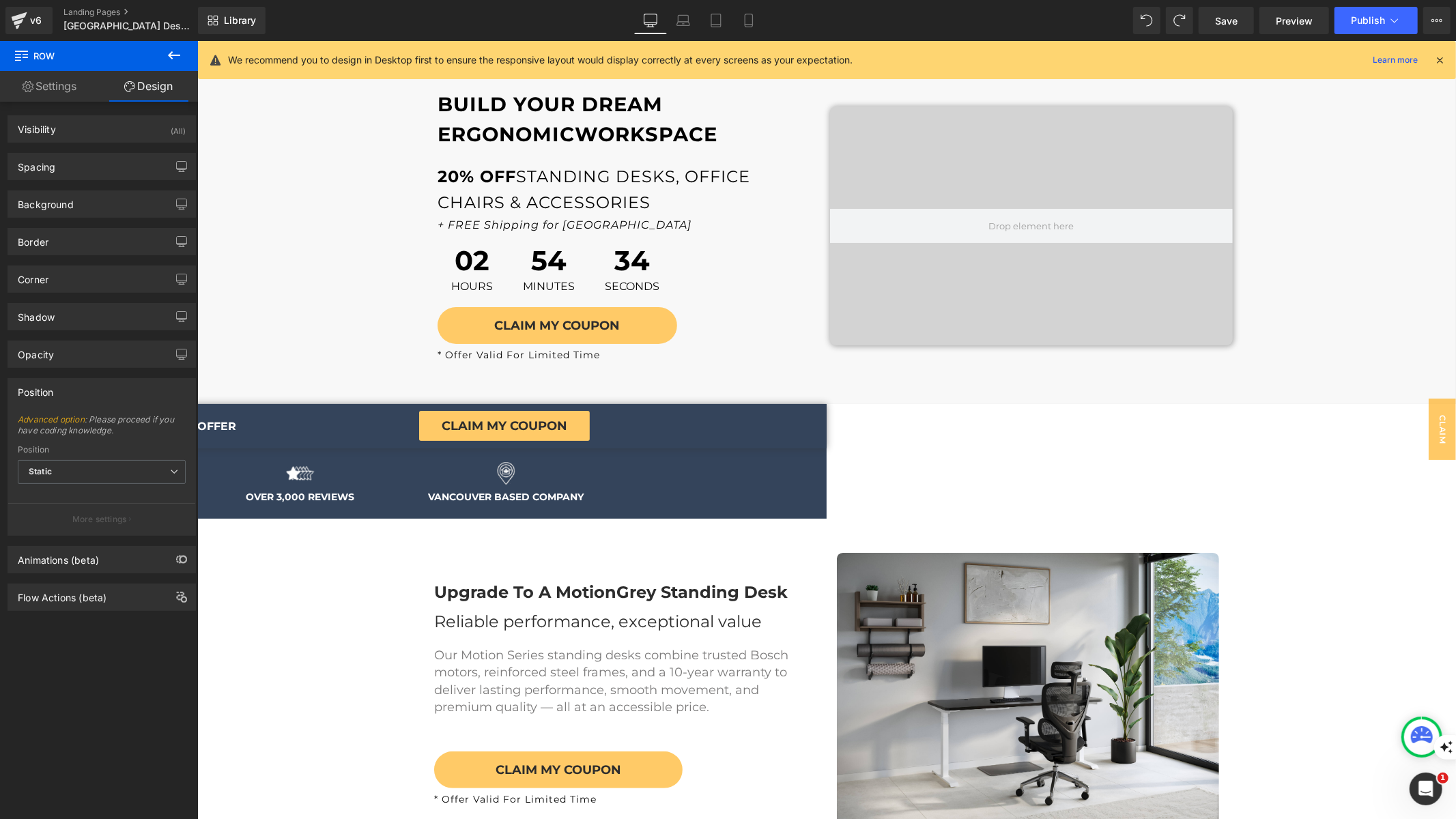
scroll to position [0, 0]
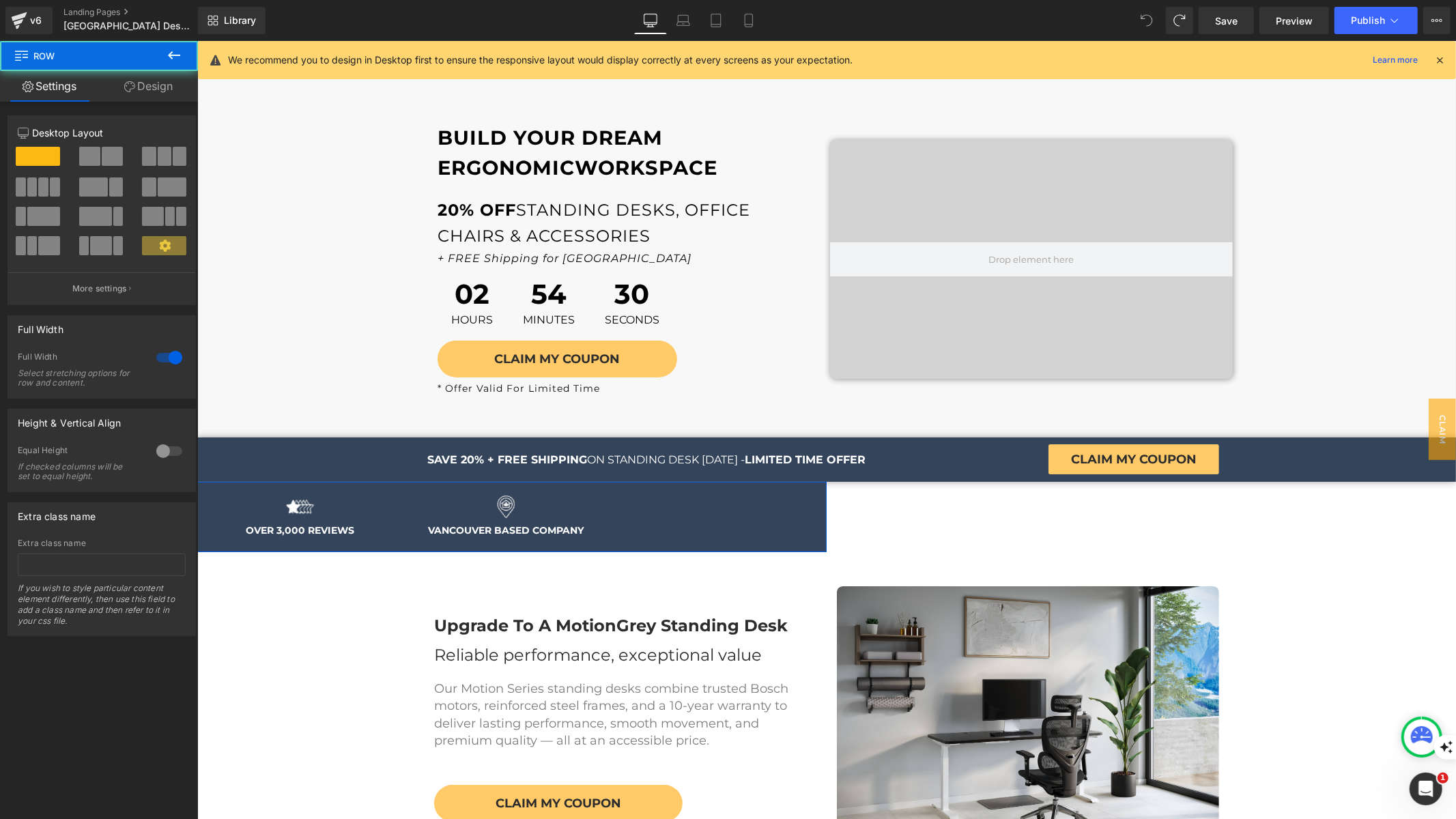
click at [749, 519] on div "Image FREE EXPRESS SHIPPING Text Block Row Image BACKED BY WARRANTY Text Block …" at bounding box center [197, 516] width 1259 height 70
drag, startPoint x: 17, startPoint y: 17, endPoint x: 572, endPoint y: 248, distance: 601.2
click at [17, 17] on icon at bounding box center [19, 17] width 15 height 9
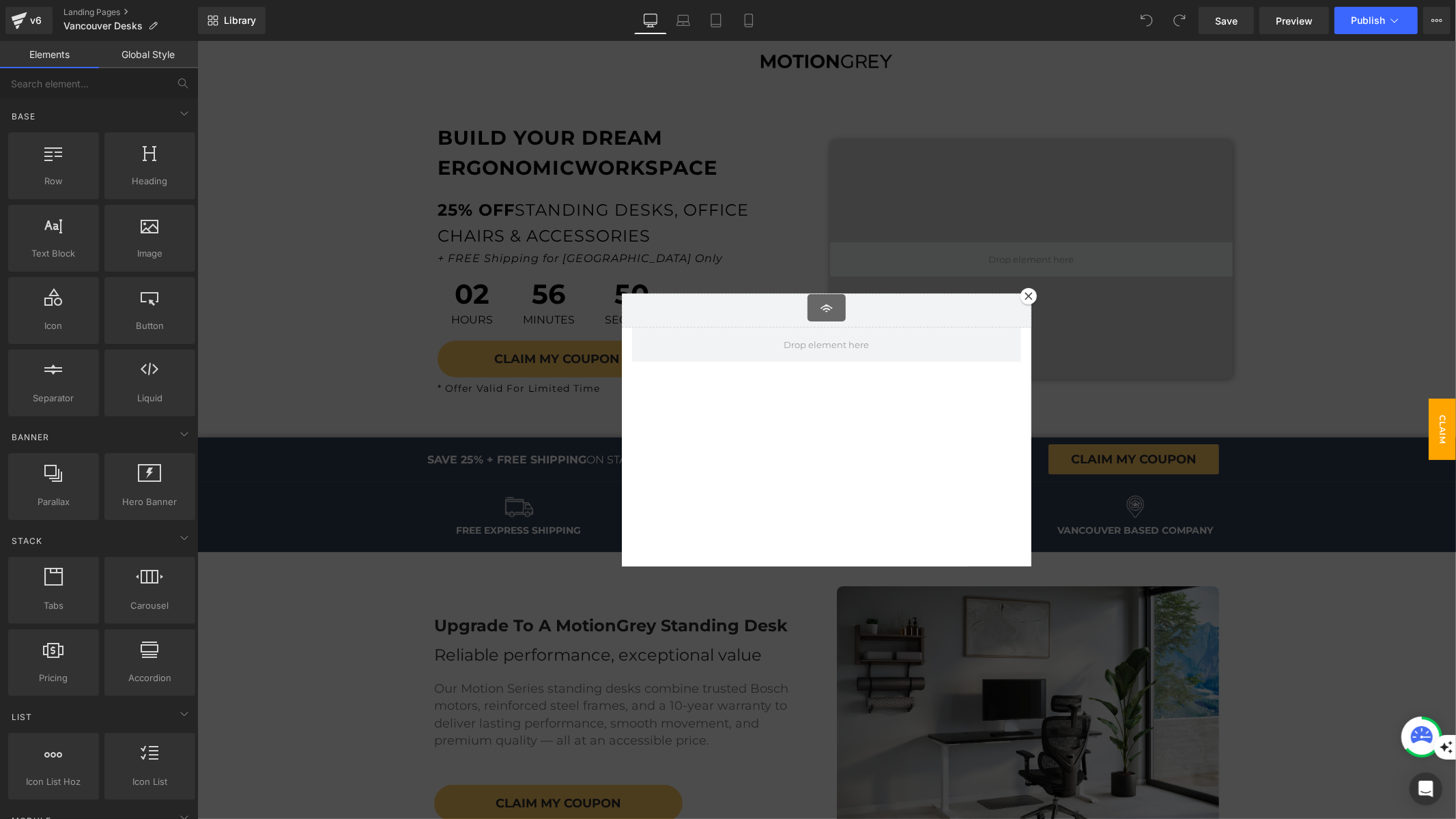
click at [1024, 296] on icon at bounding box center [1027, 295] width 8 height 8
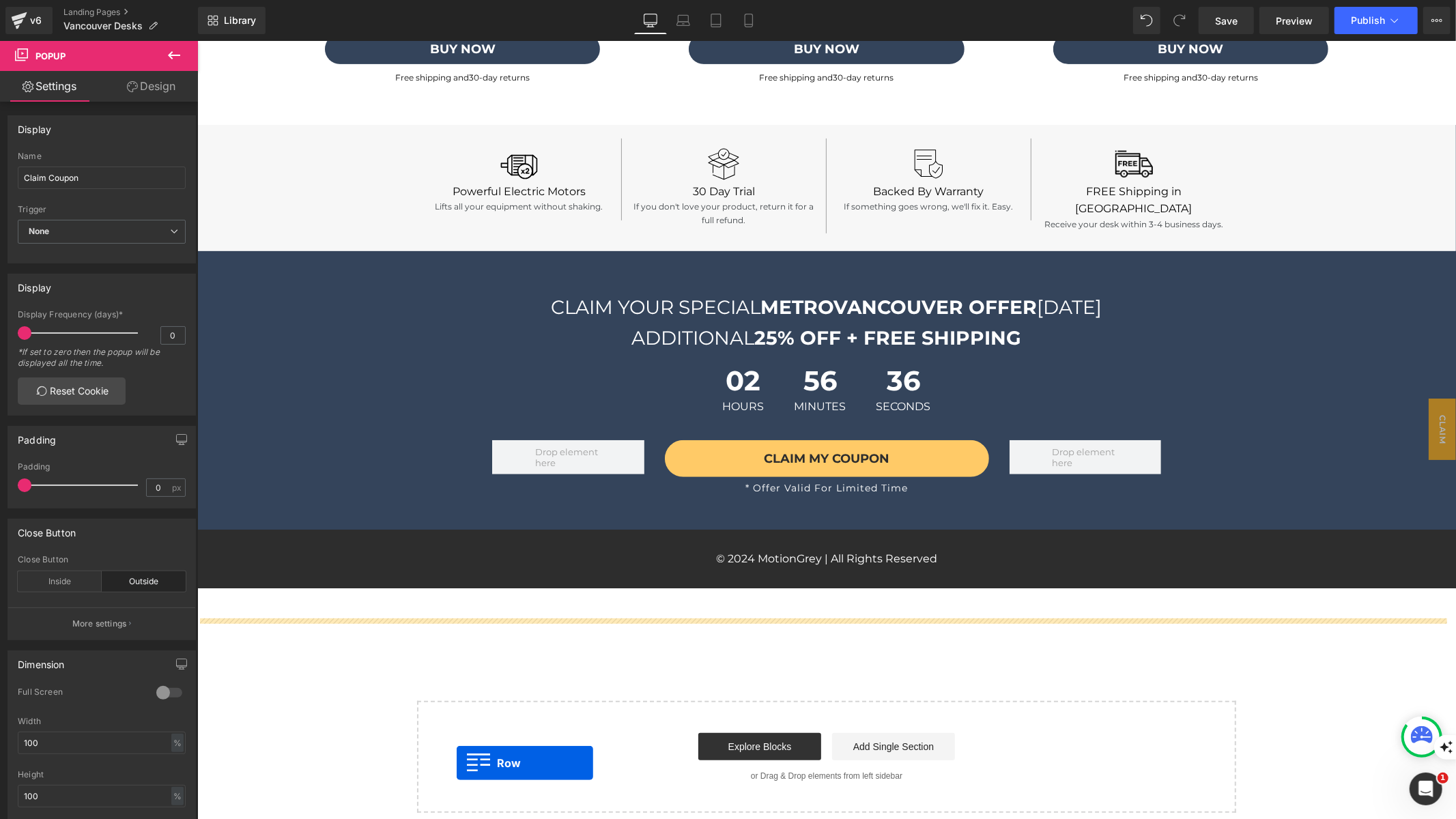
scroll to position [4847, 0]
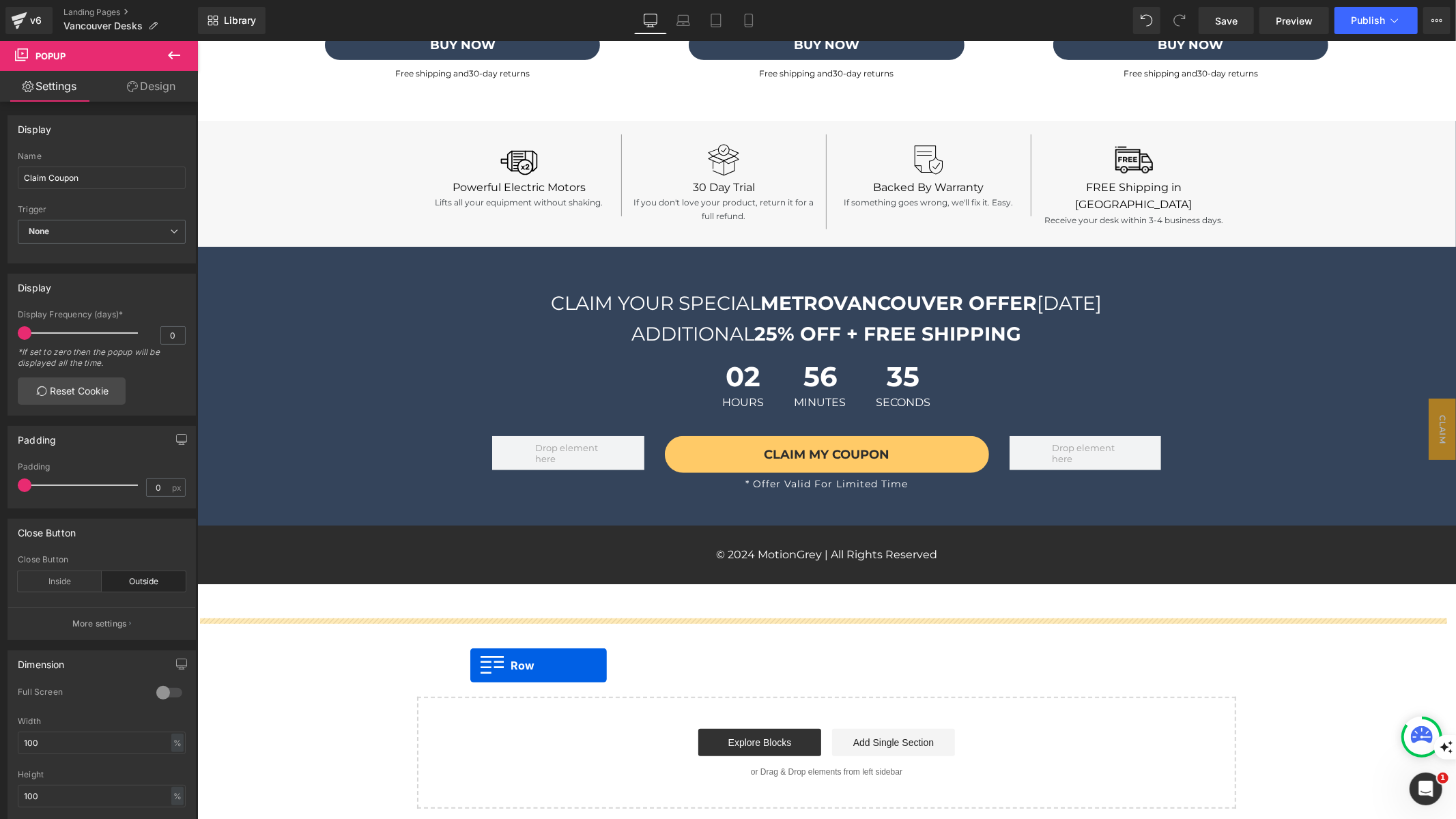
drag, startPoint x: 230, startPoint y: 282, endPoint x: 469, endPoint y: 665, distance: 451.5
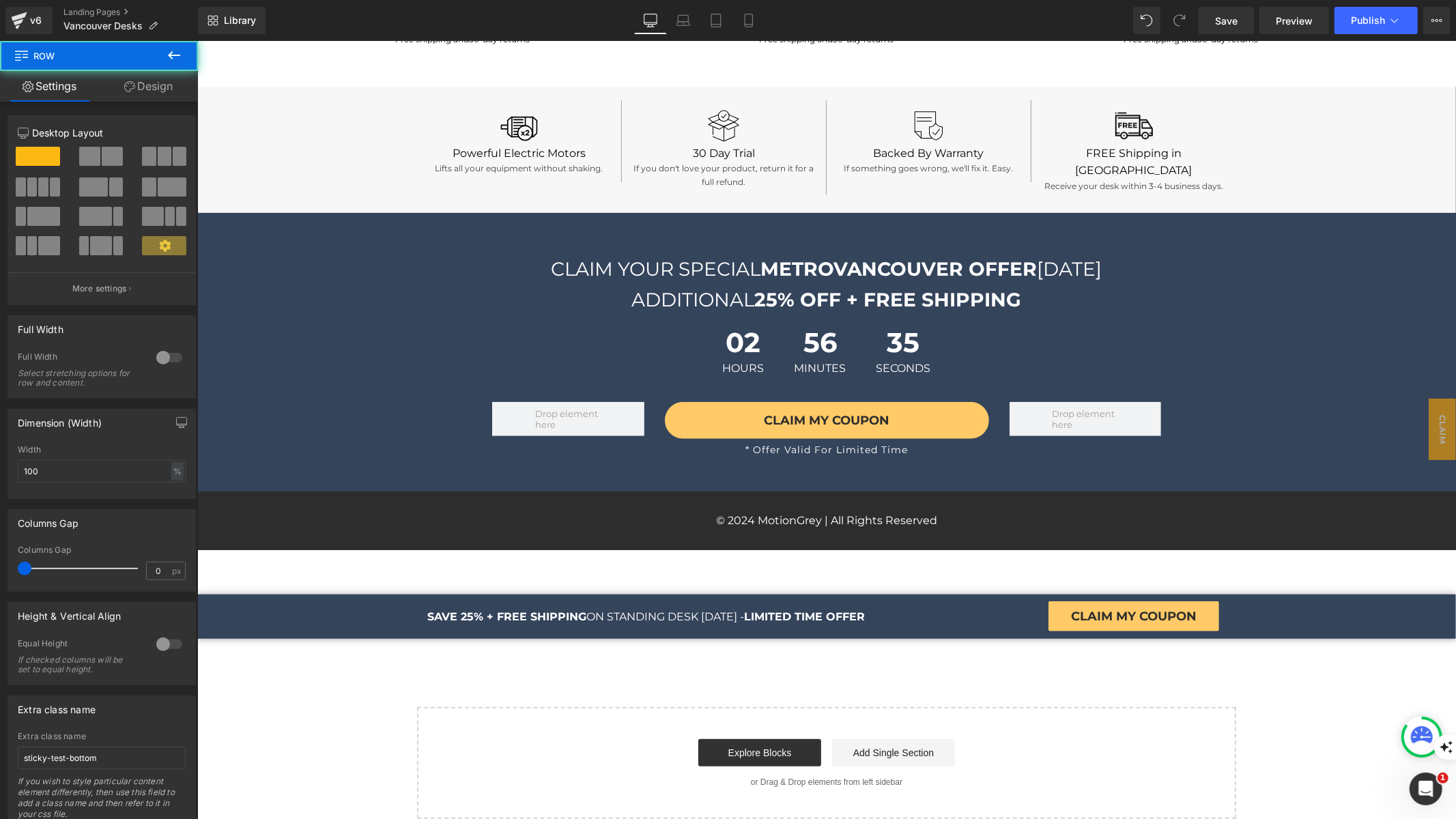
scroll to position [4814, 0]
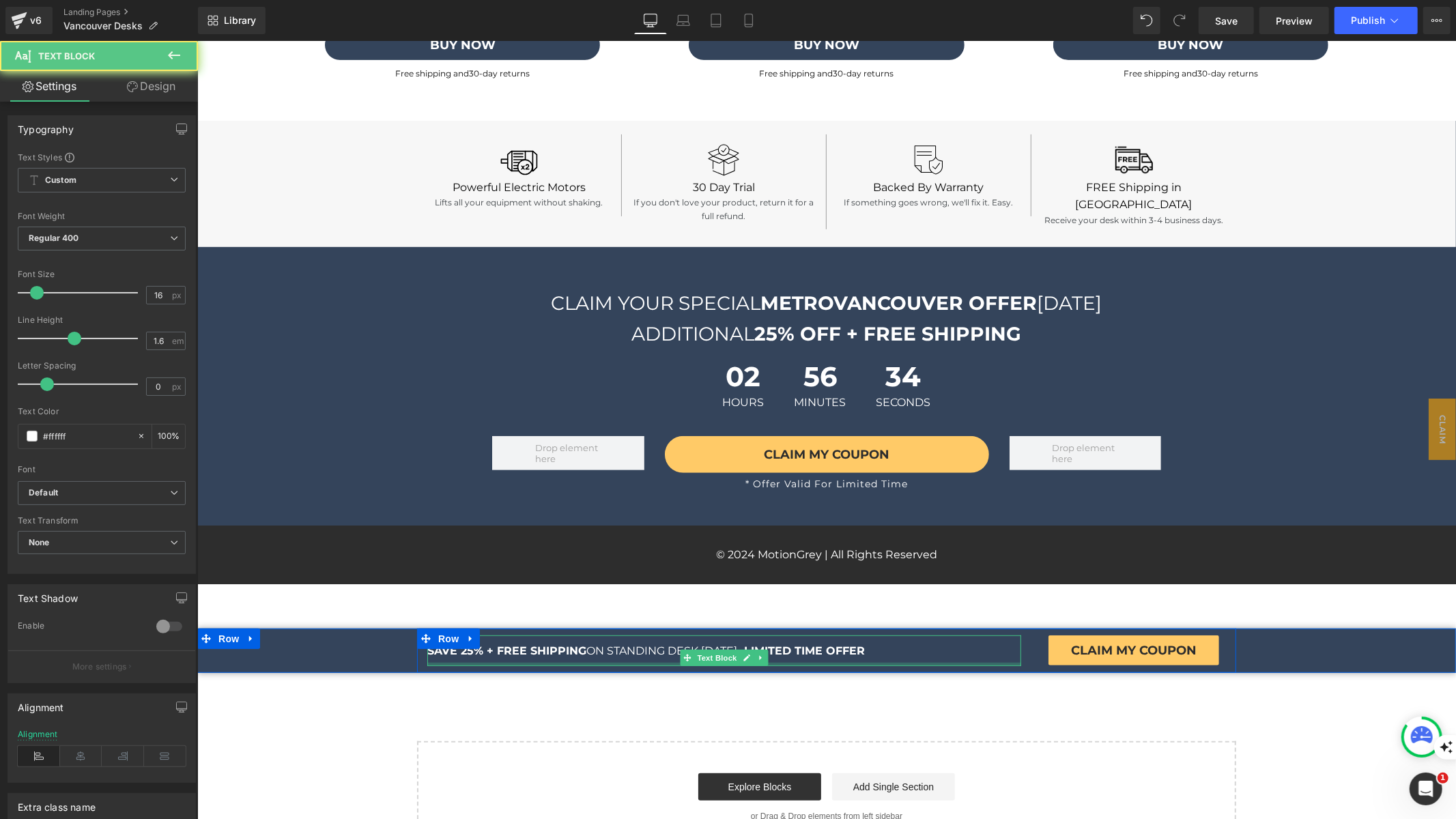
click at [475, 662] on div at bounding box center [723, 663] width 593 height 3
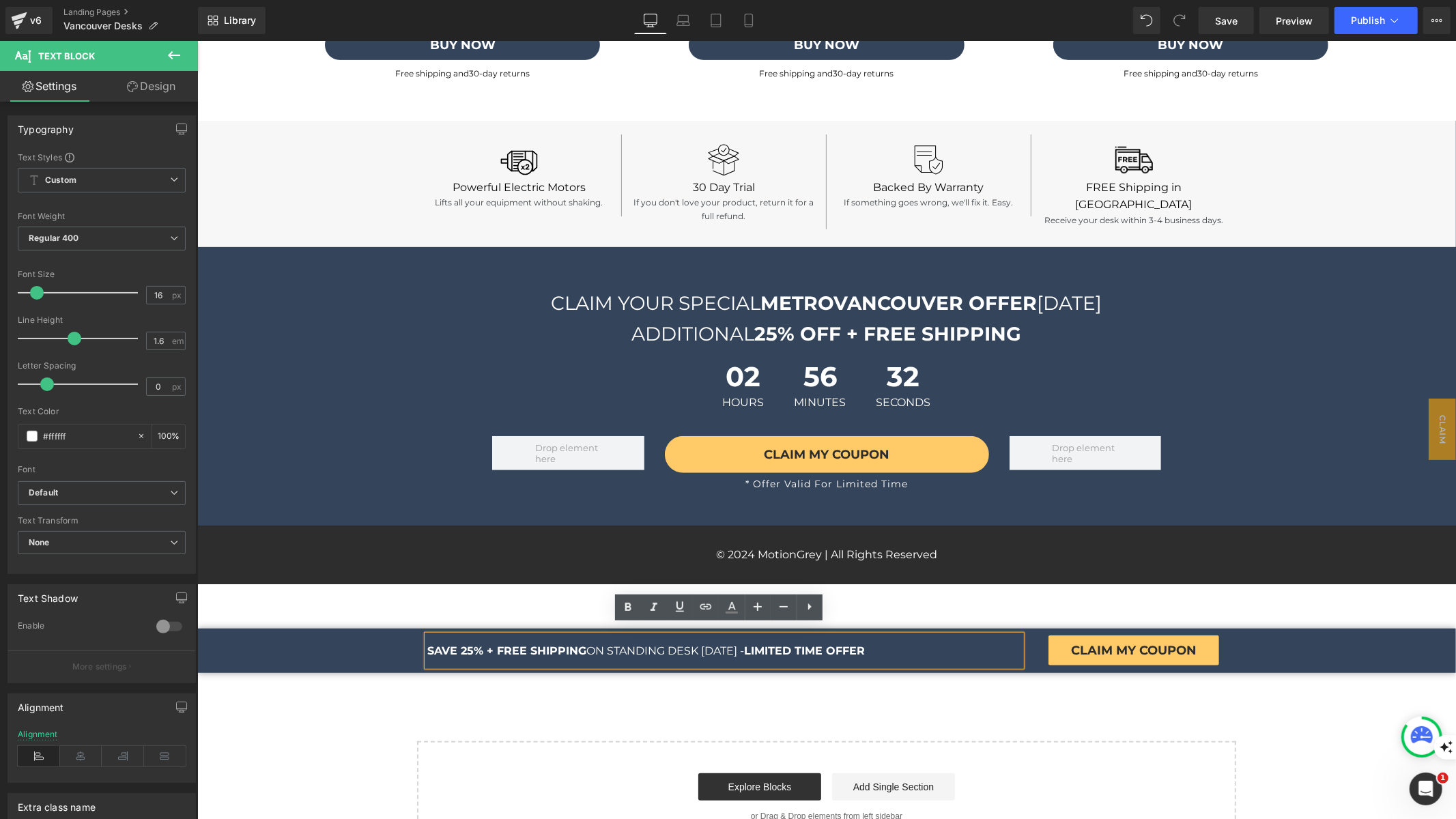
click at [320, 658] on div "SAVE 25% + FREE SHIPPING ON STANDING DESK TODAY - LIMITED TIME OFFER Text Block…" at bounding box center [826, 650] width 1259 height 45
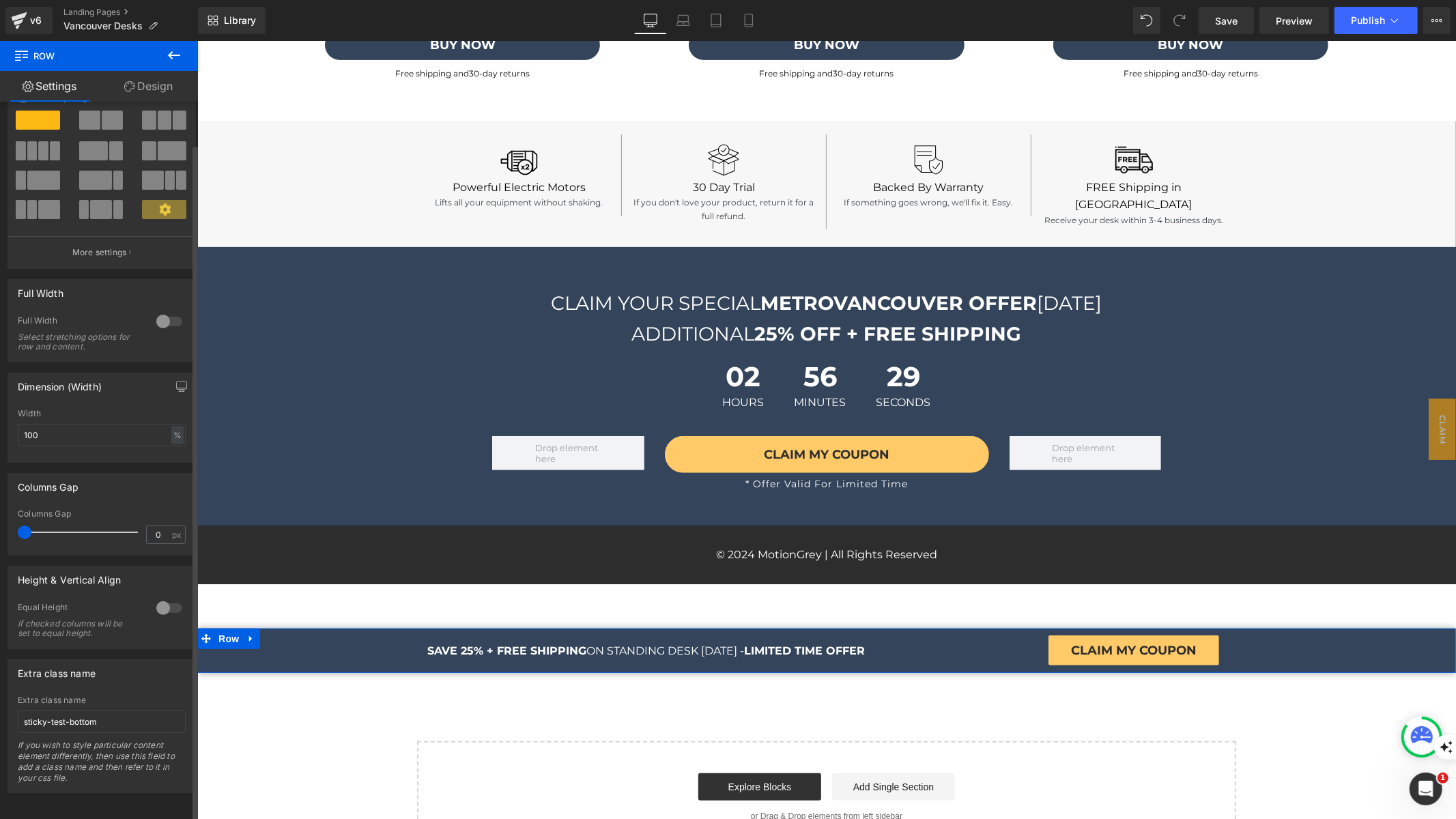
scroll to position [44, 0]
click at [117, 709] on input "sticky-test-bottom" at bounding box center [101, 719] width 168 height 22
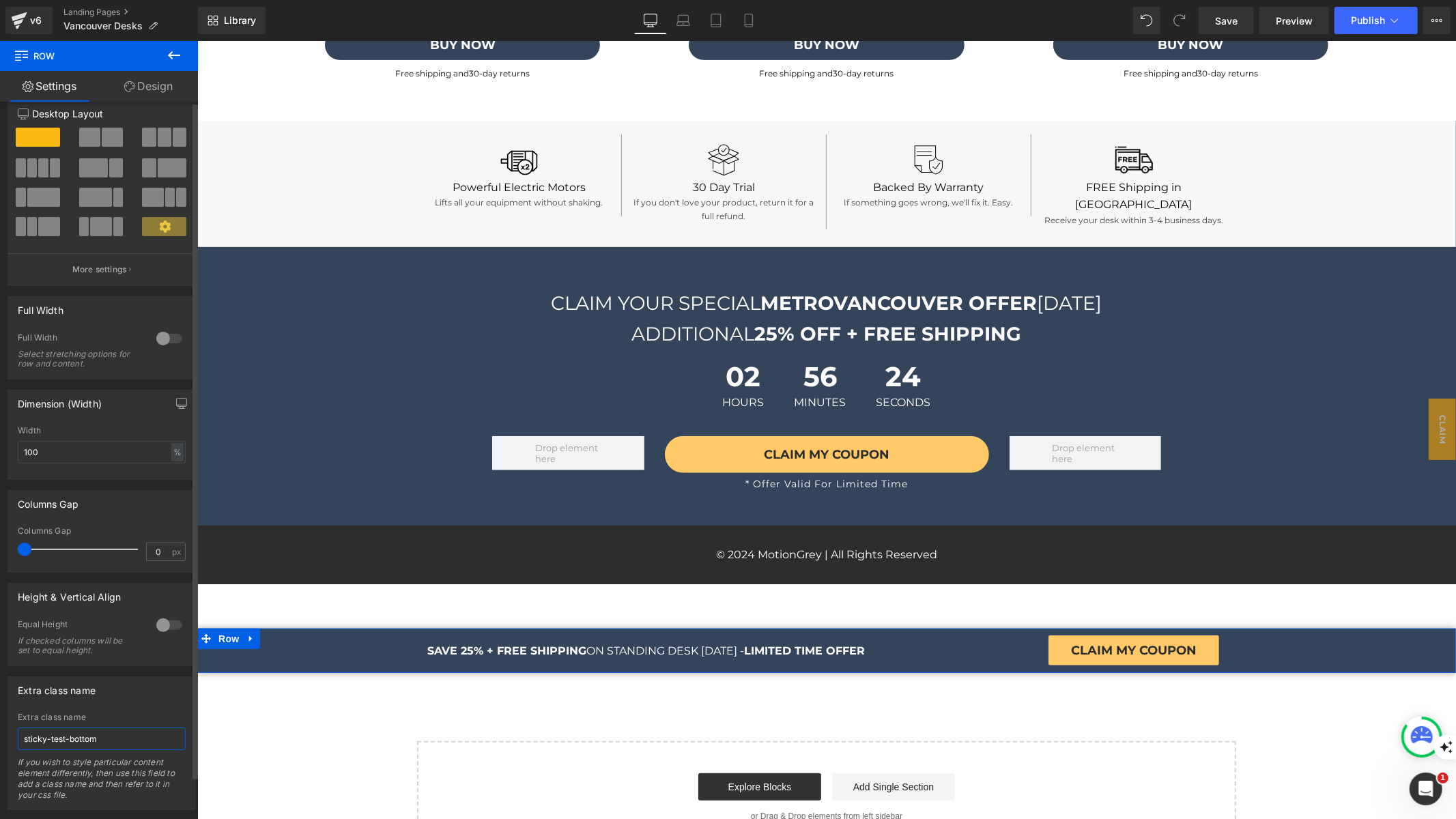
scroll to position [0, 0]
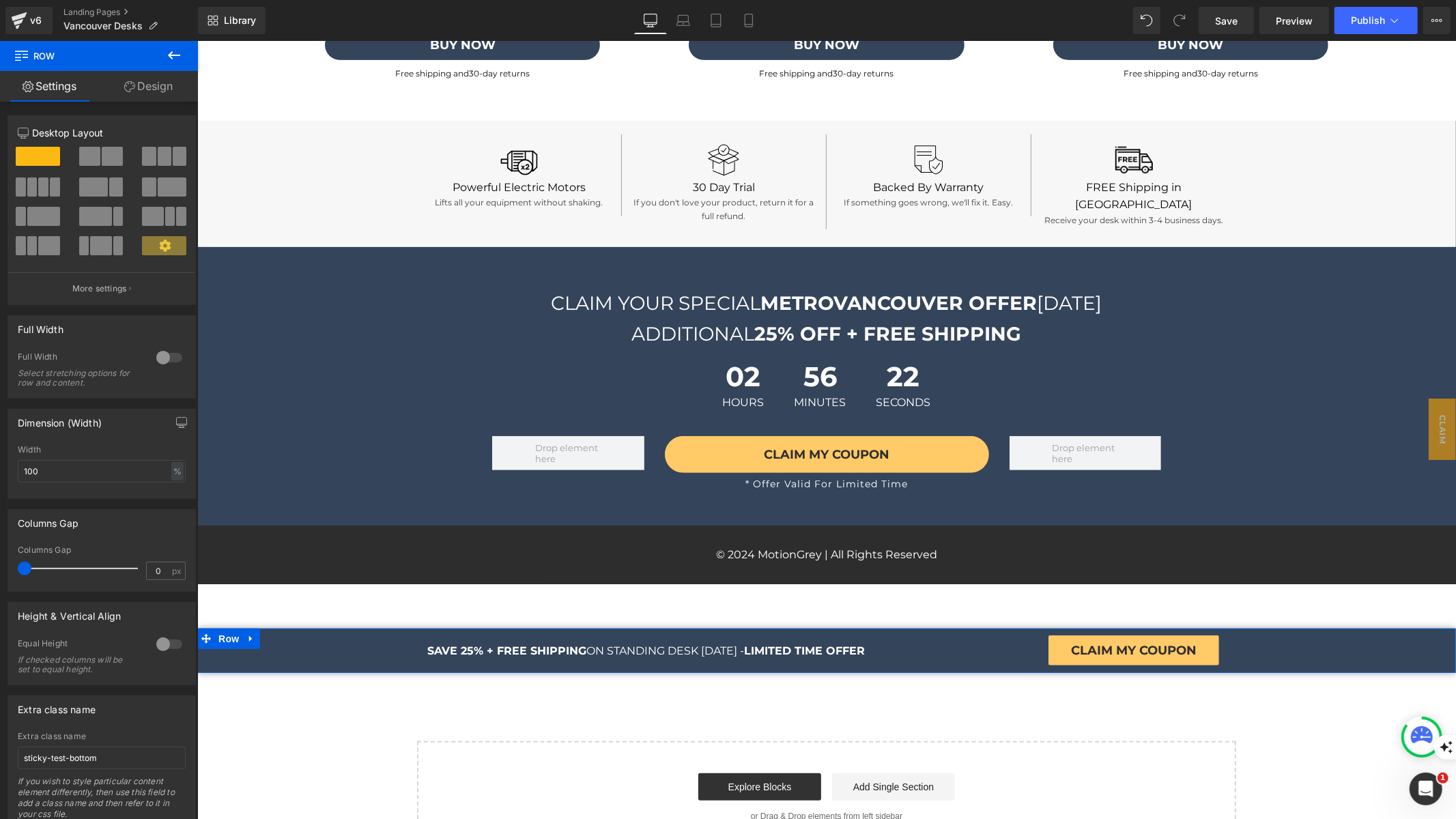
click at [163, 88] on link "Design" at bounding box center [148, 87] width 99 height 31
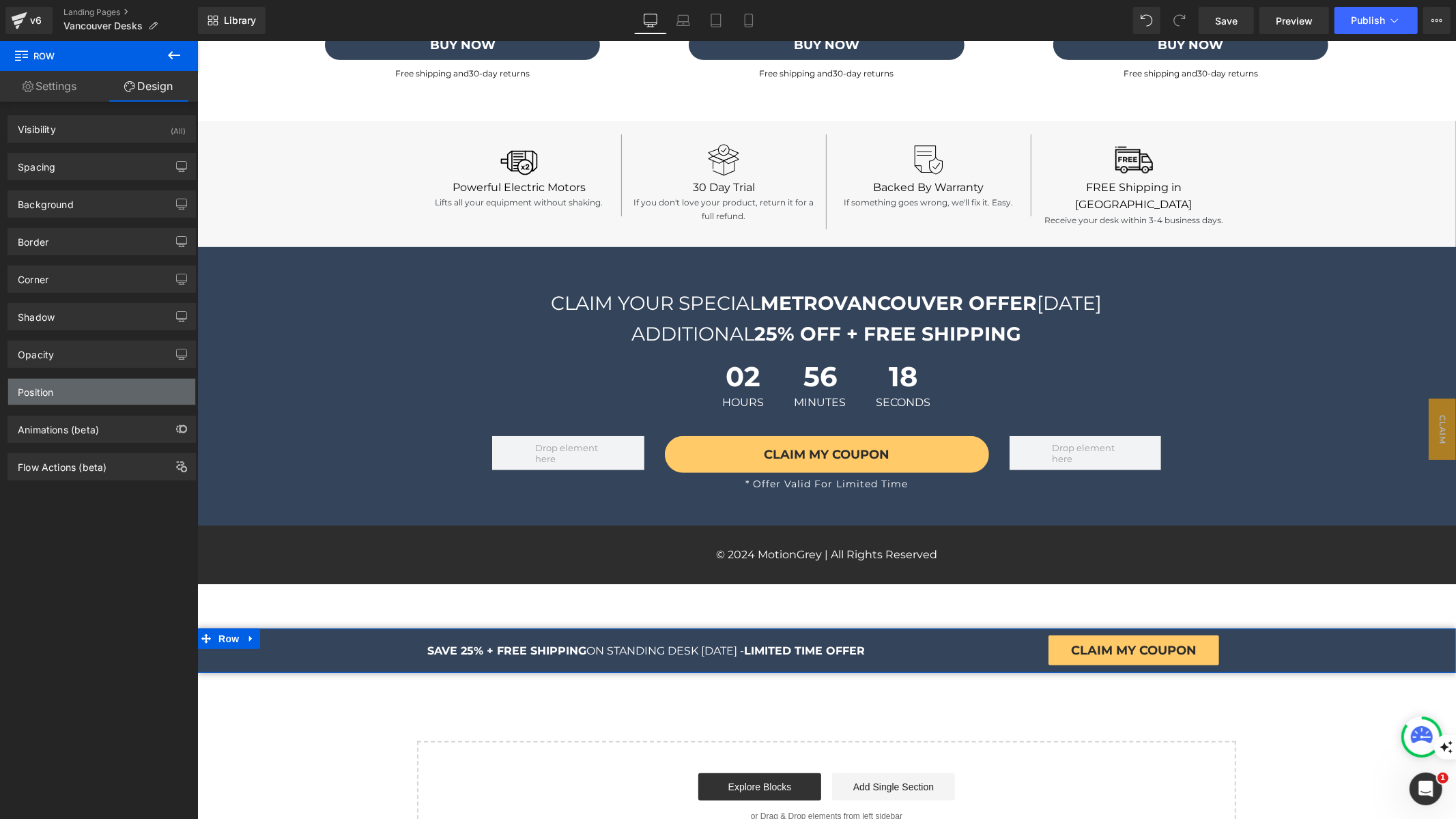
click at [121, 396] on div "Position" at bounding box center [102, 392] width 187 height 26
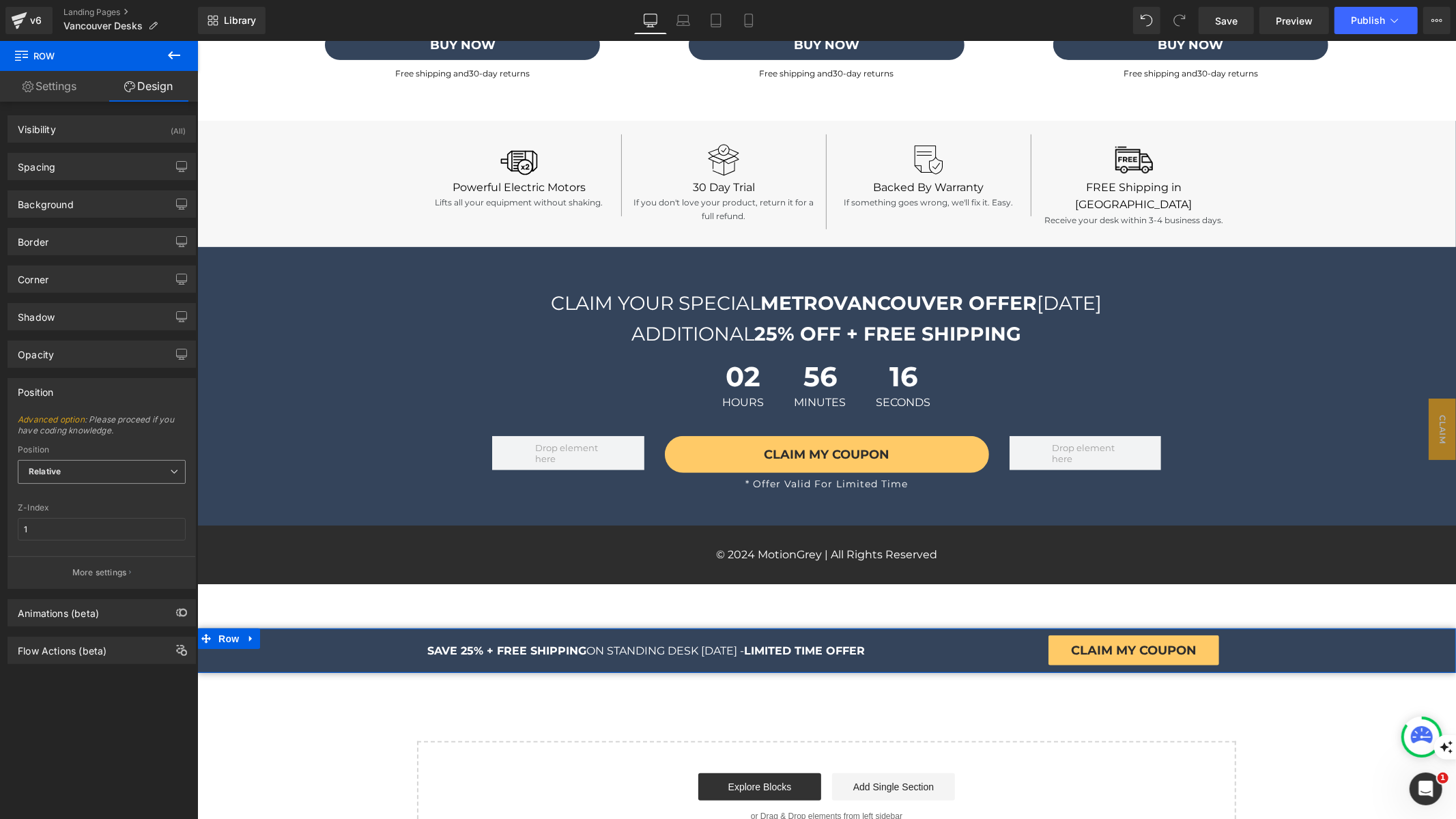
click at [130, 463] on span "Relative" at bounding box center [101, 472] width 168 height 24
click at [137, 513] on div "Sticky to the screen (Fixed)" at bounding box center [93, 517] width 109 height 9
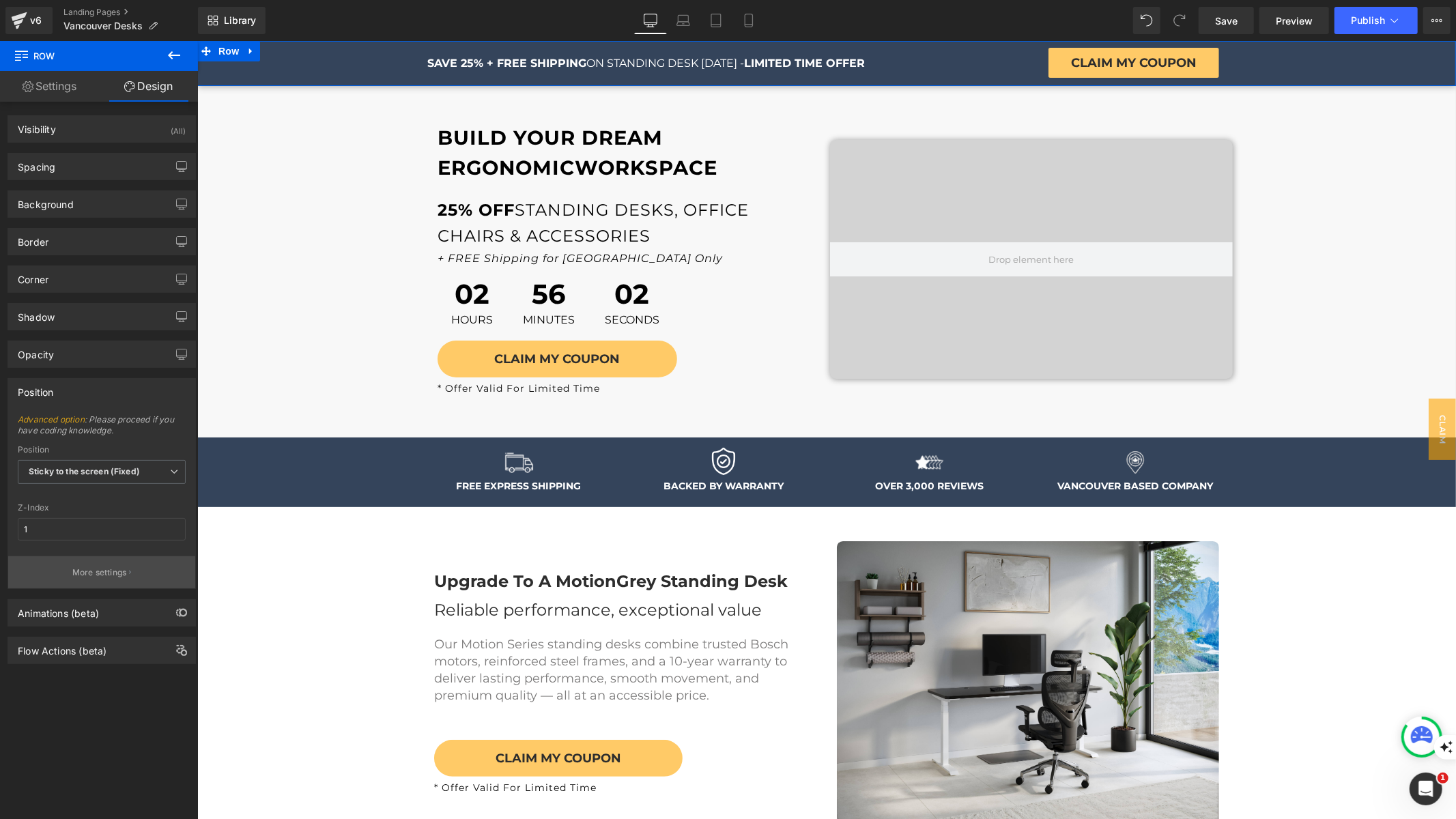
click at [112, 567] on p "More settings" at bounding box center [99, 573] width 54 height 12
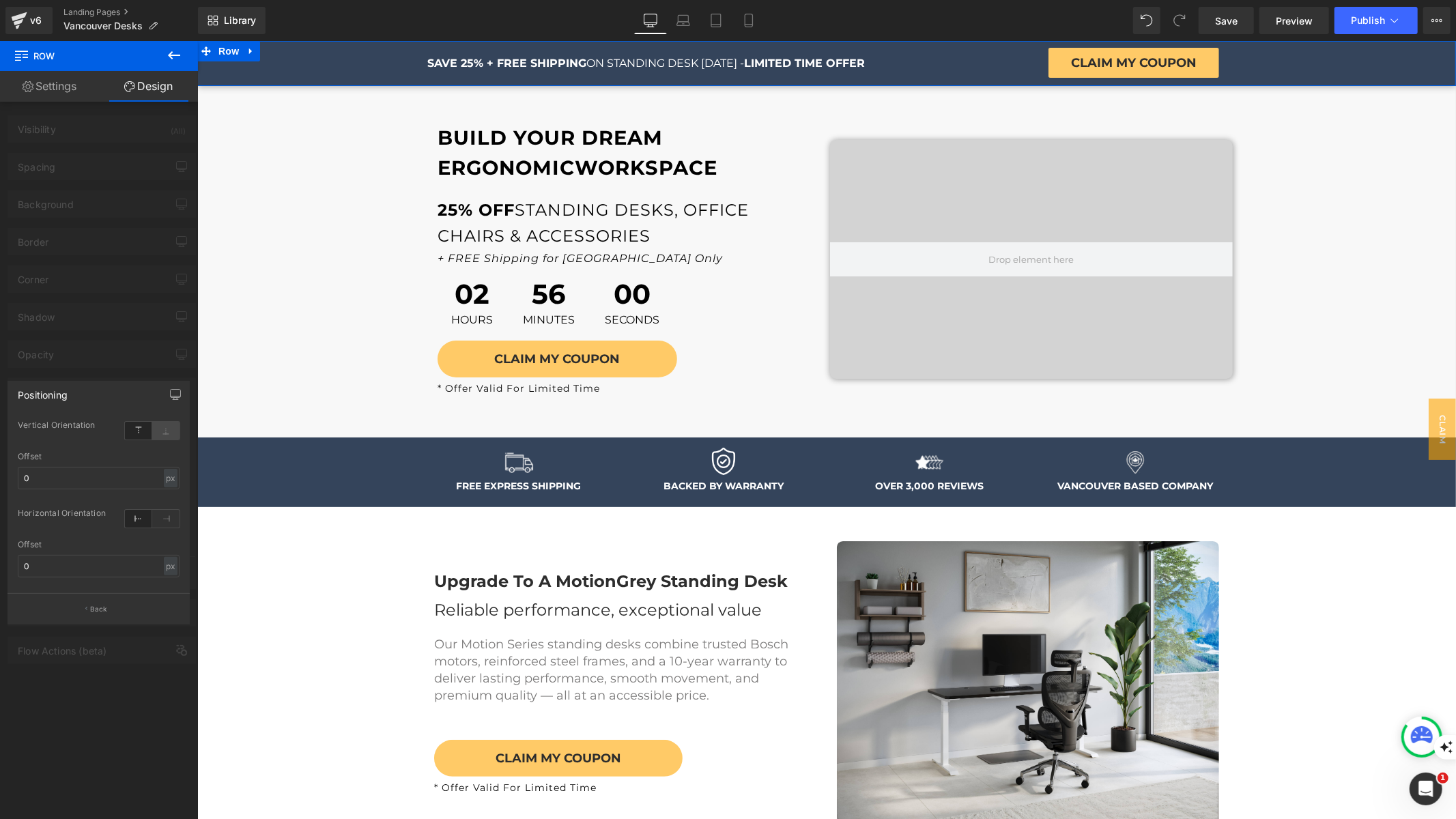
click at [165, 427] on icon at bounding box center [166, 430] width 28 height 18
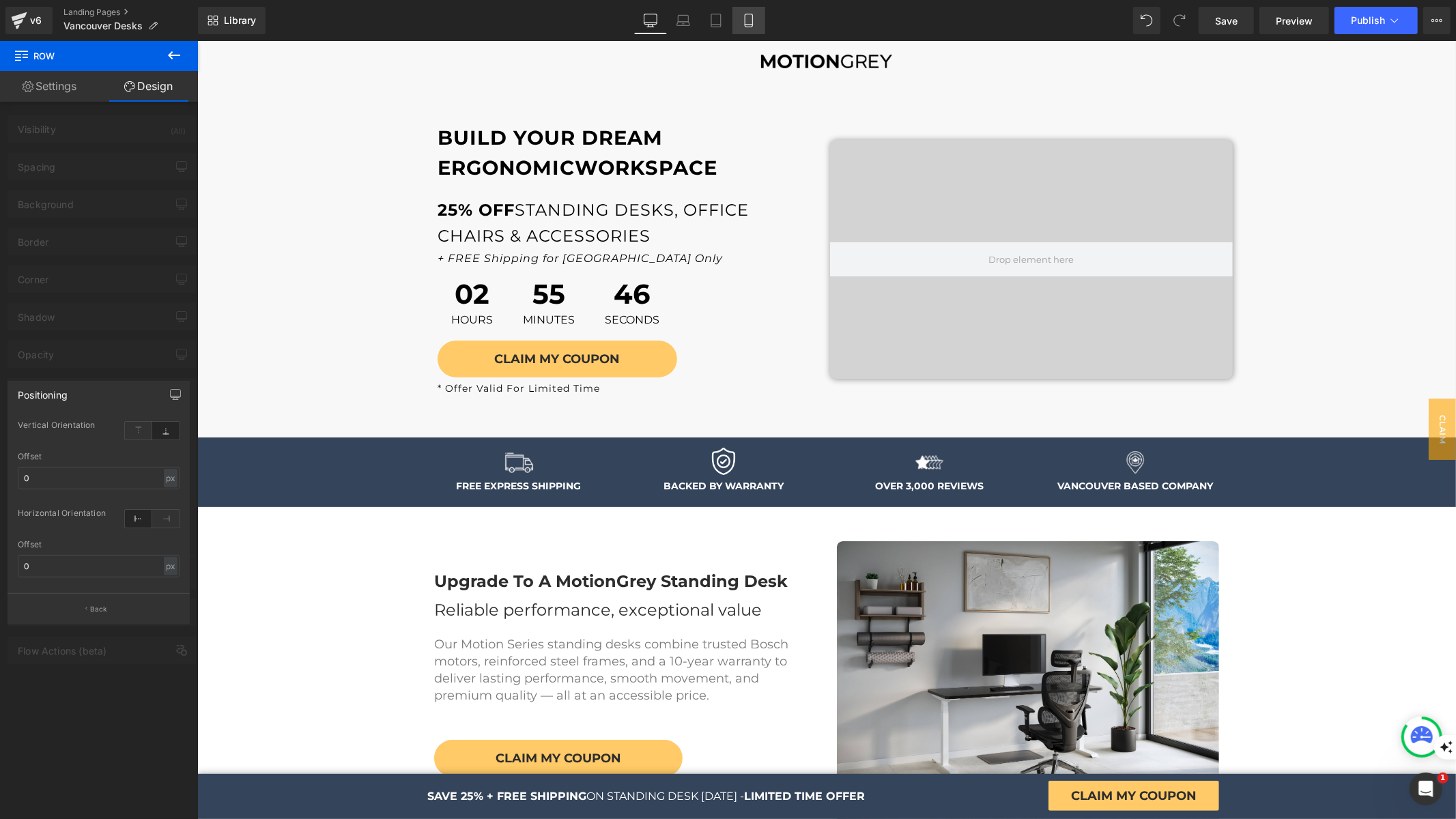
click at [752, 18] on icon at bounding box center [748, 21] width 8 height 13
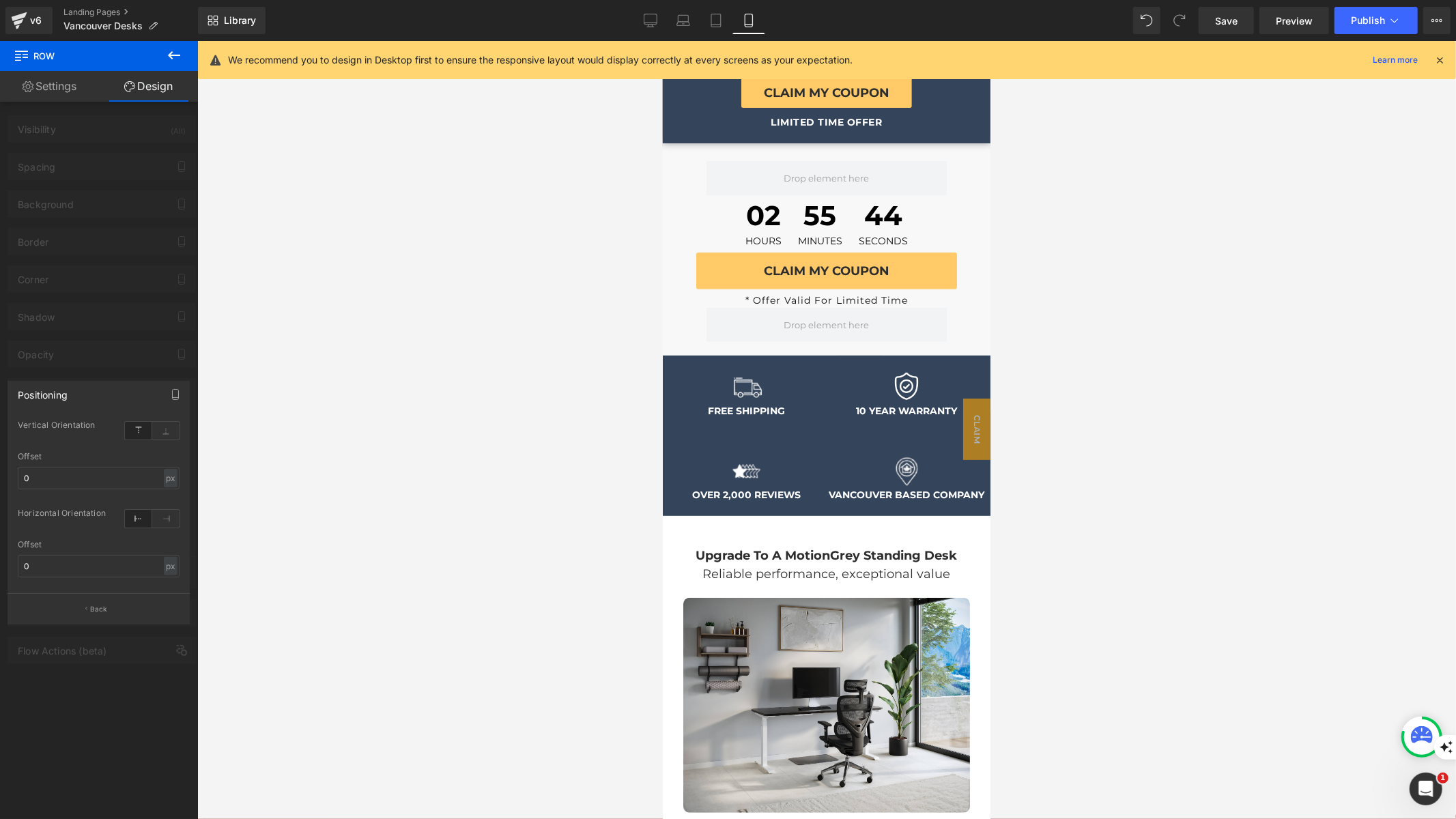
scroll to position [645, 0]
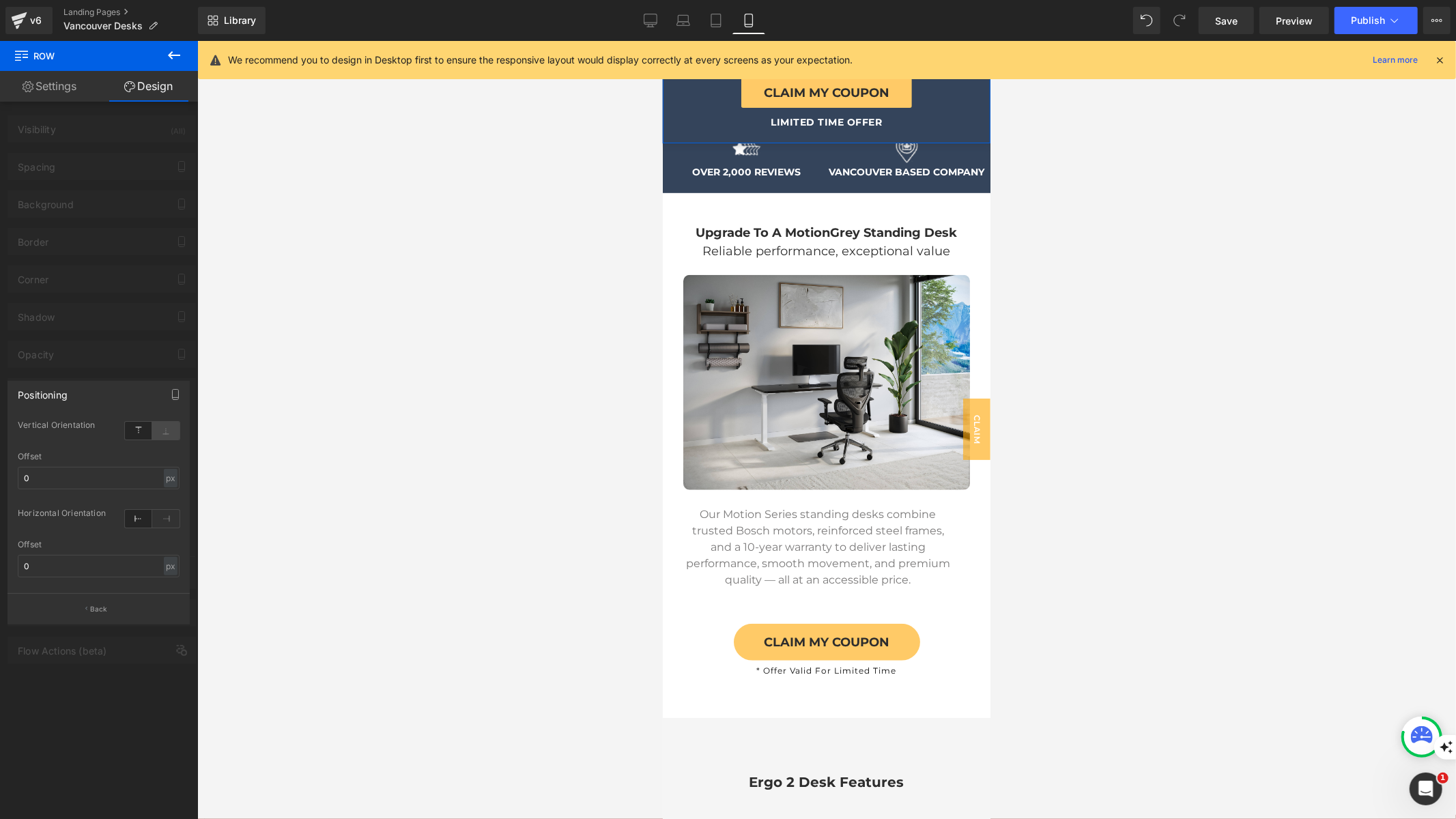
click at [159, 433] on icon at bounding box center [166, 430] width 28 height 18
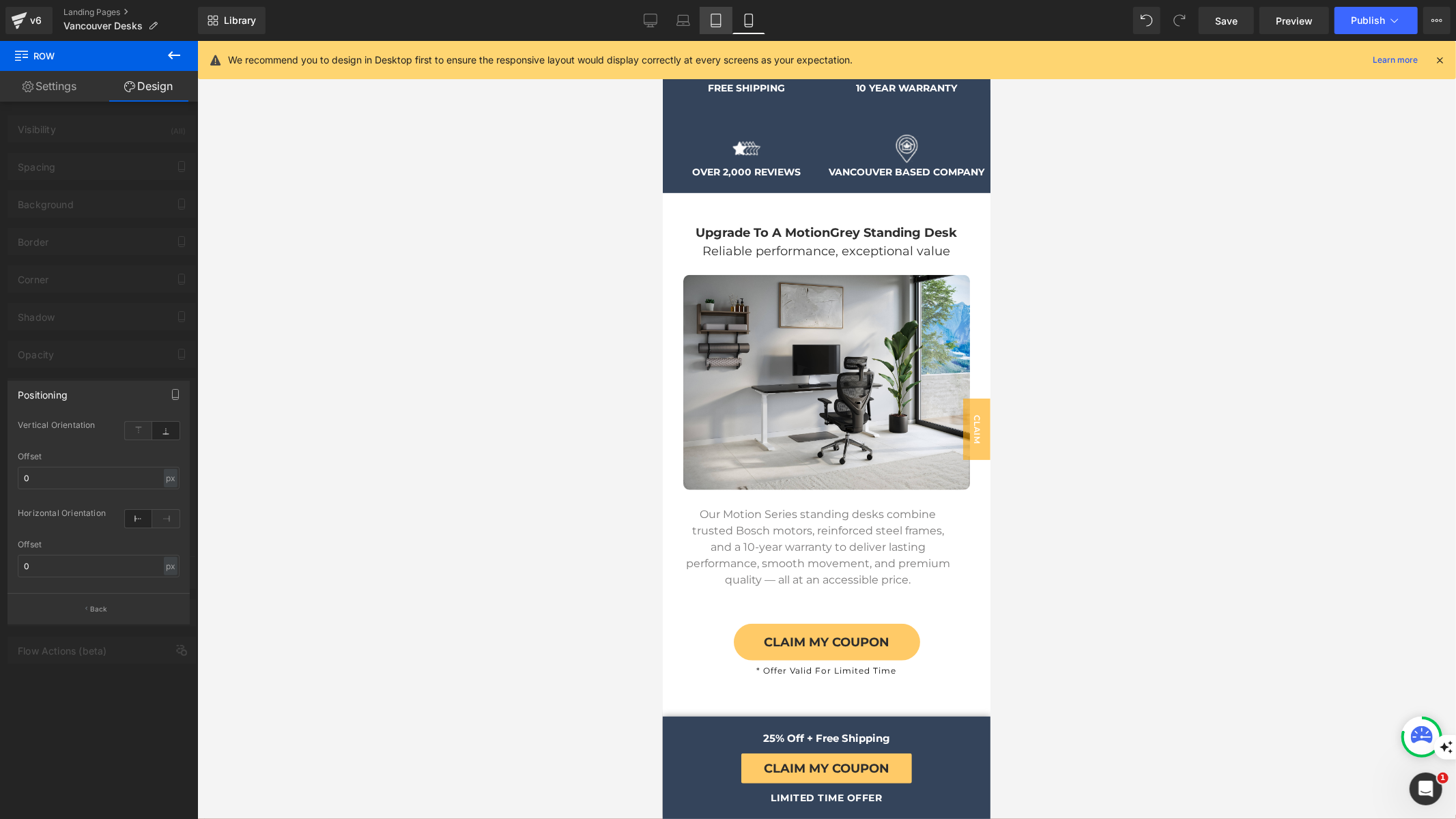
click at [713, 15] on icon at bounding box center [716, 21] width 14 height 14
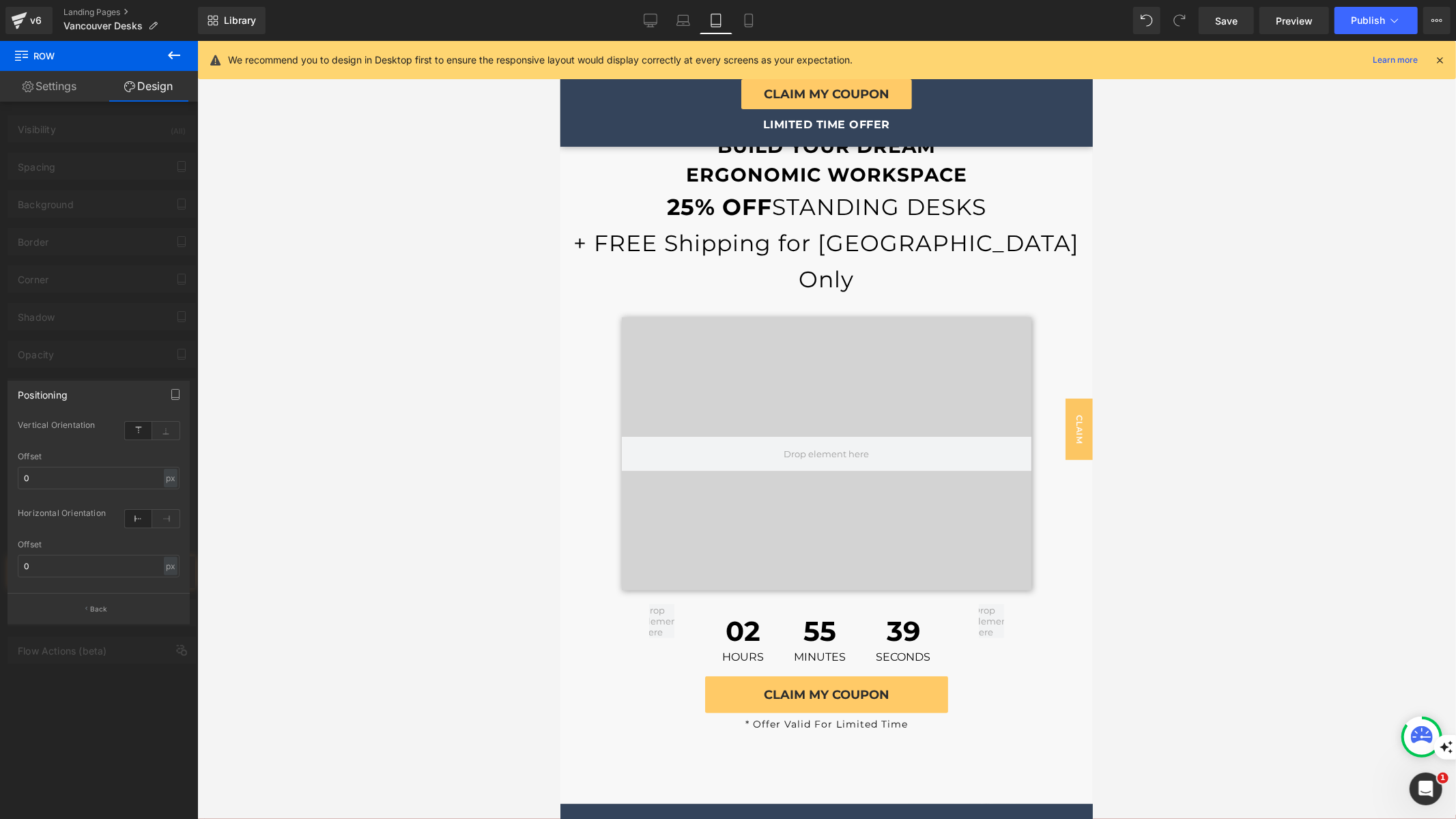
scroll to position [0, 0]
click at [160, 438] on icon at bounding box center [166, 430] width 28 height 18
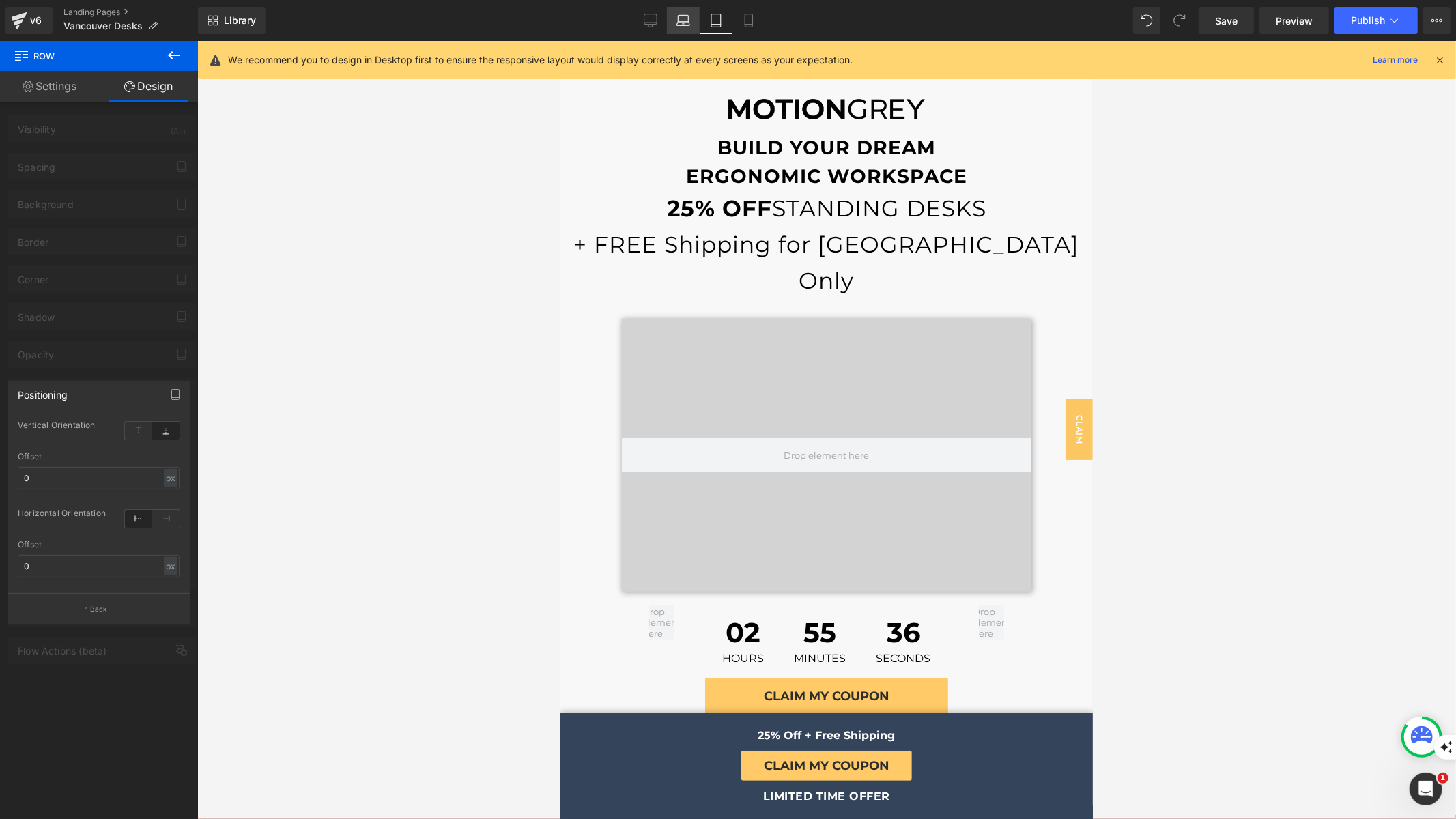
click at [681, 22] on icon at bounding box center [683, 21] width 14 height 14
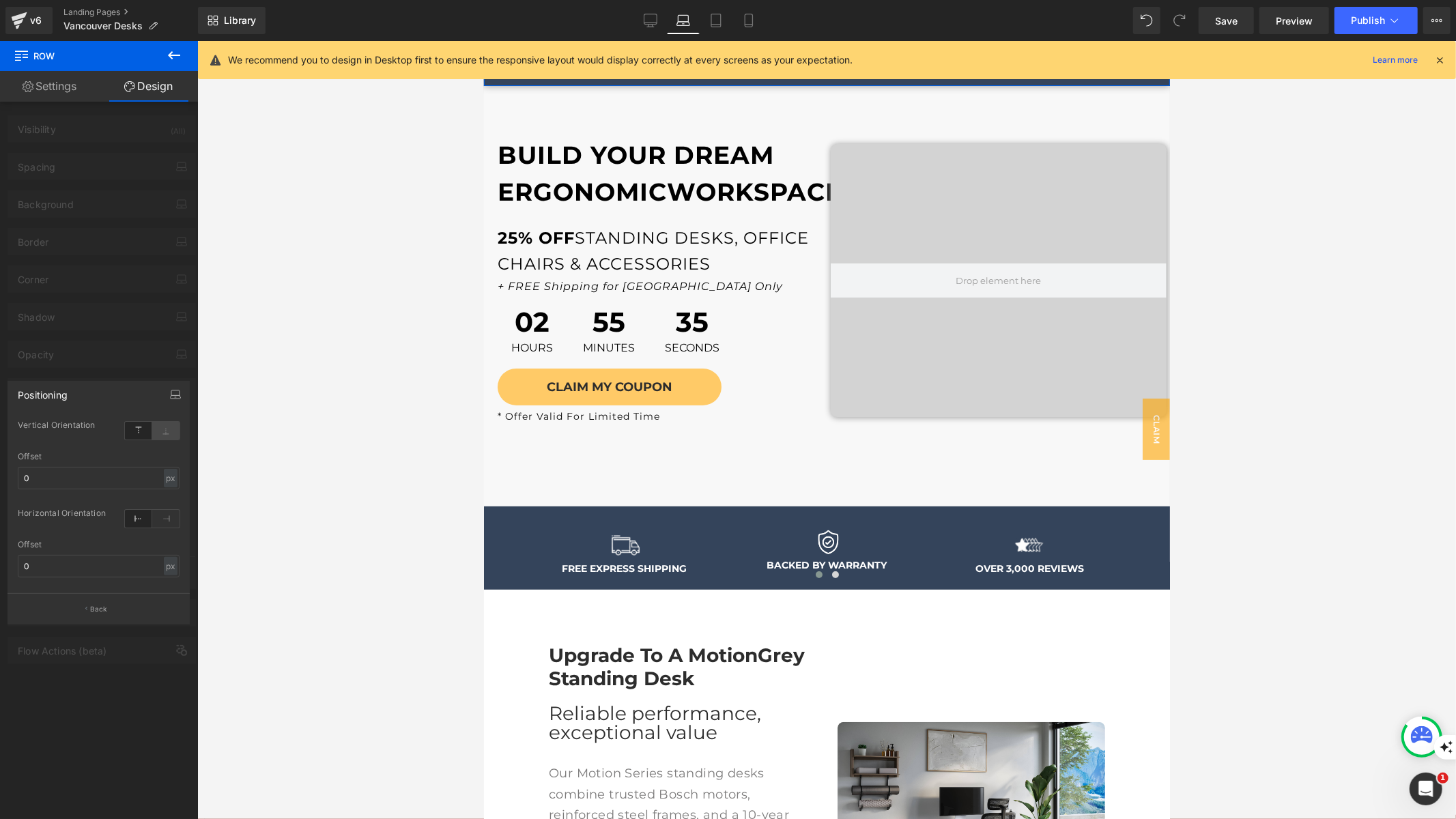
click at [169, 429] on icon at bounding box center [166, 430] width 28 height 18
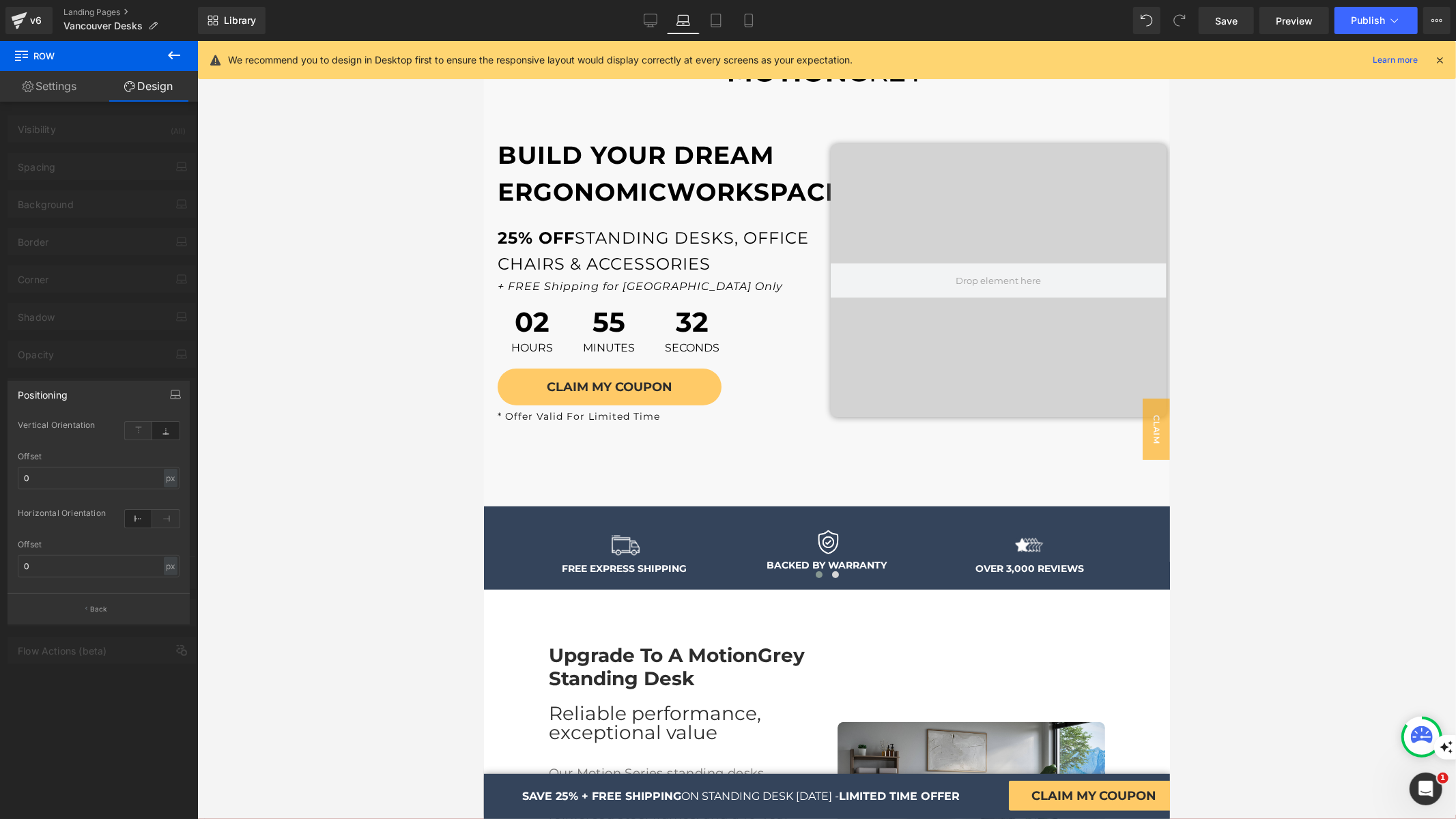
click at [643, 35] on div "Library Laptop Desktop Laptop Tablet Mobile Save Preview Publish Scheduled View…" at bounding box center [827, 20] width 1258 height 41
click at [662, 28] on link "Desktop" at bounding box center [650, 21] width 33 height 28
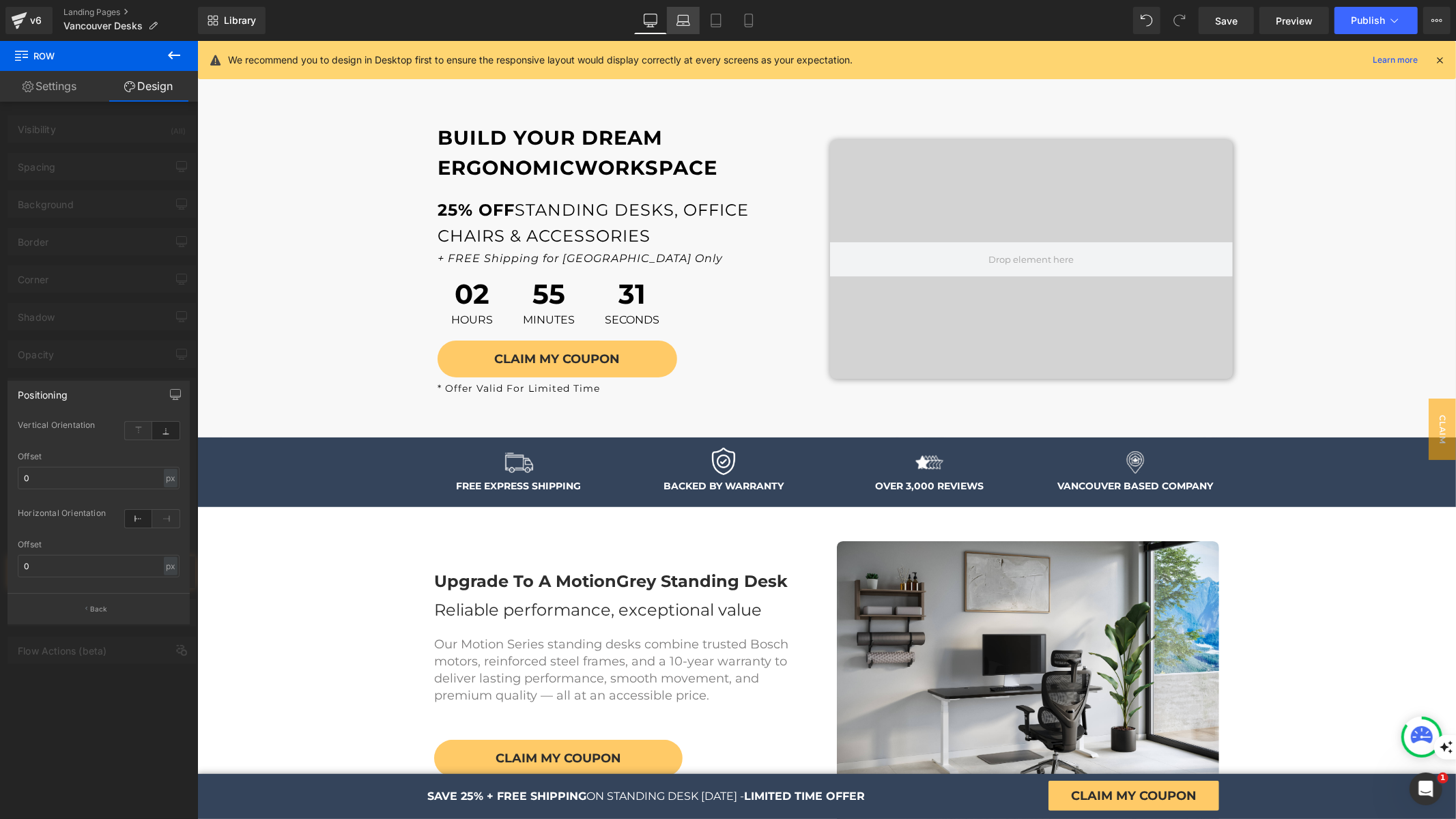
click at [670, 24] on link "Laptop" at bounding box center [683, 21] width 33 height 28
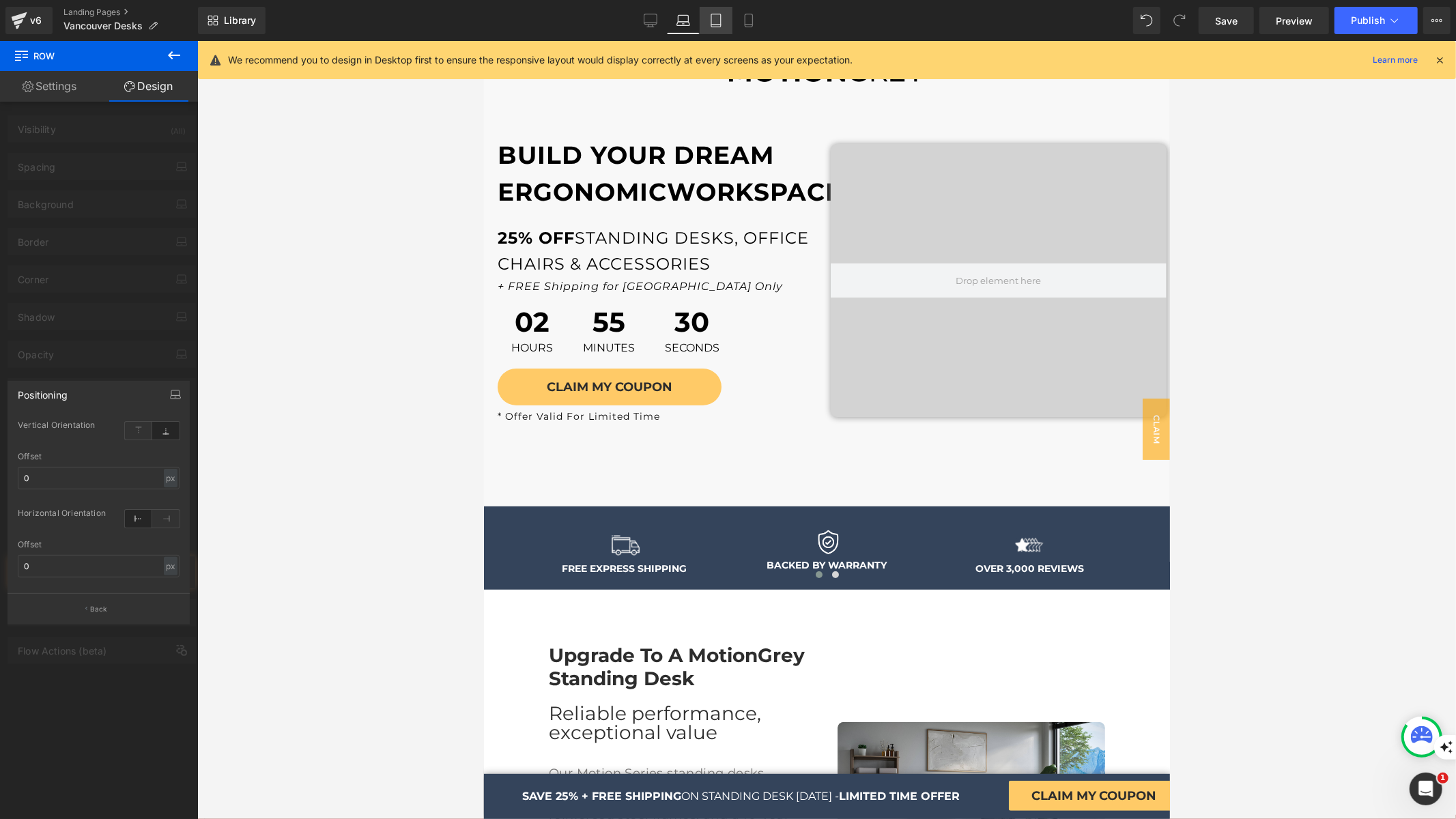
click at [706, 21] on link "Tablet" at bounding box center [715, 21] width 33 height 28
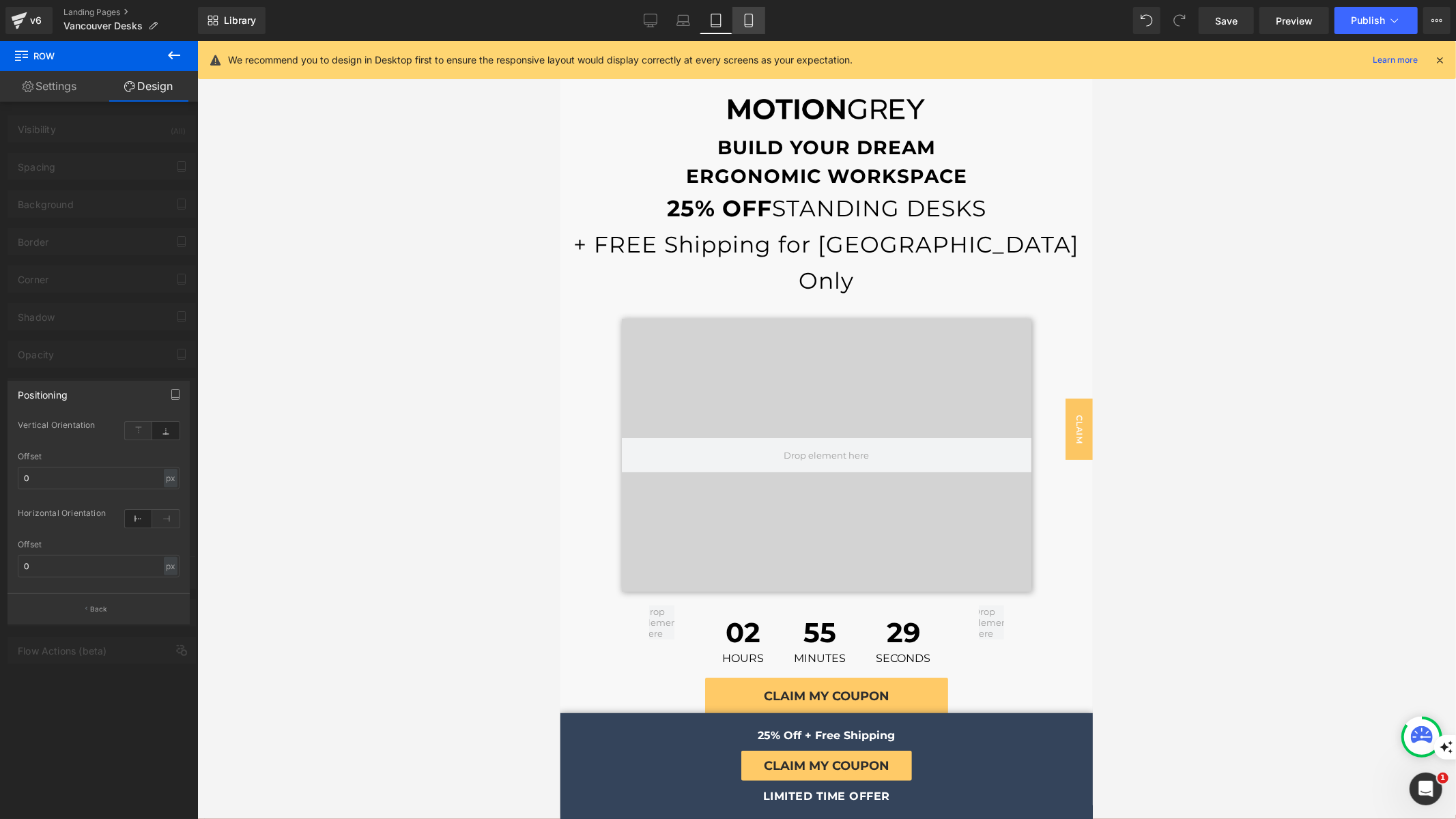
click at [736, 20] on link "Mobile" at bounding box center [748, 21] width 33 height 28
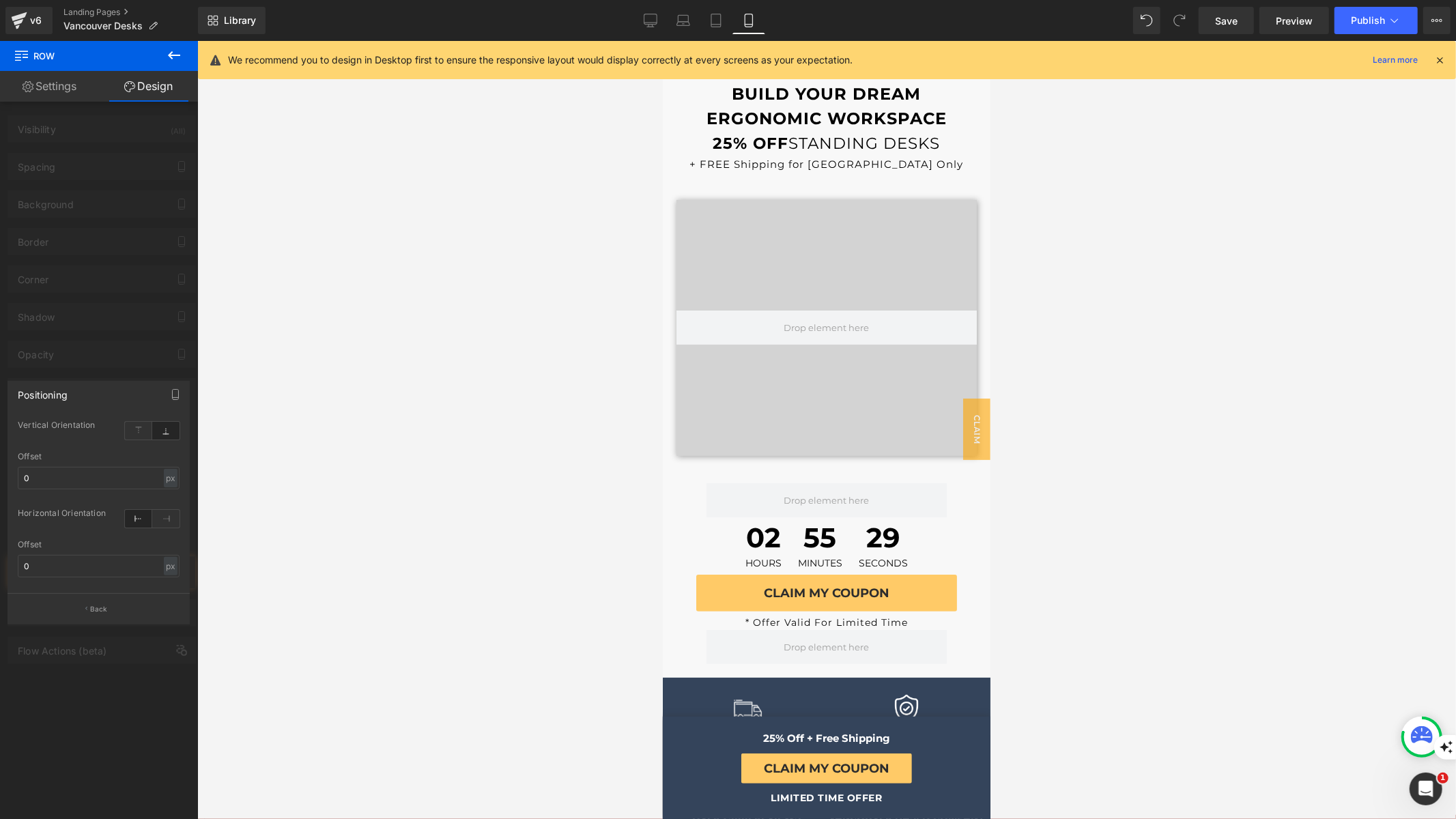
scroll to position [3, 0]
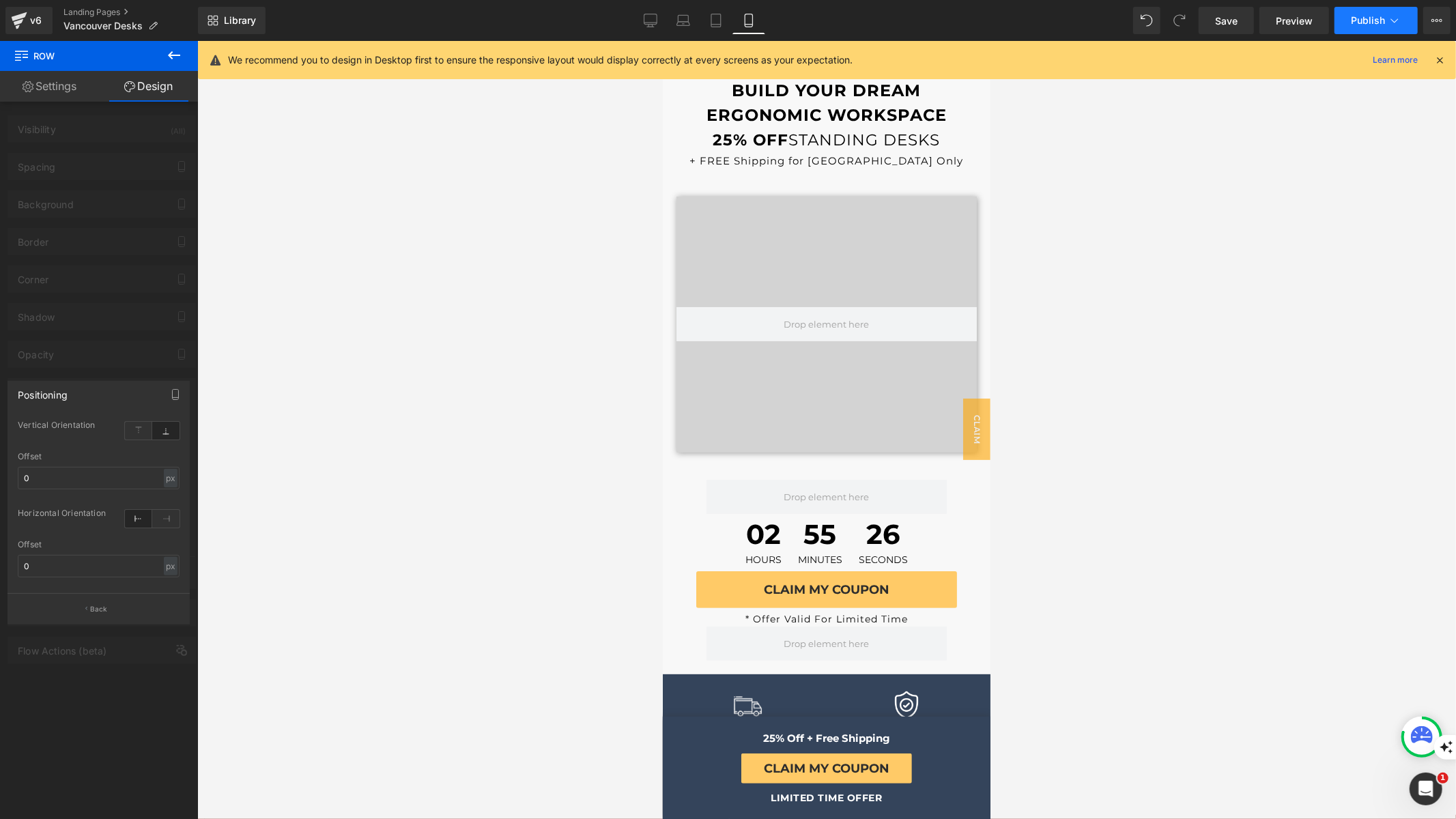
click at [1368, 20] on span "Publish" at bounding box center [1368, 21] width 35 height 11
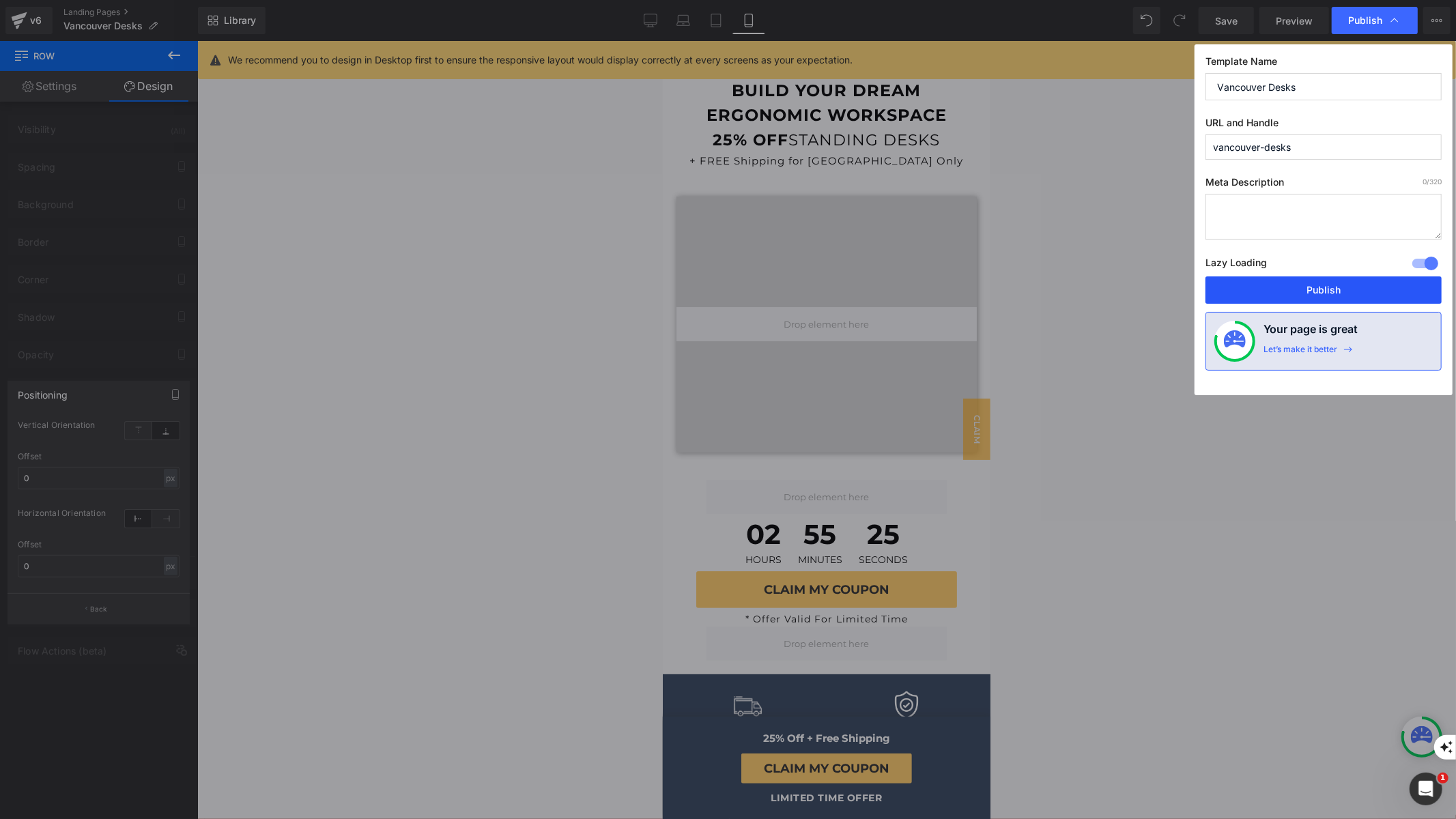
click at [1315, 296] on button "Publish" at bounding box center [1323, 291] width 236 height 28
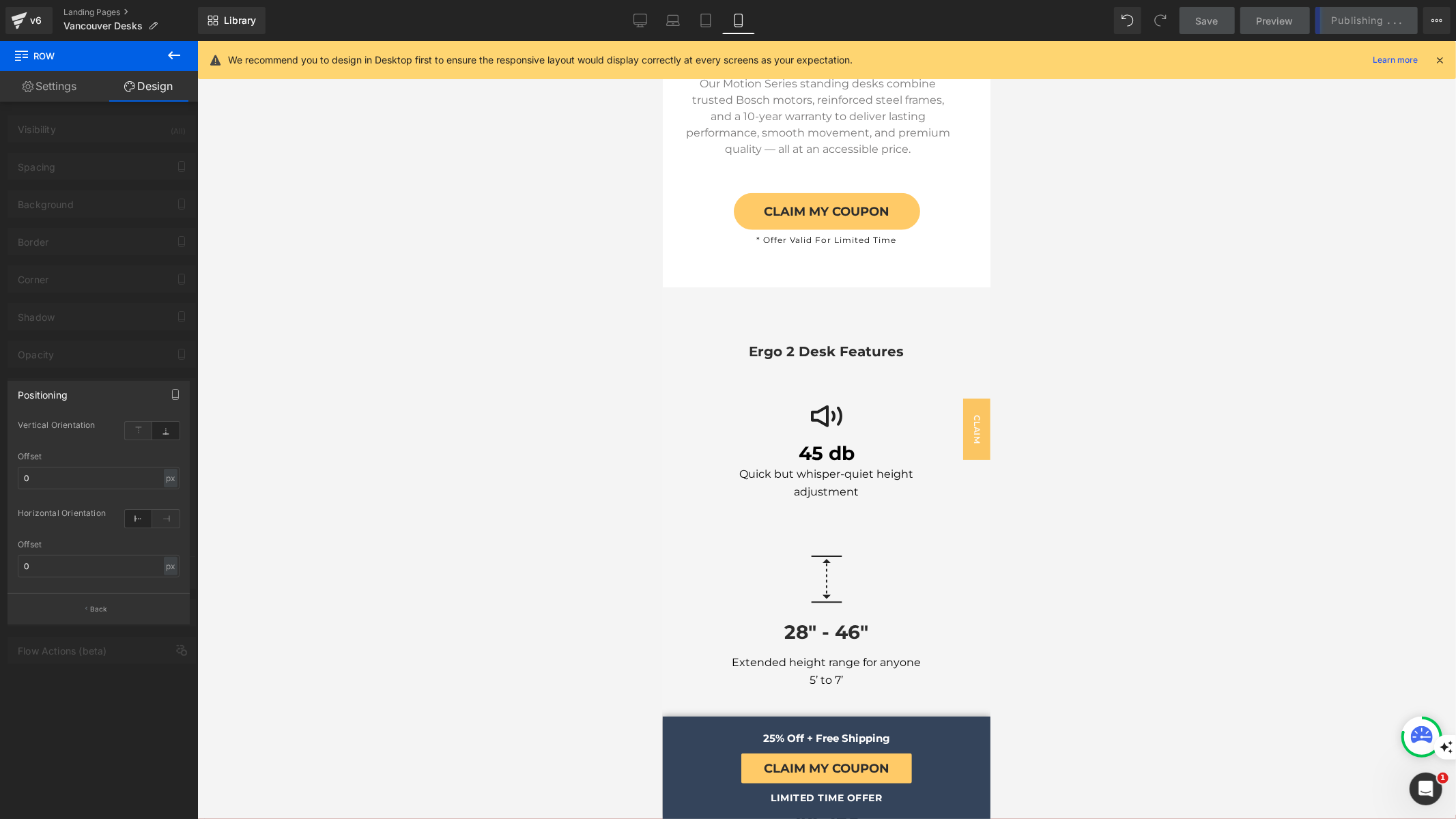
scroll to position [1096, 0]
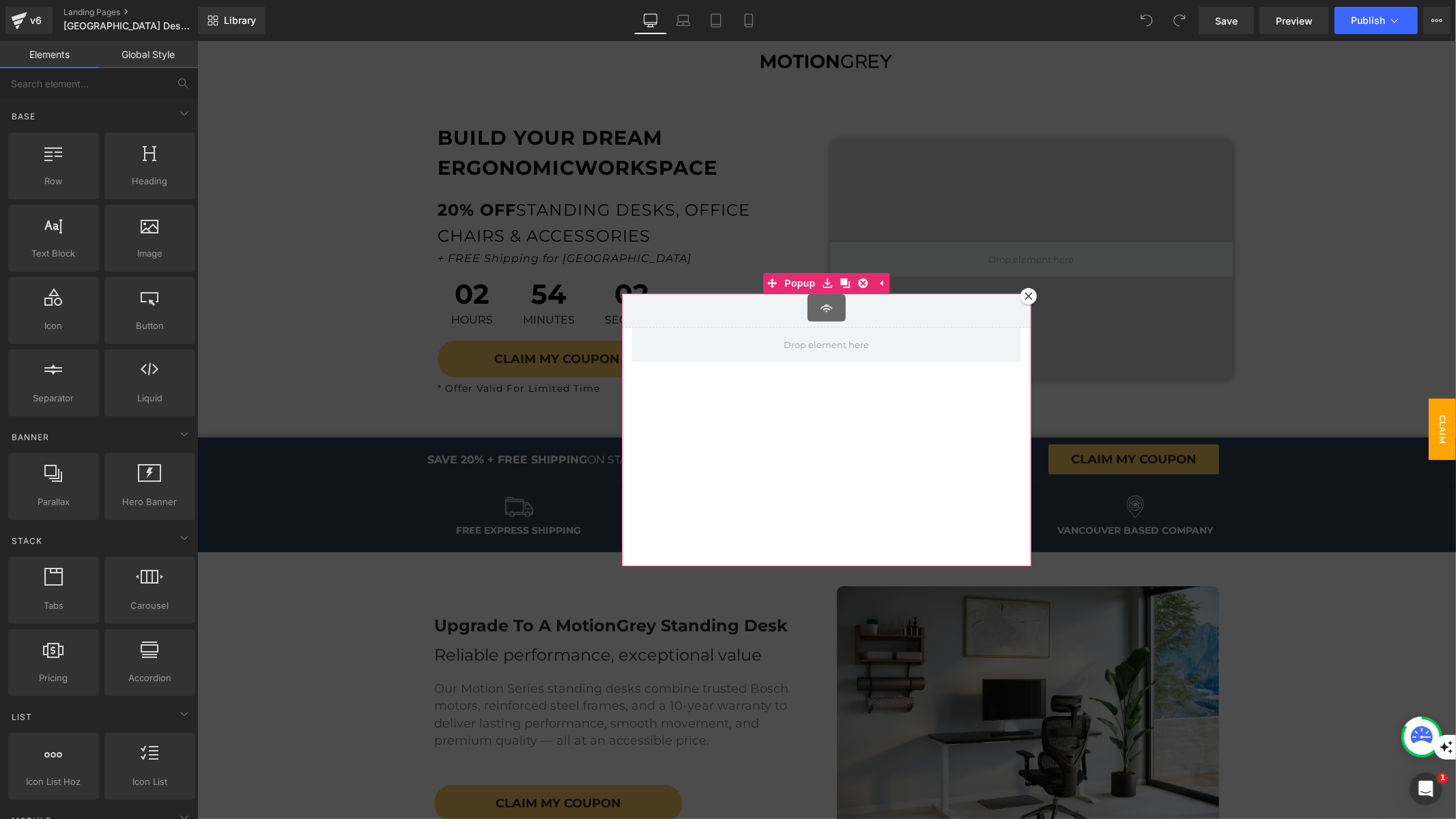
click at [1024, 298] on icon at bounding box center [1027, 295] width 8 height 8
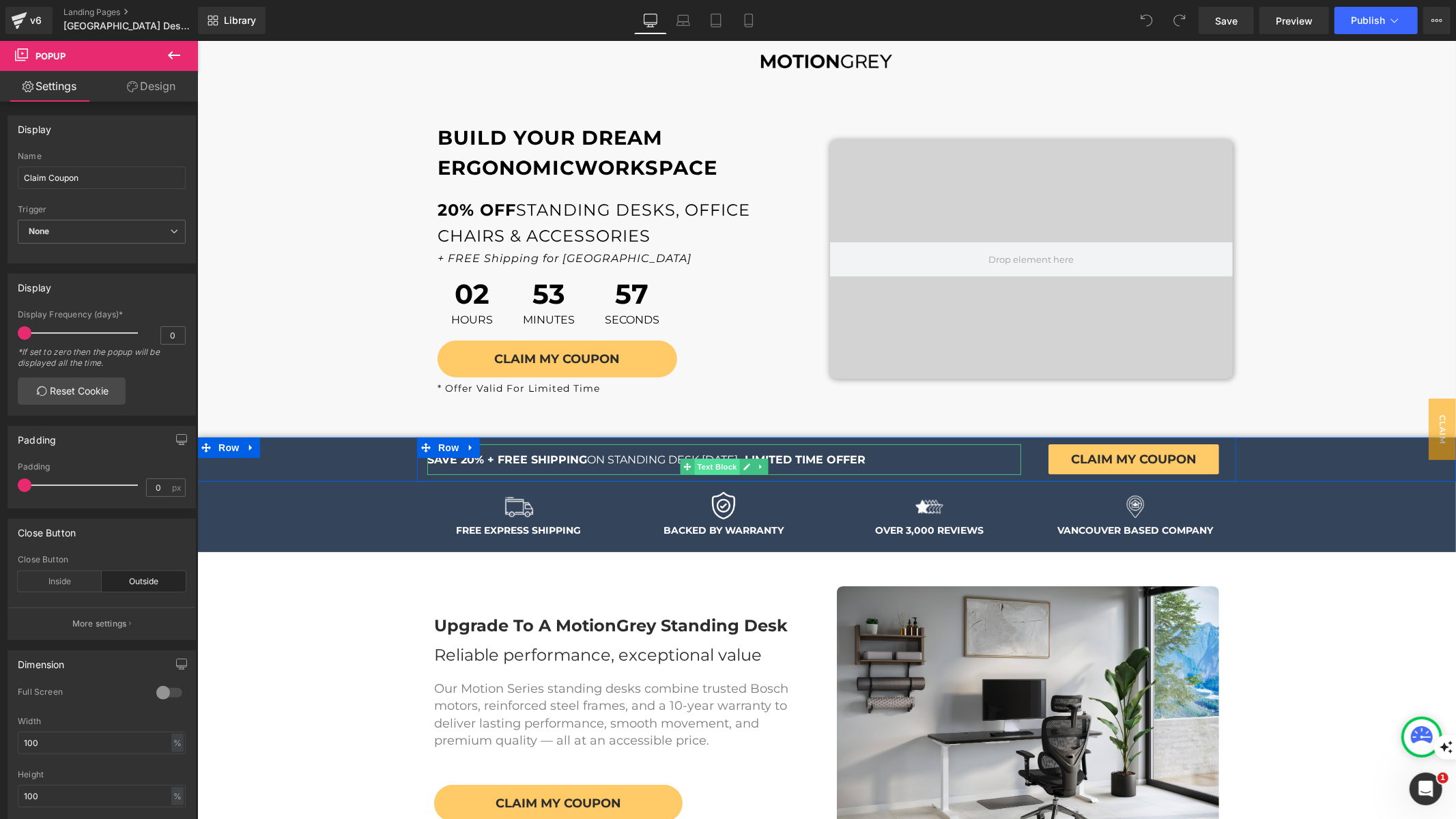
click at [706, 463] on span "Text Block" at bounding box center [715, 465] width 45 height 16
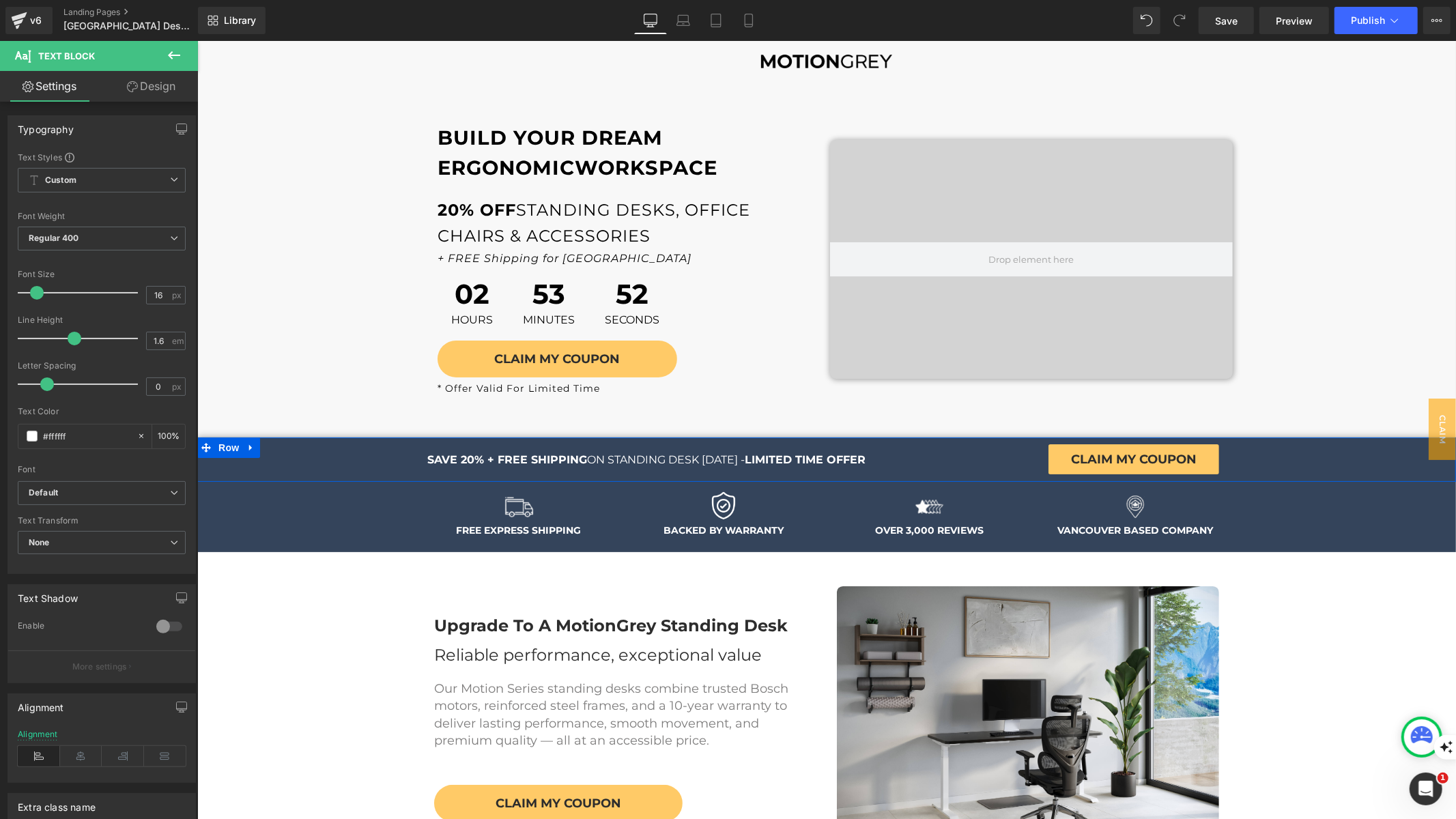
click at [297, 468] on div "SAVE 20% + FREE SHIPPING ON STANDING DESK [DATE] - LIMITED TIME OFFER Text Bloc…" at bounding box center [826, 459] width 1259 height 45
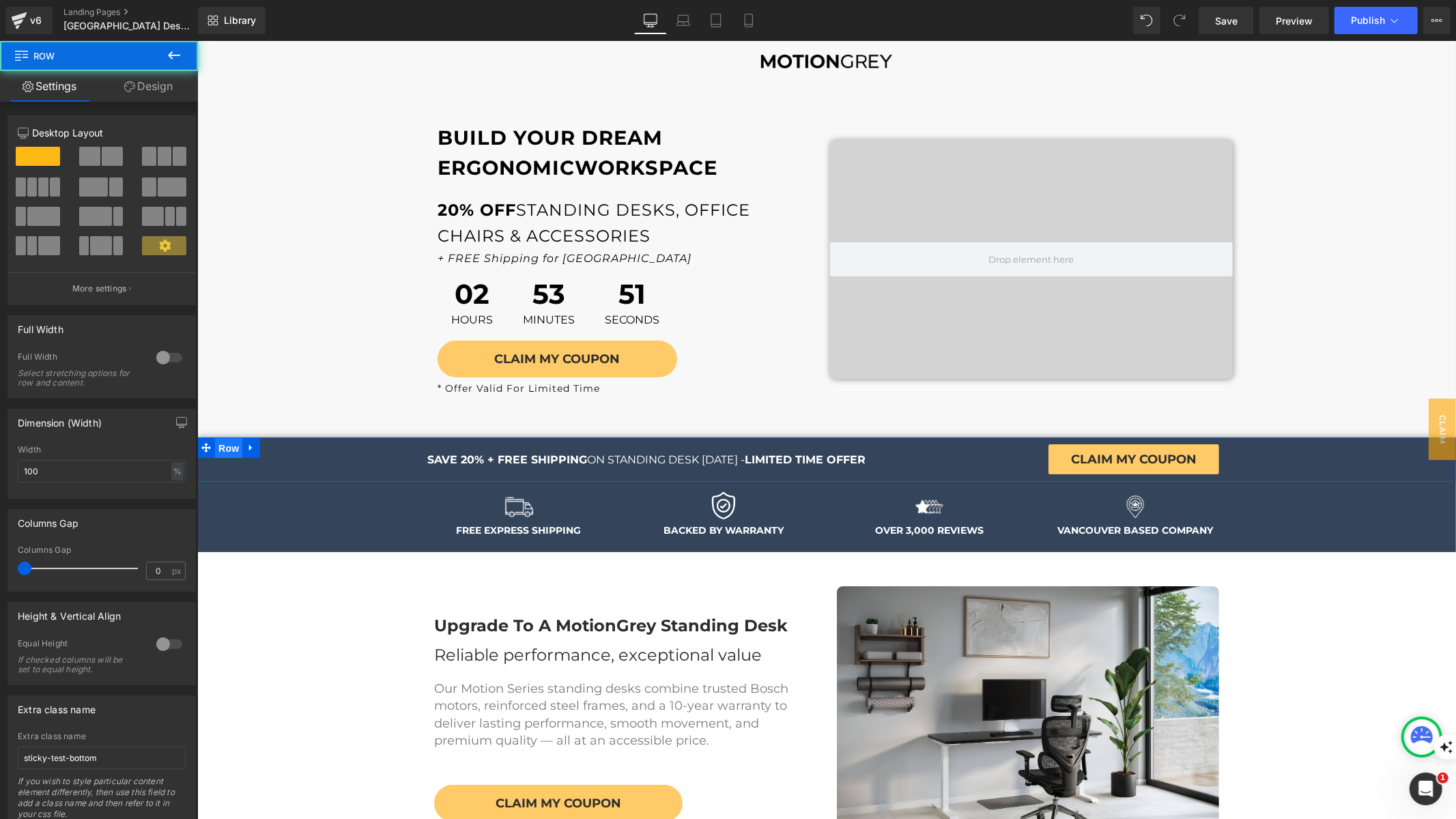
click at [222, 443] on span "Row" at bounding box center [228, 448] width 28 height 21
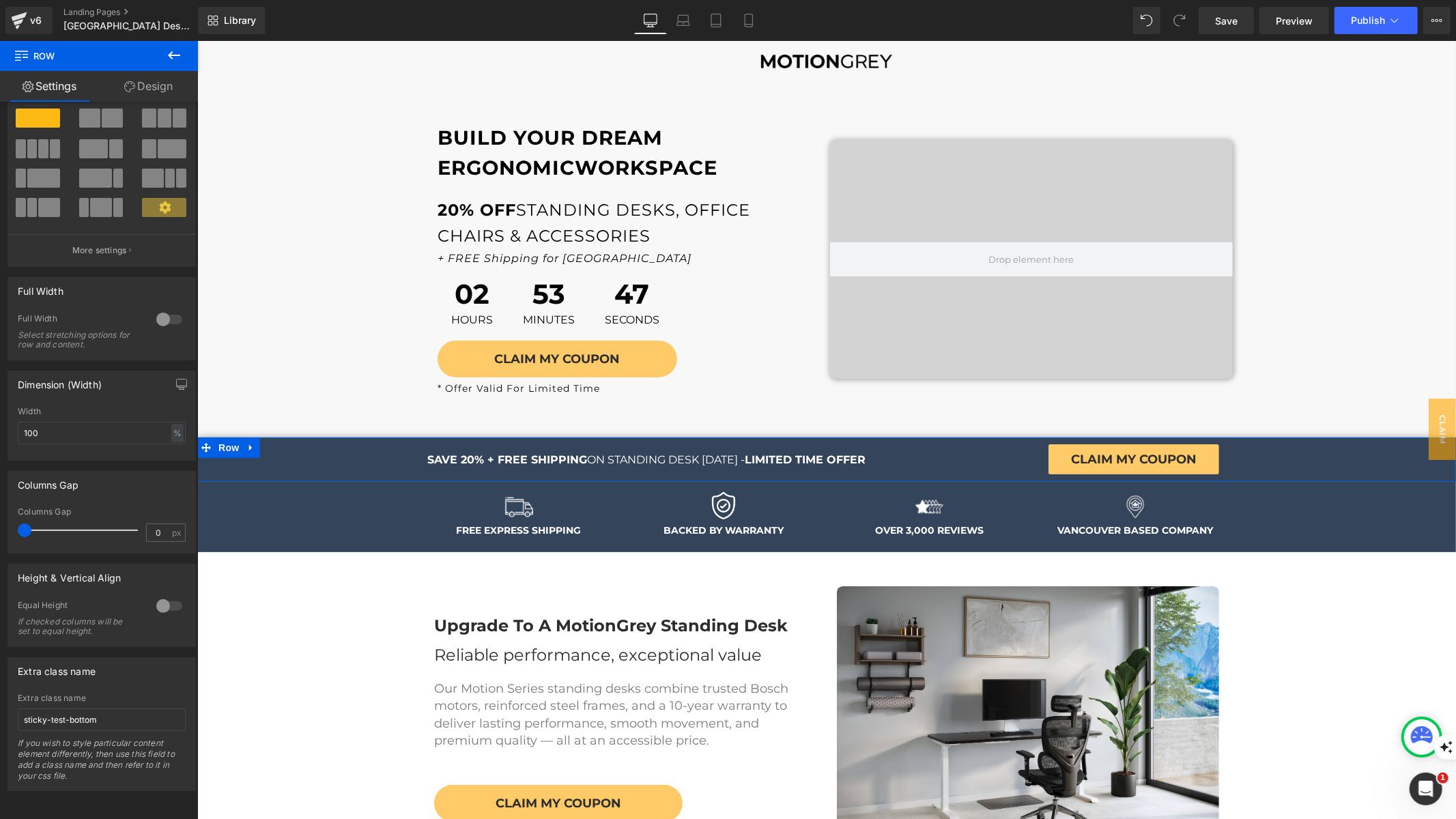
click at [146, 90] on link "Design" at bounding box center [148, 87] width 99 height 31
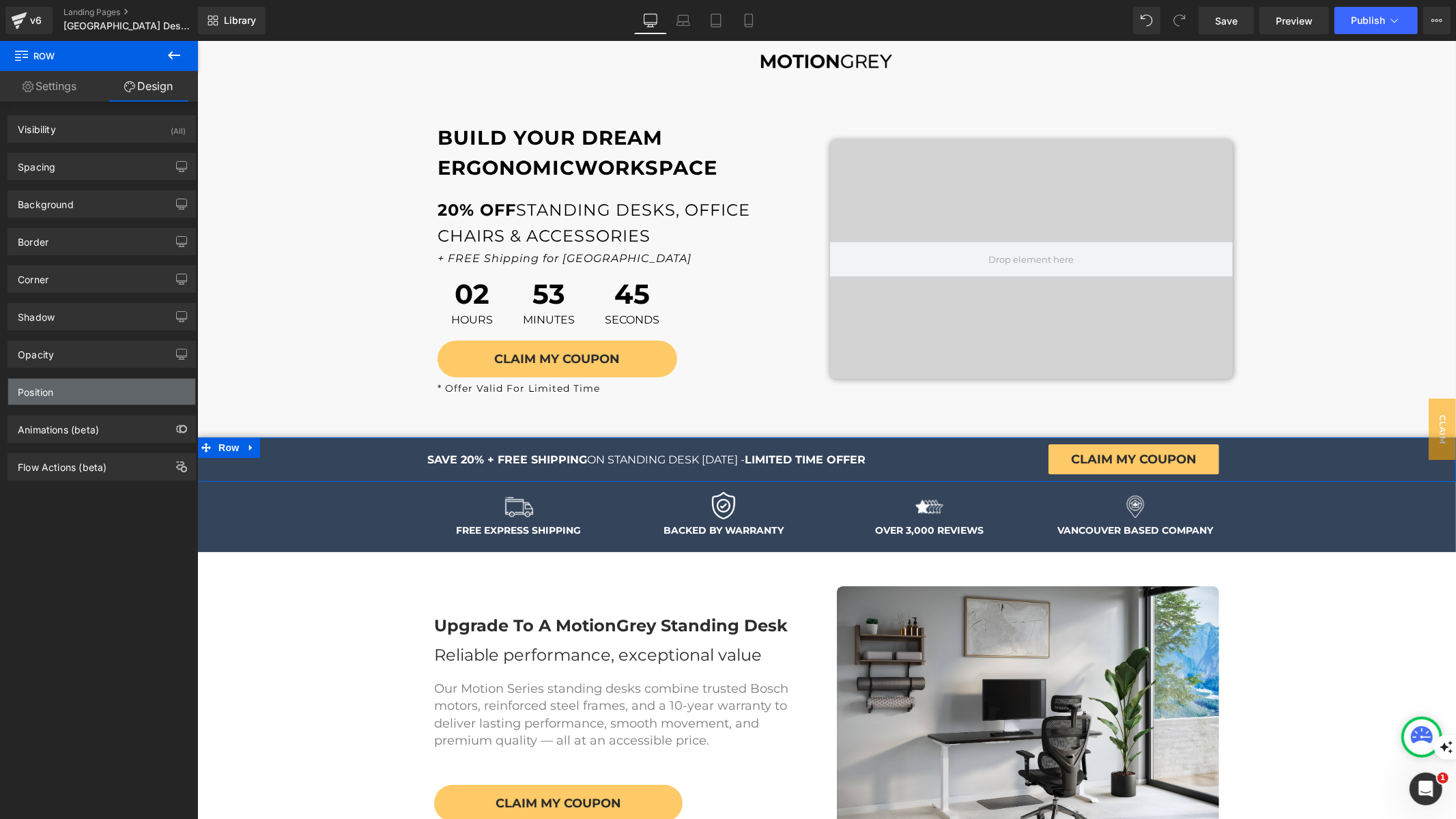
click at [78, 387] on div "Position" at bounding box center [102, 392] width 187 height 26
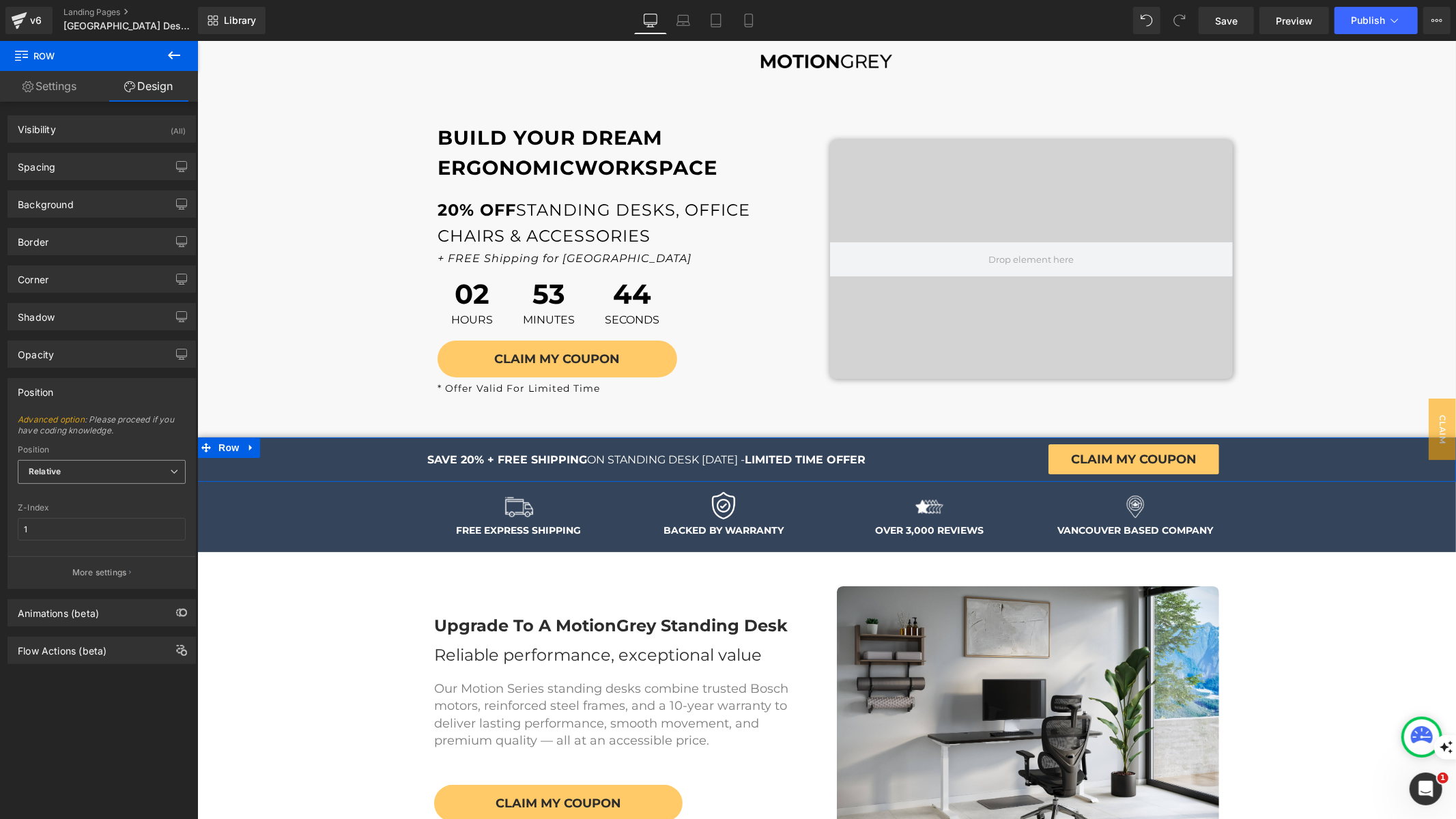
click at [95, 475] on span "Relative" at bounding box center [101, 472] width 168 height 24
click at [98, 520] on li "Sticky to the screen (Fixed)" at bounding box center [101, 517] width 168 height 21
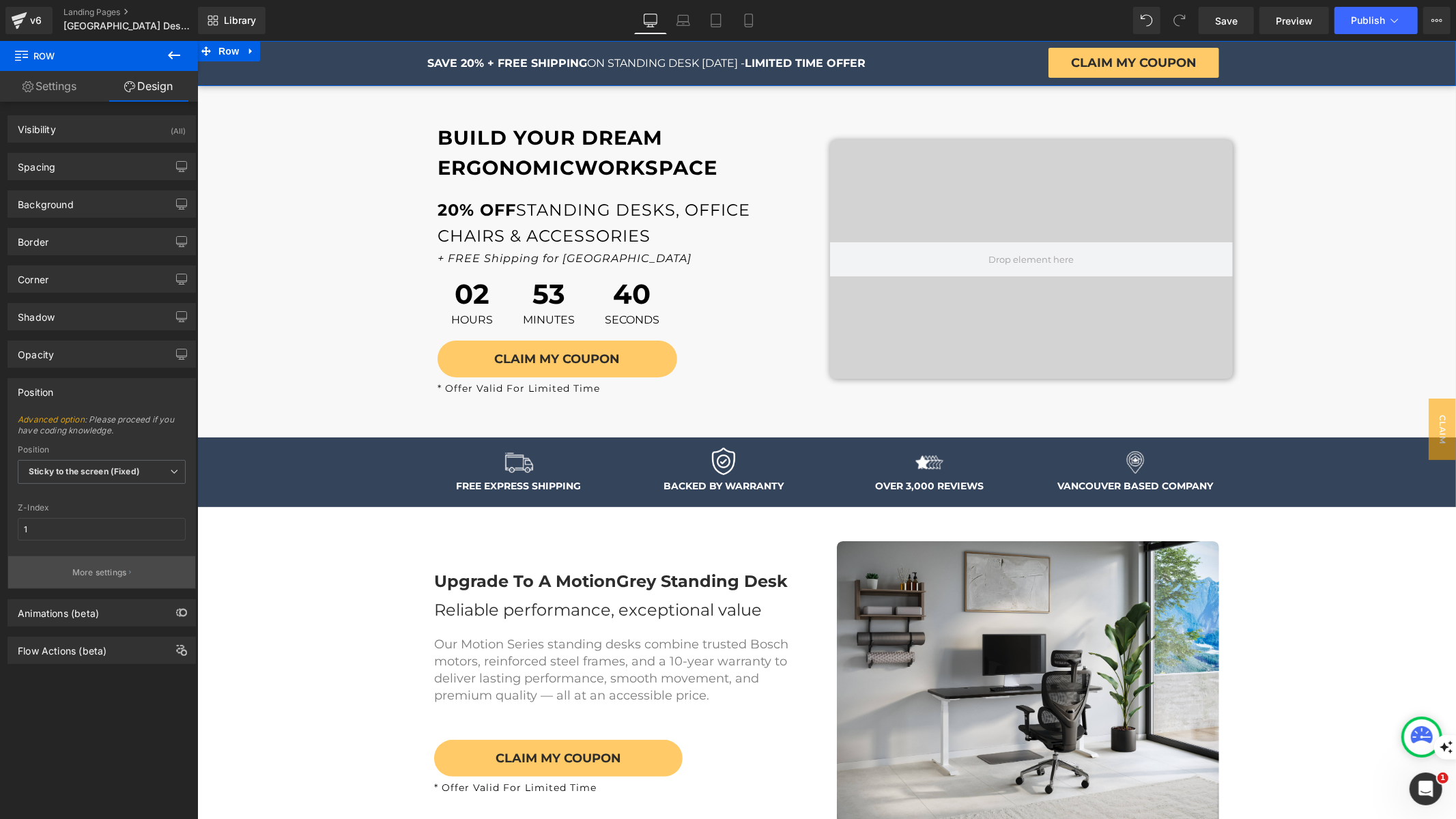
click at [119, 569] on p "More settings" at bounding box center [99, 573] width 54 height 12
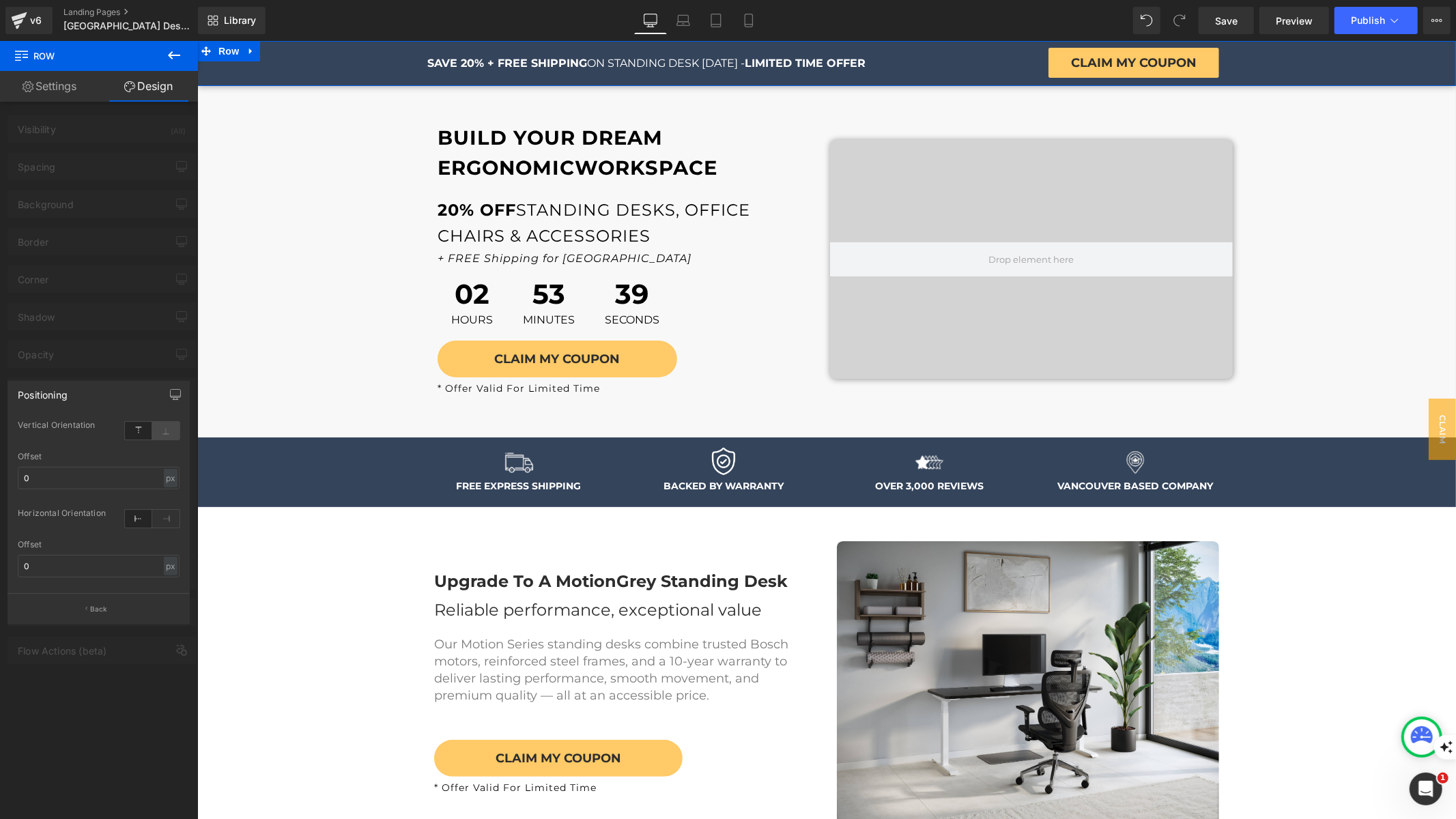
click at [165, 426] on icon at bounding box center [166, 430] width 28 height 18
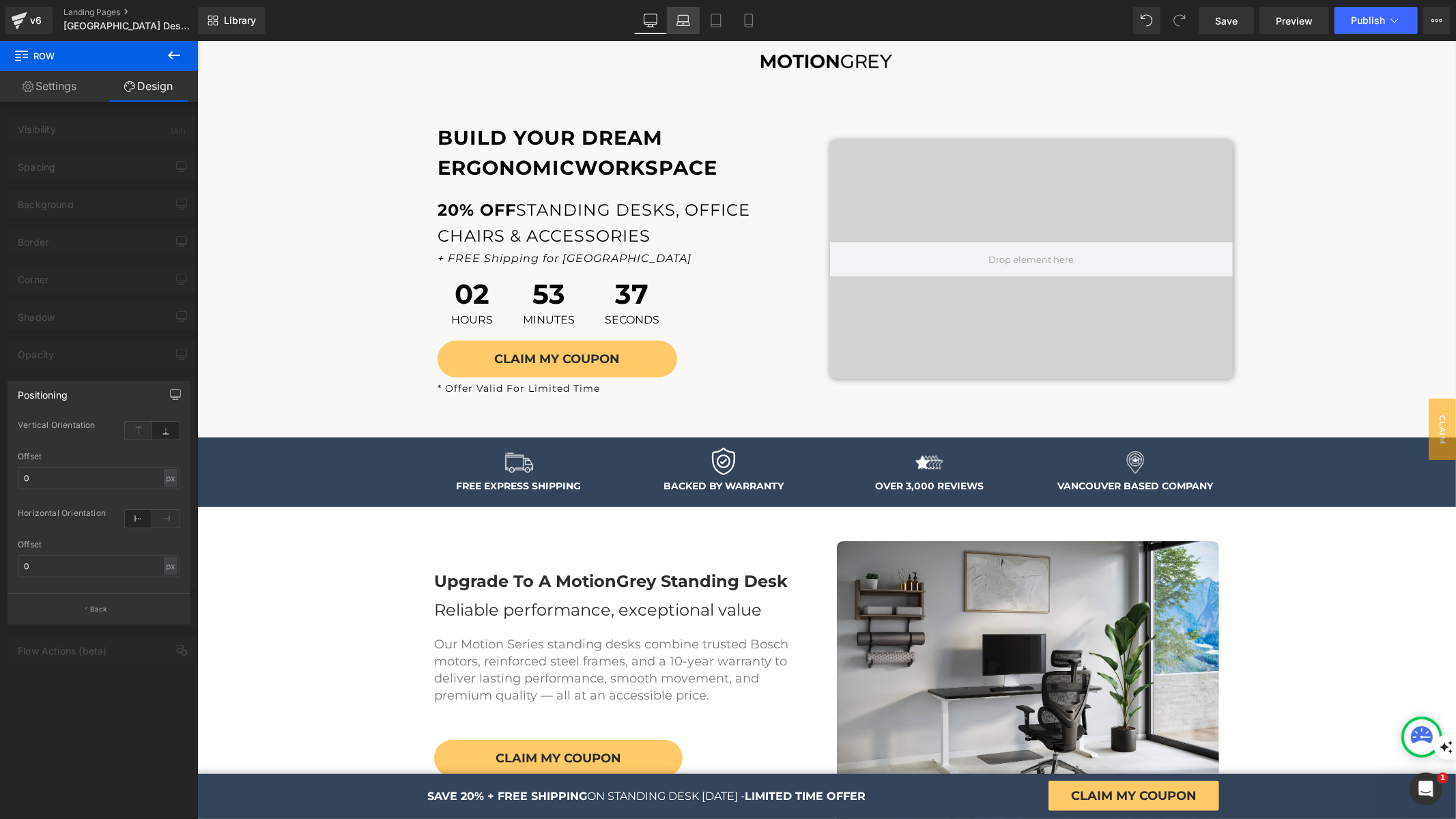
click at [693, 16] on link "Laptop" at bounding box center [683, 21] width 33 height 28
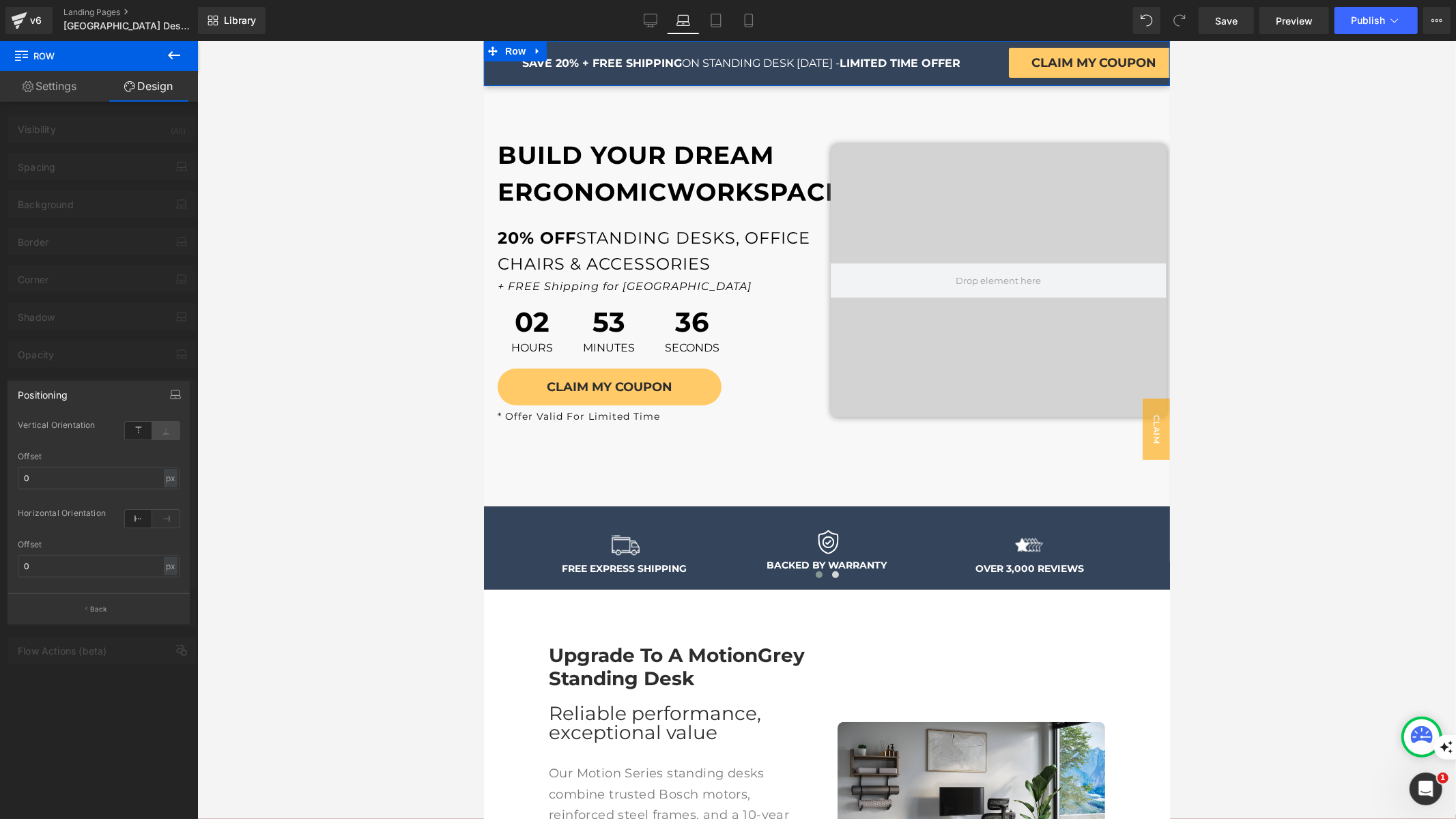
click at [165, 432] on icon at bounding box center [166, 430] width 28 height 18
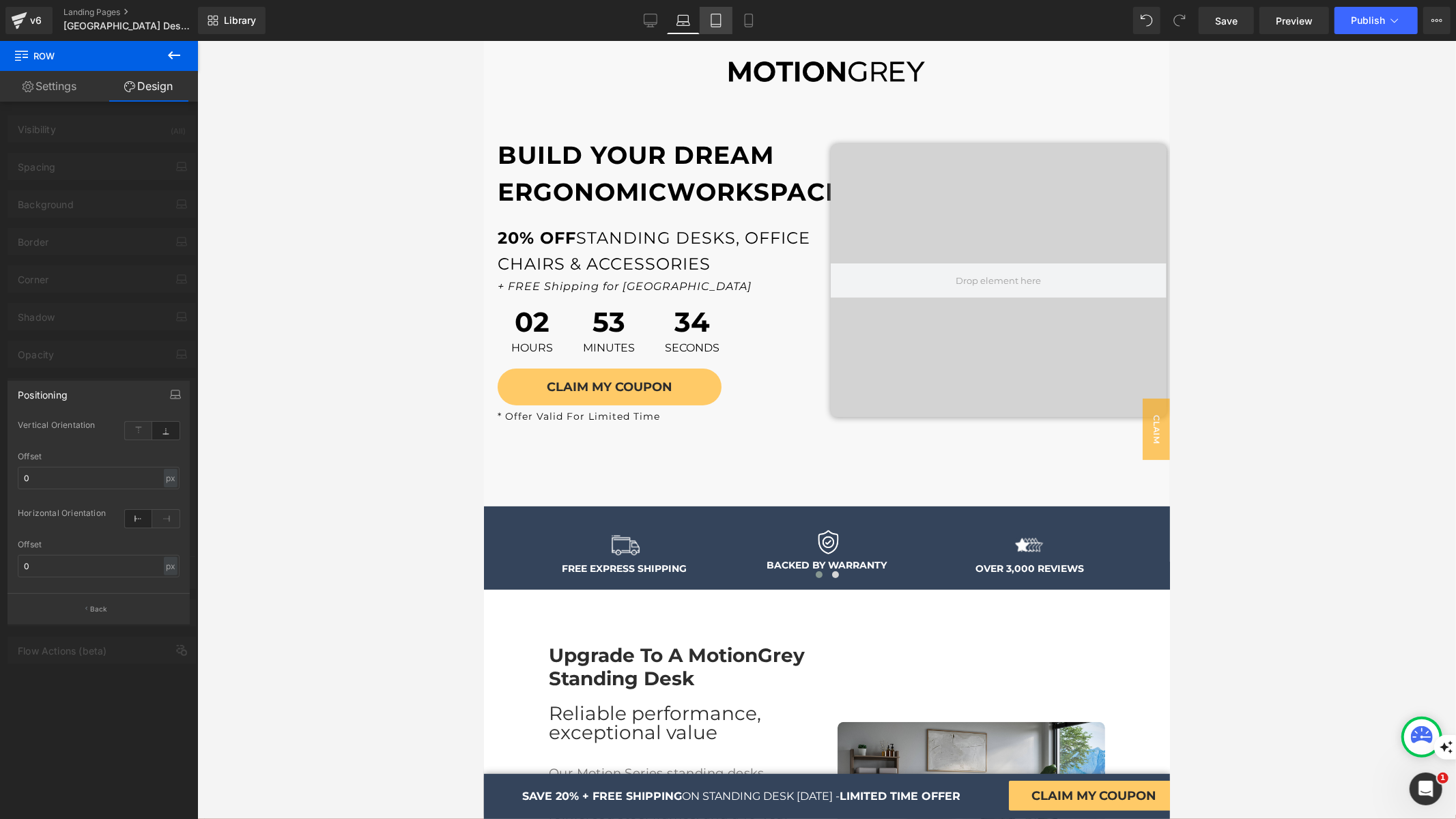
click at [712, 31] on link "Tablet" at bounding box center [715, 21] width 33 height 28
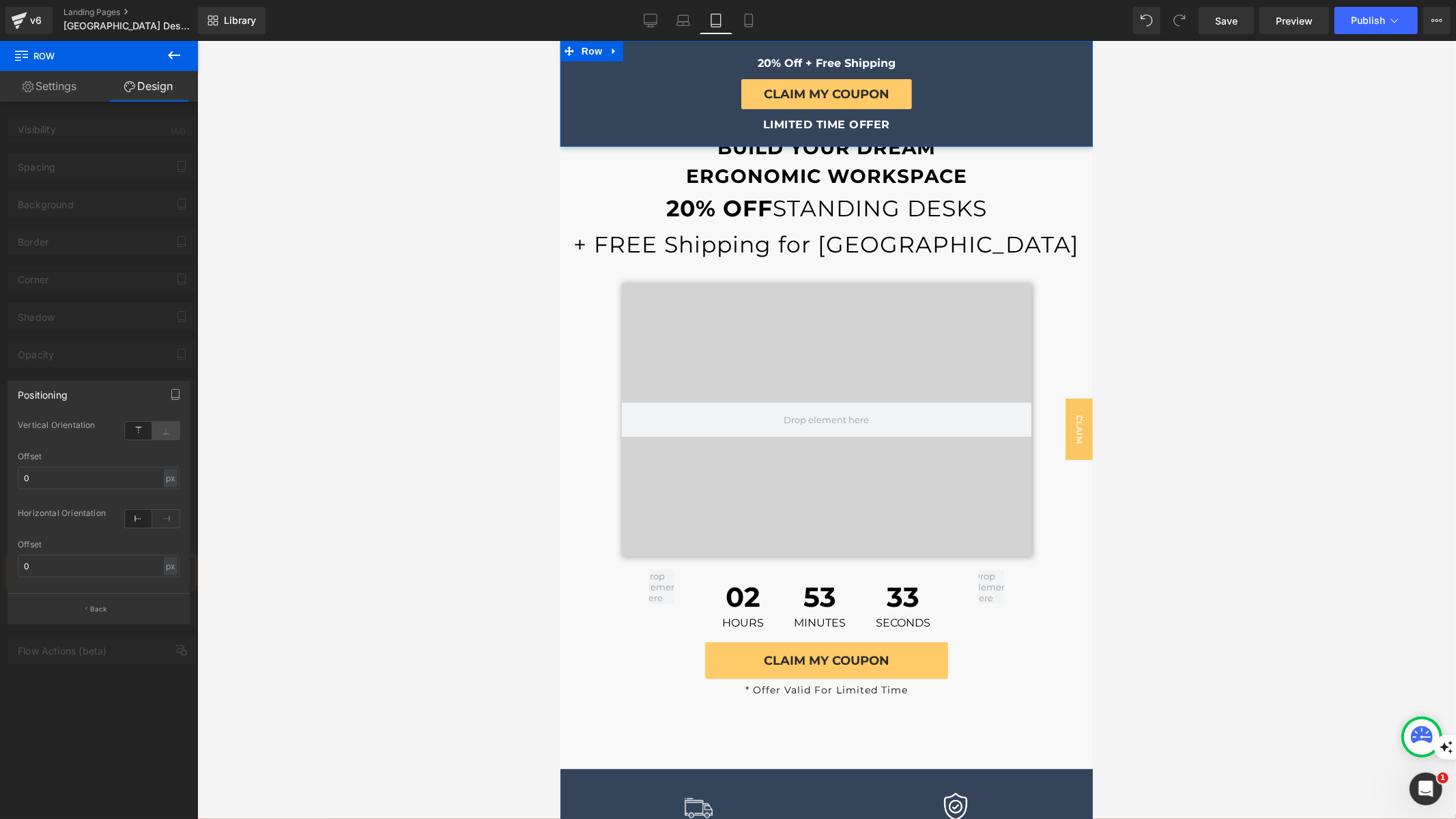
click at [159, 436] on icon at bounding box center [166, 430] width 28 height 18
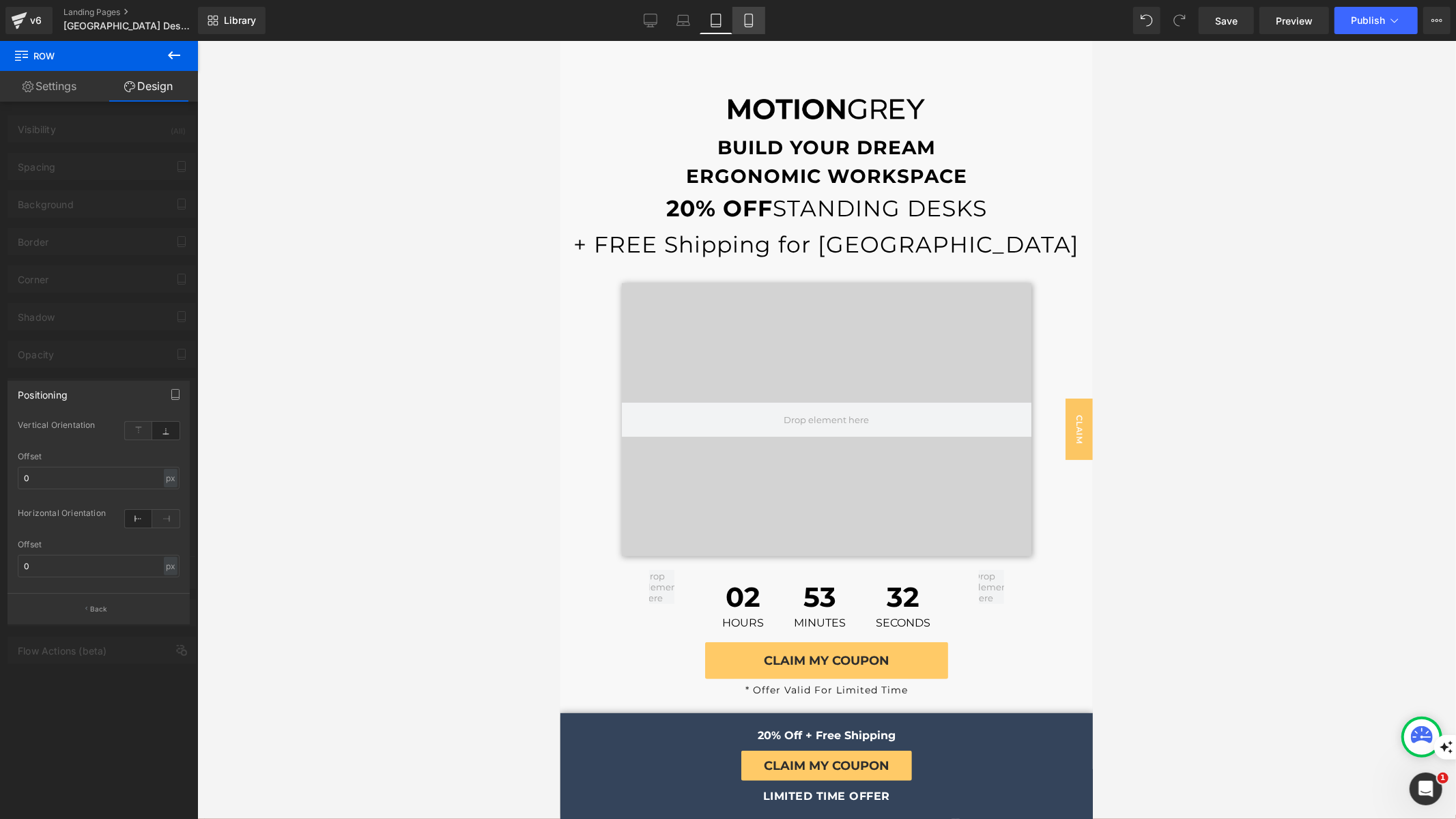
click at [750, 25] on icon at bounding box center [749, 21] width 14 height 14
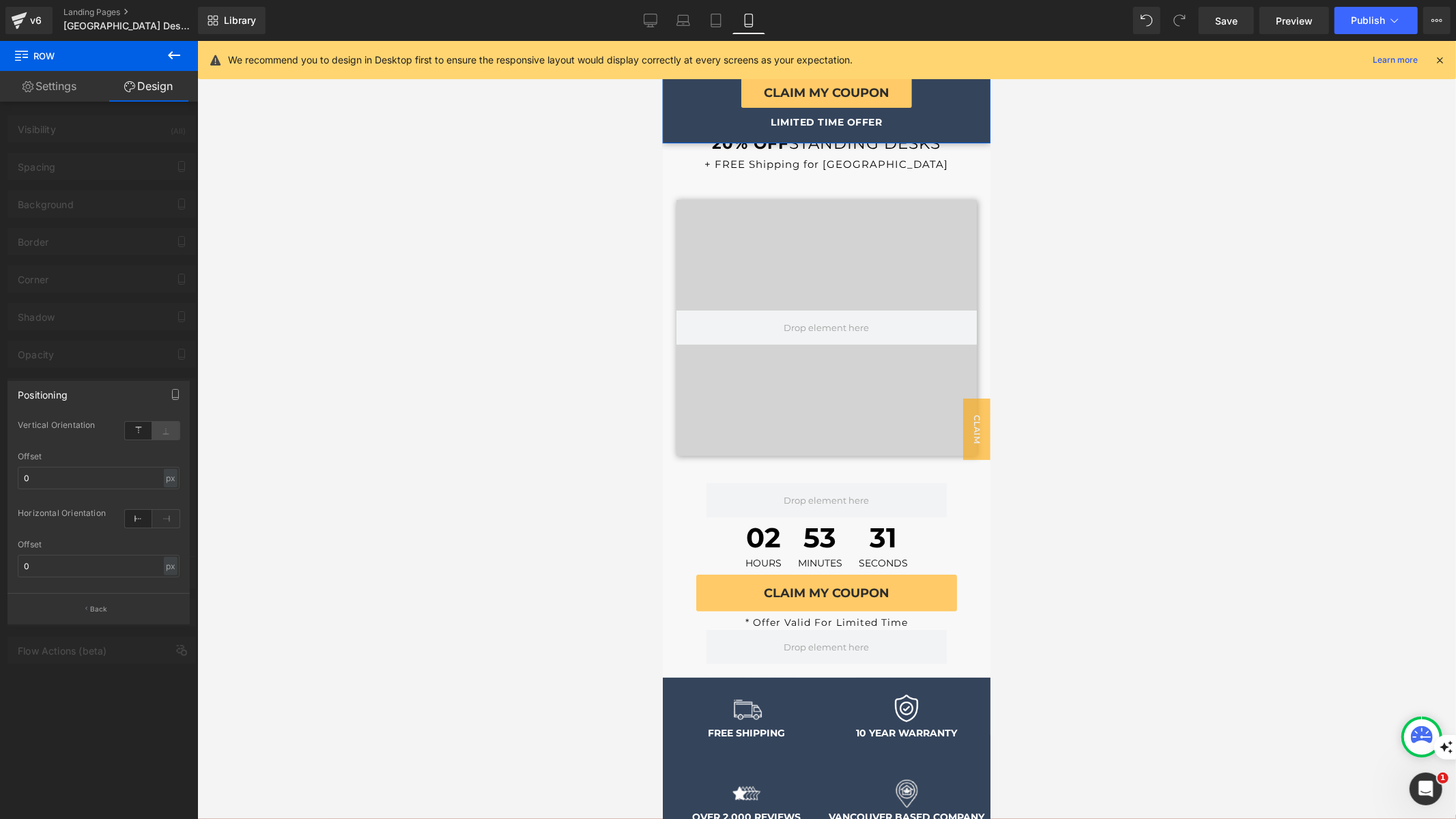
click at [162, 433] on icon at bounding box center [166, 430] width 28 height 18
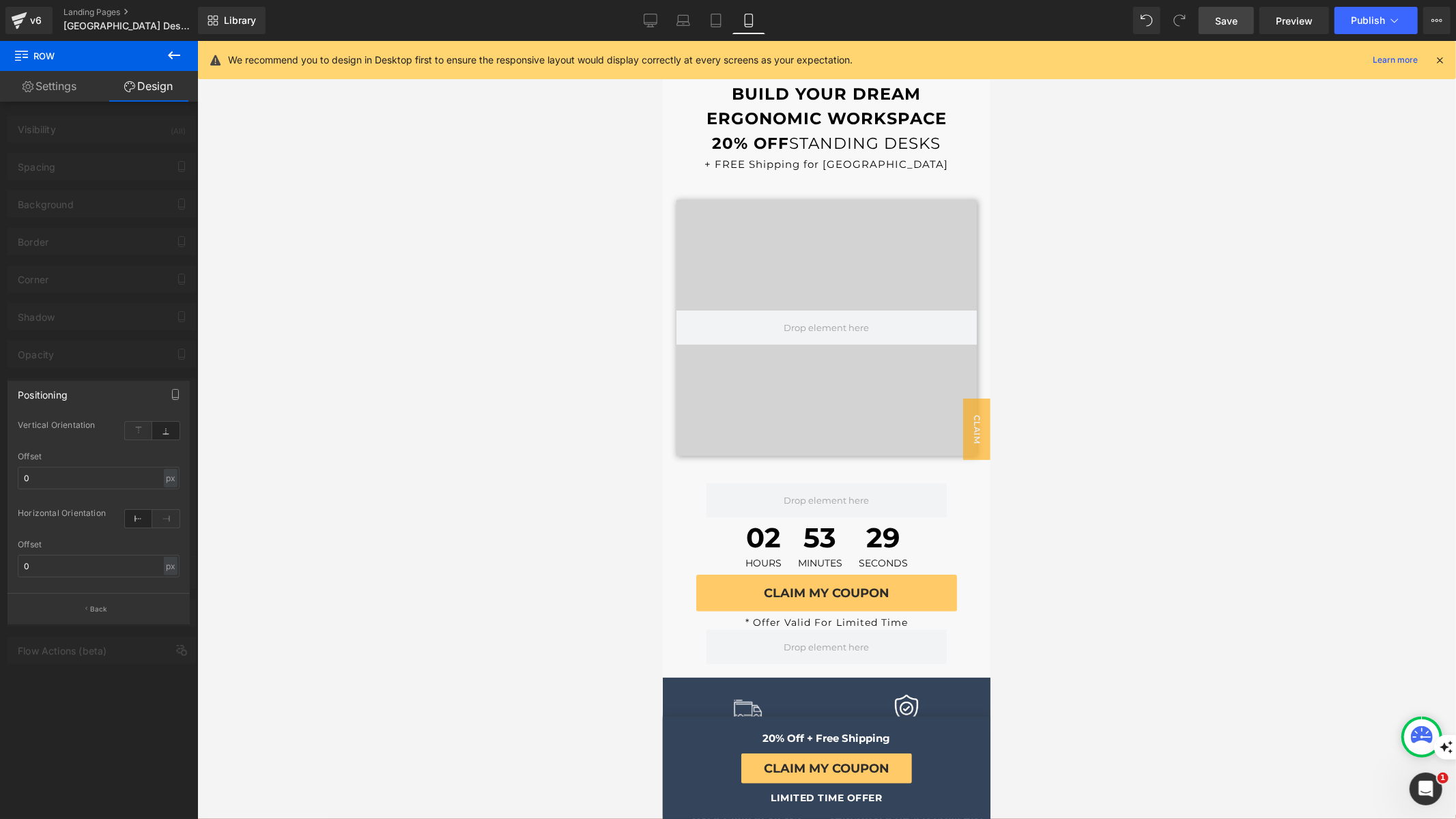
click at [1231, 23] on span "Save" at bounding box center [1226, 21] width 22 height 15
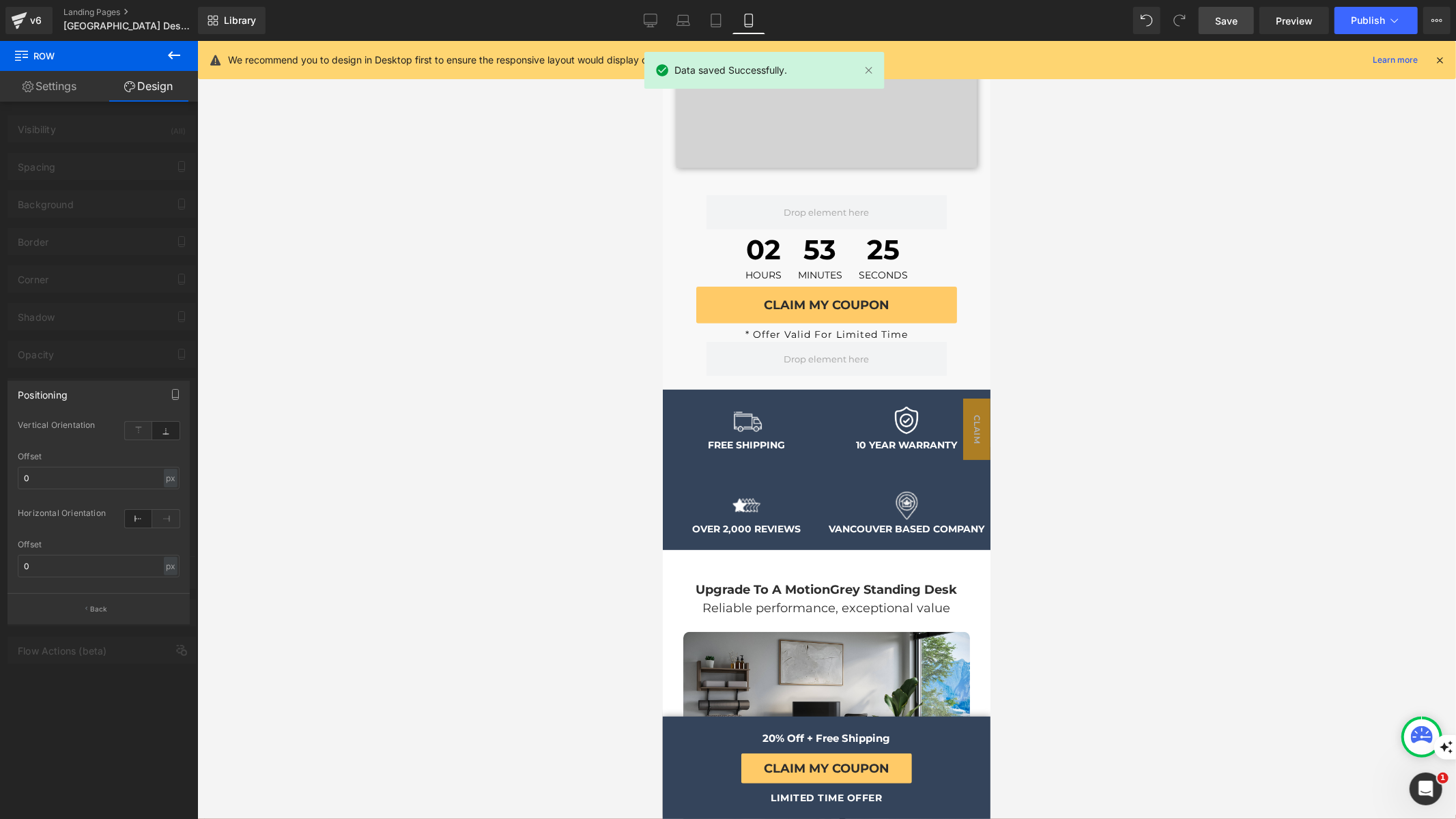
scroll to position [0, 0]
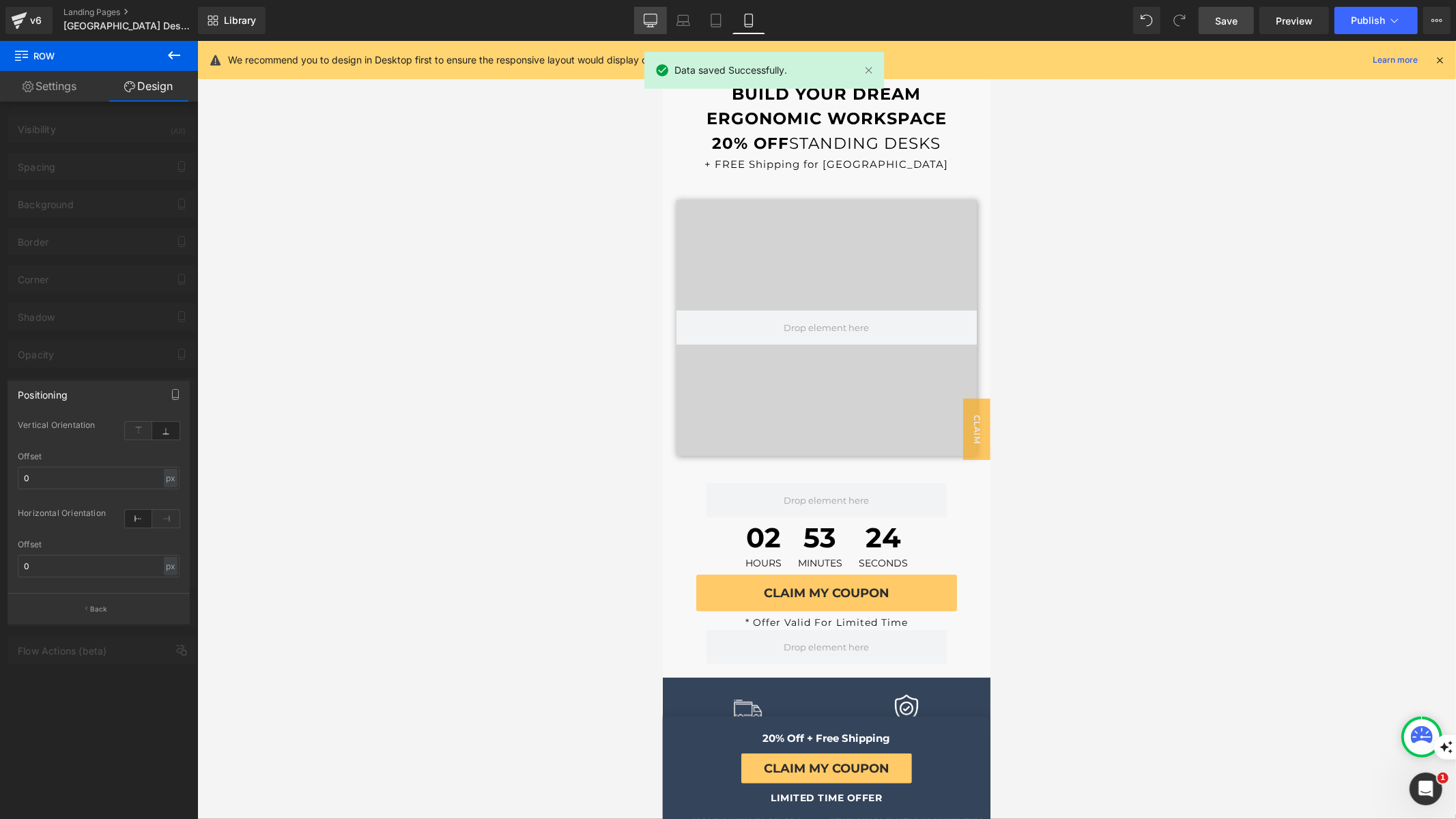
click at [649, 21] on icon at bounding box center [650, 21] width 14 height 14
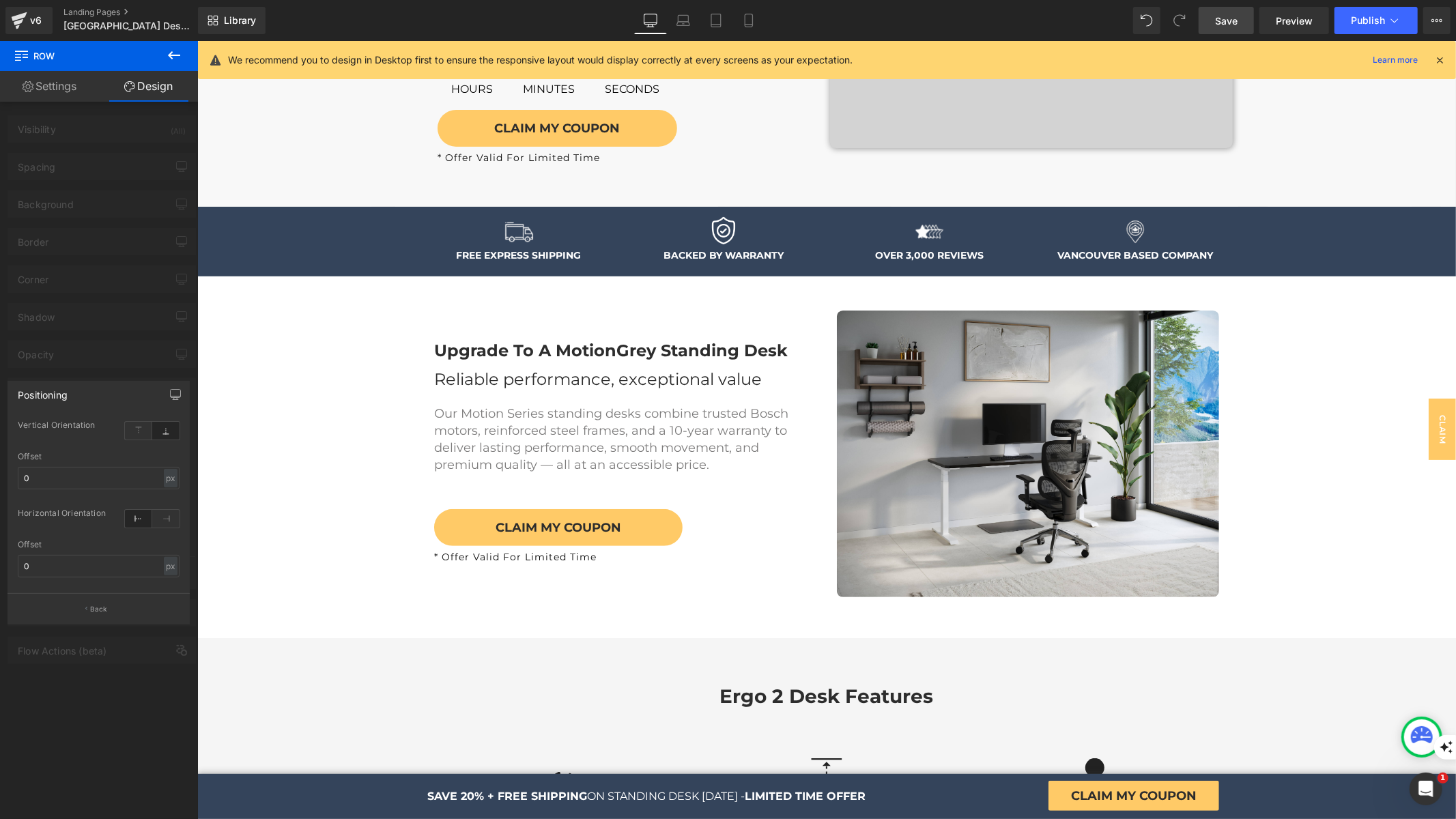
scroll to position [551, 0]
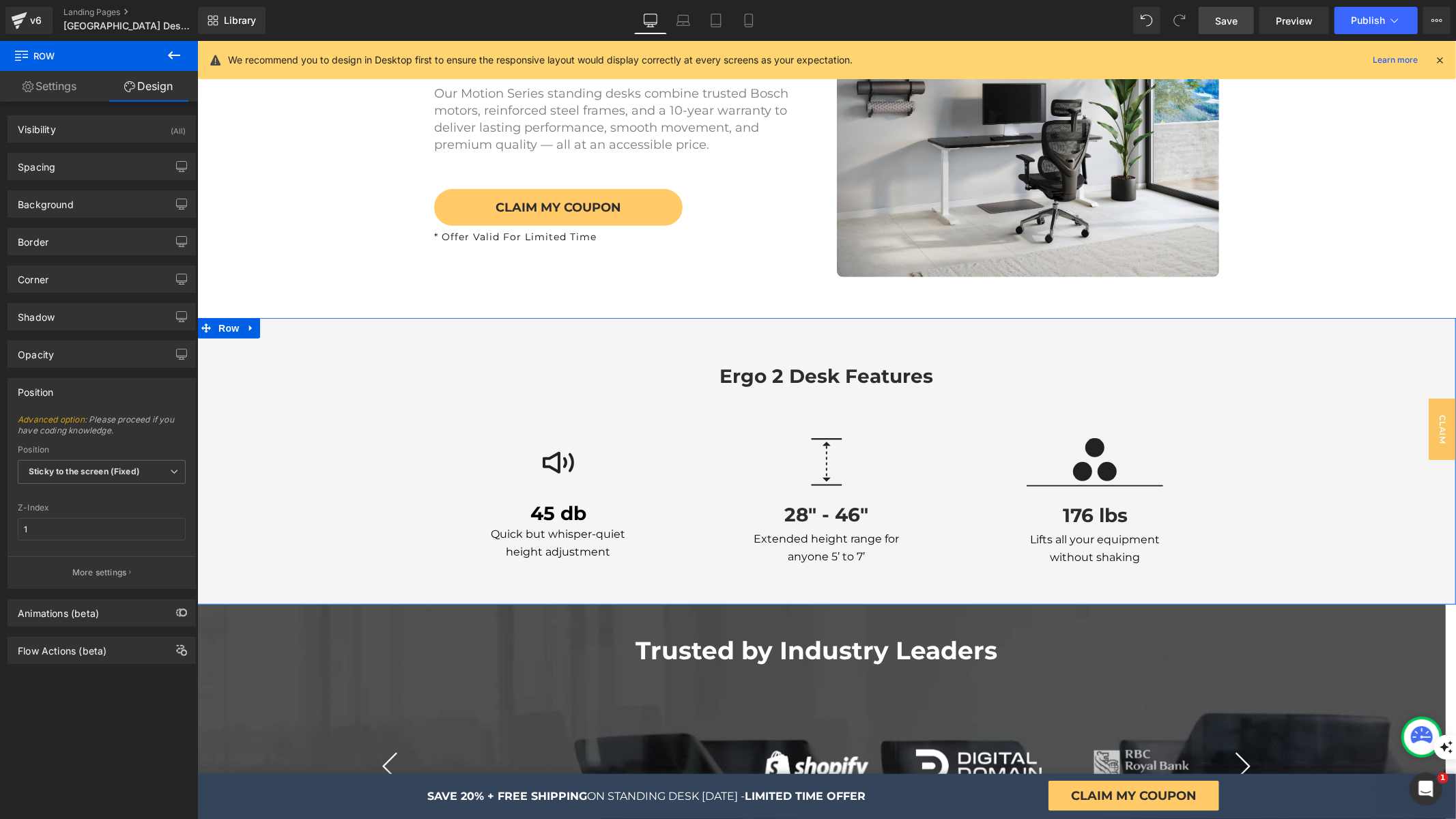
click at [451, 326] on div "ergo 2 desk features Heading Row Image 45 db Heading Quick but whisper-quiet he…" at bounding box center [826, 436] width 1259 height 237
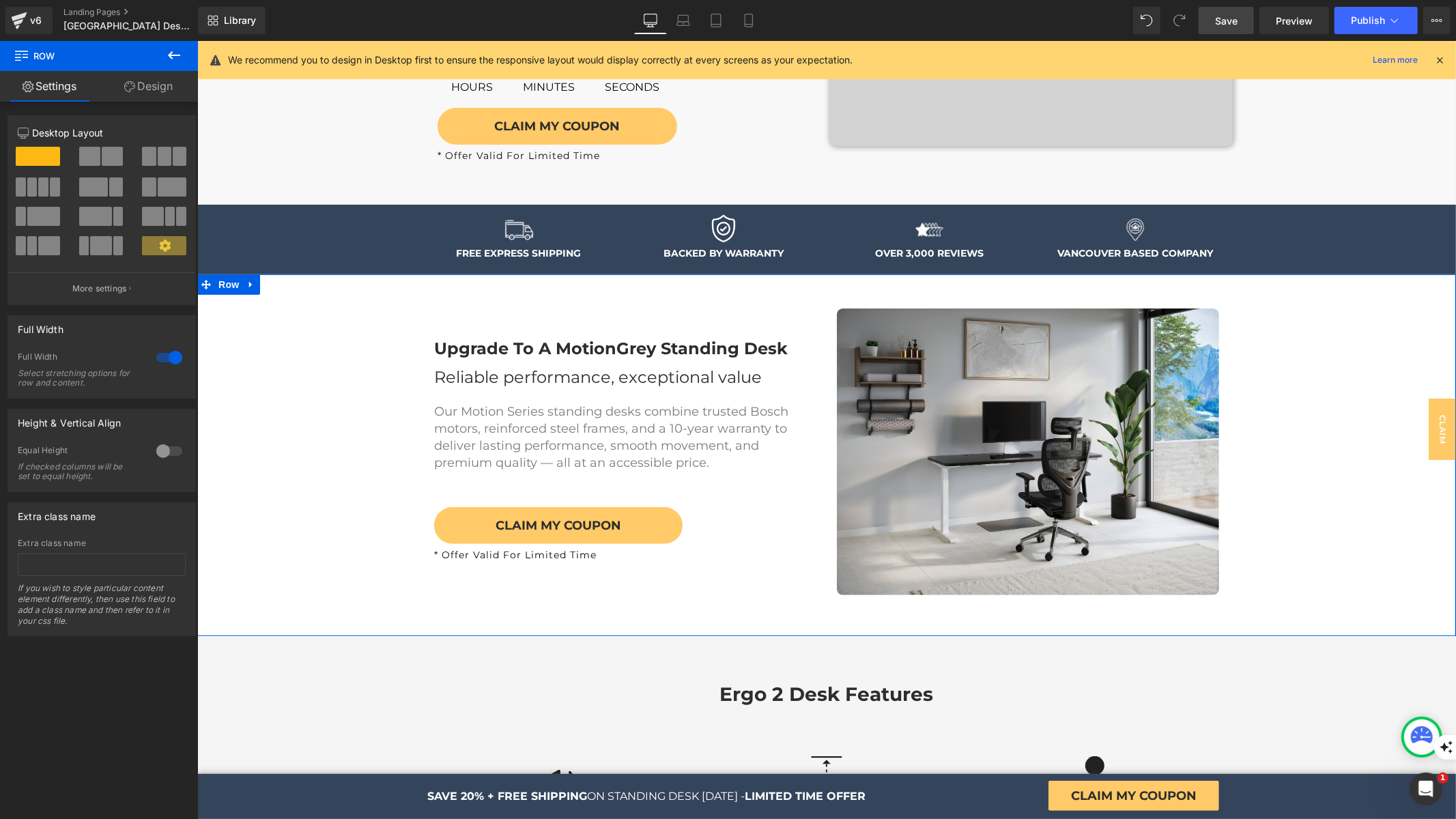
scroll to position [373, 0]
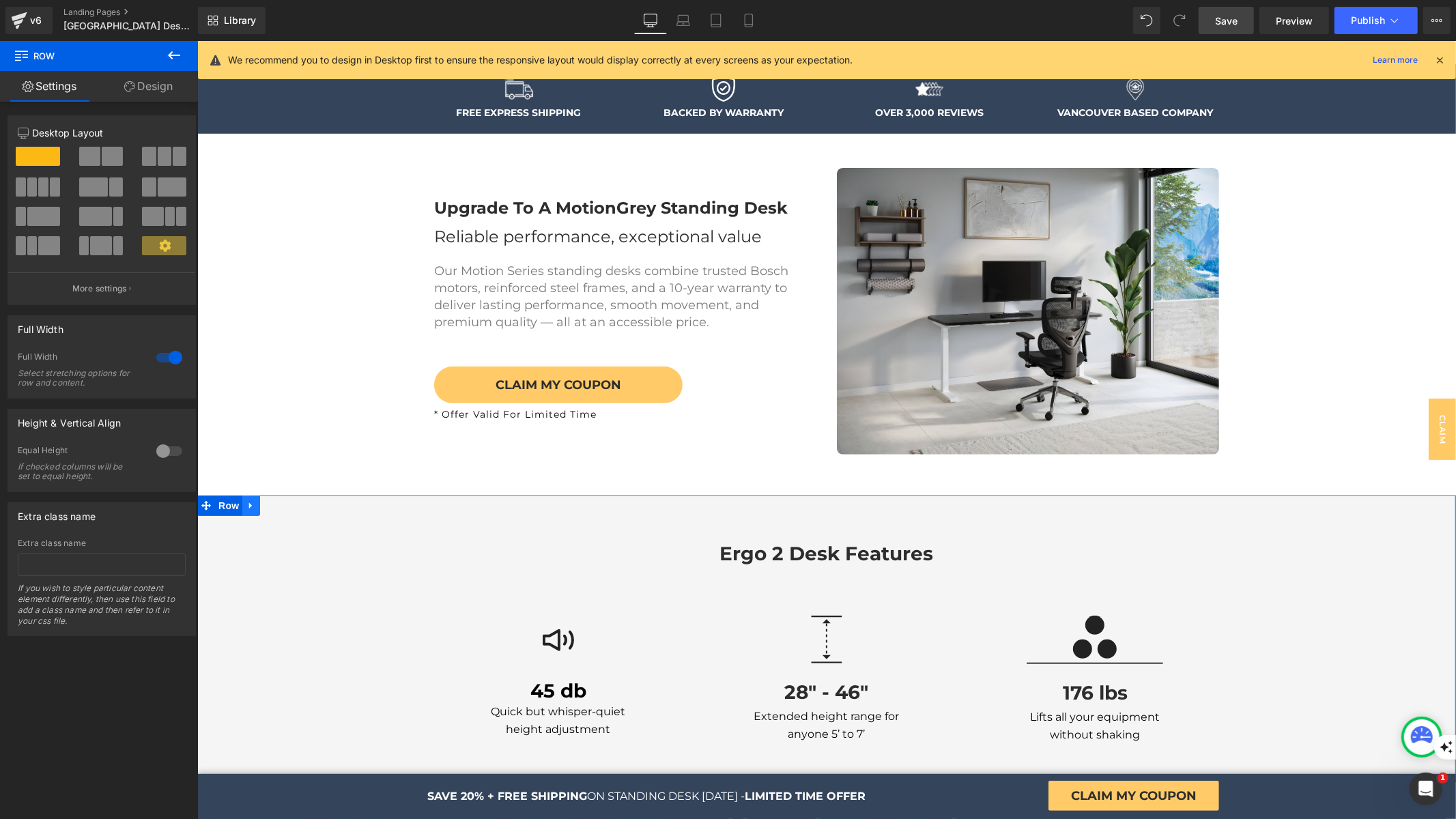
click at [249, 504] on icon at bounding box center [250, 505] width 9 height 10
click at [283, 510] on link at bounding box center [285, 505] width 18 height 21
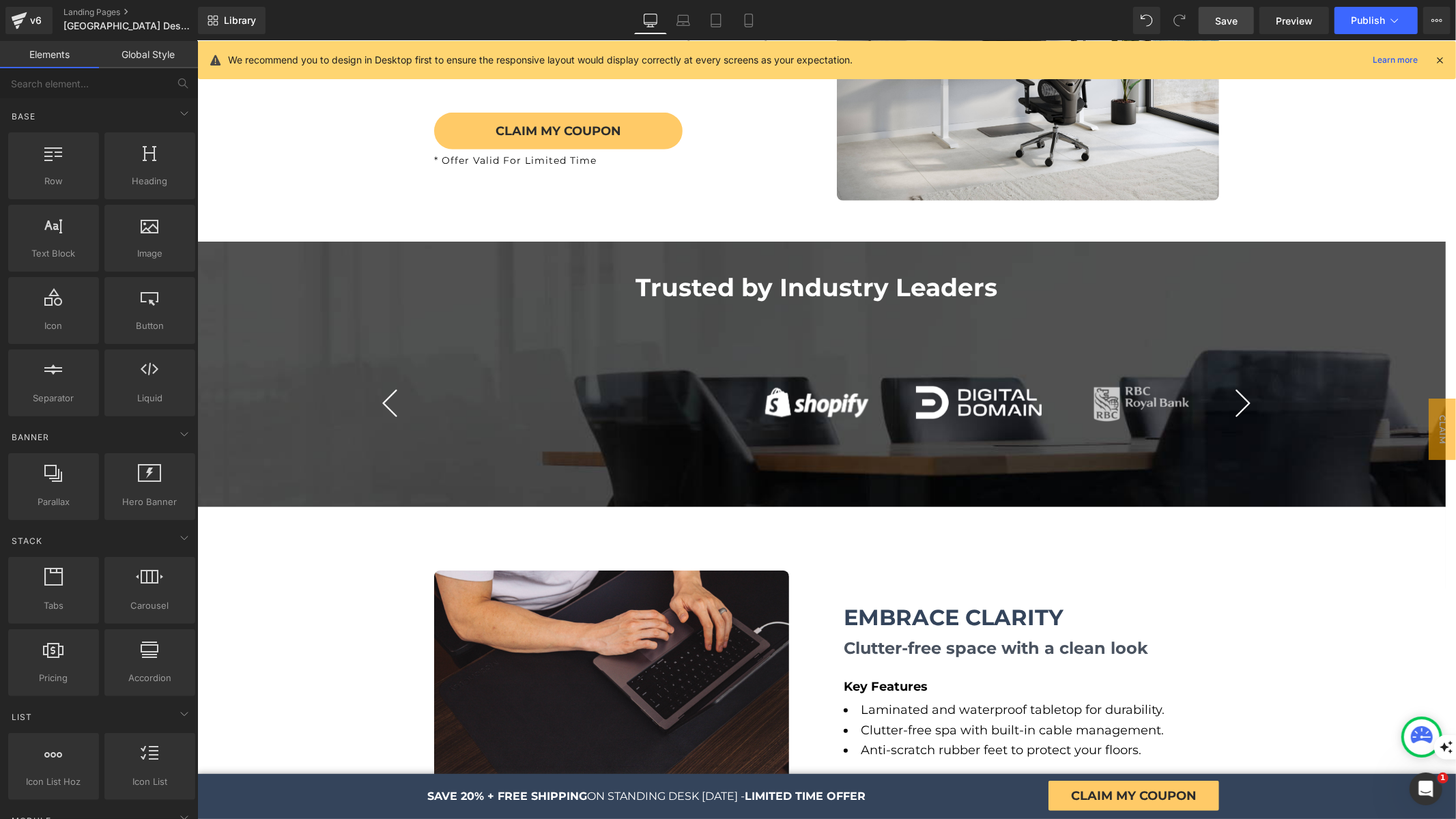
scroll to position [0, 0]
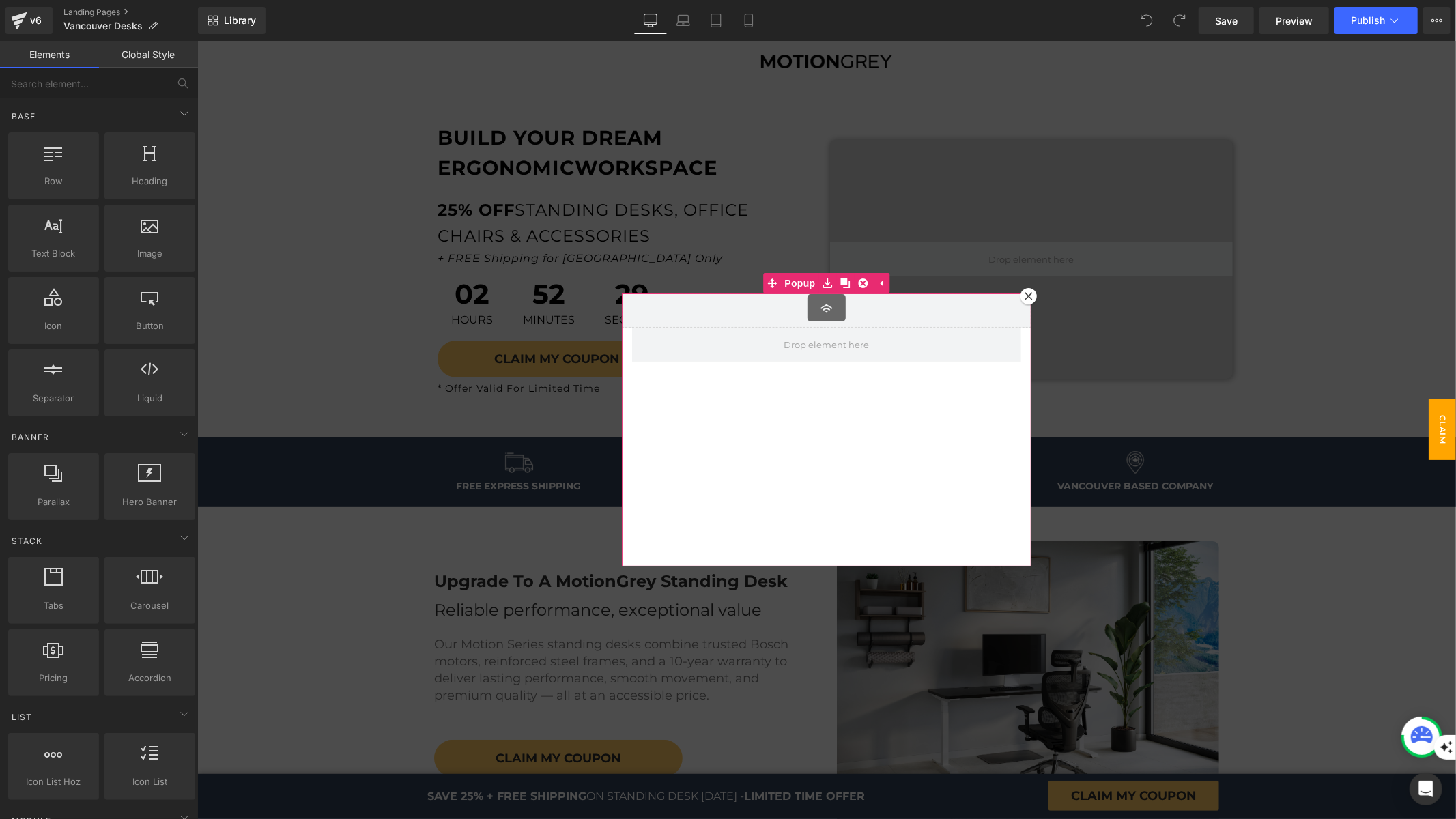
click at [1024, 297] on icon at bounding box center [1027, 295] width 8 height 8
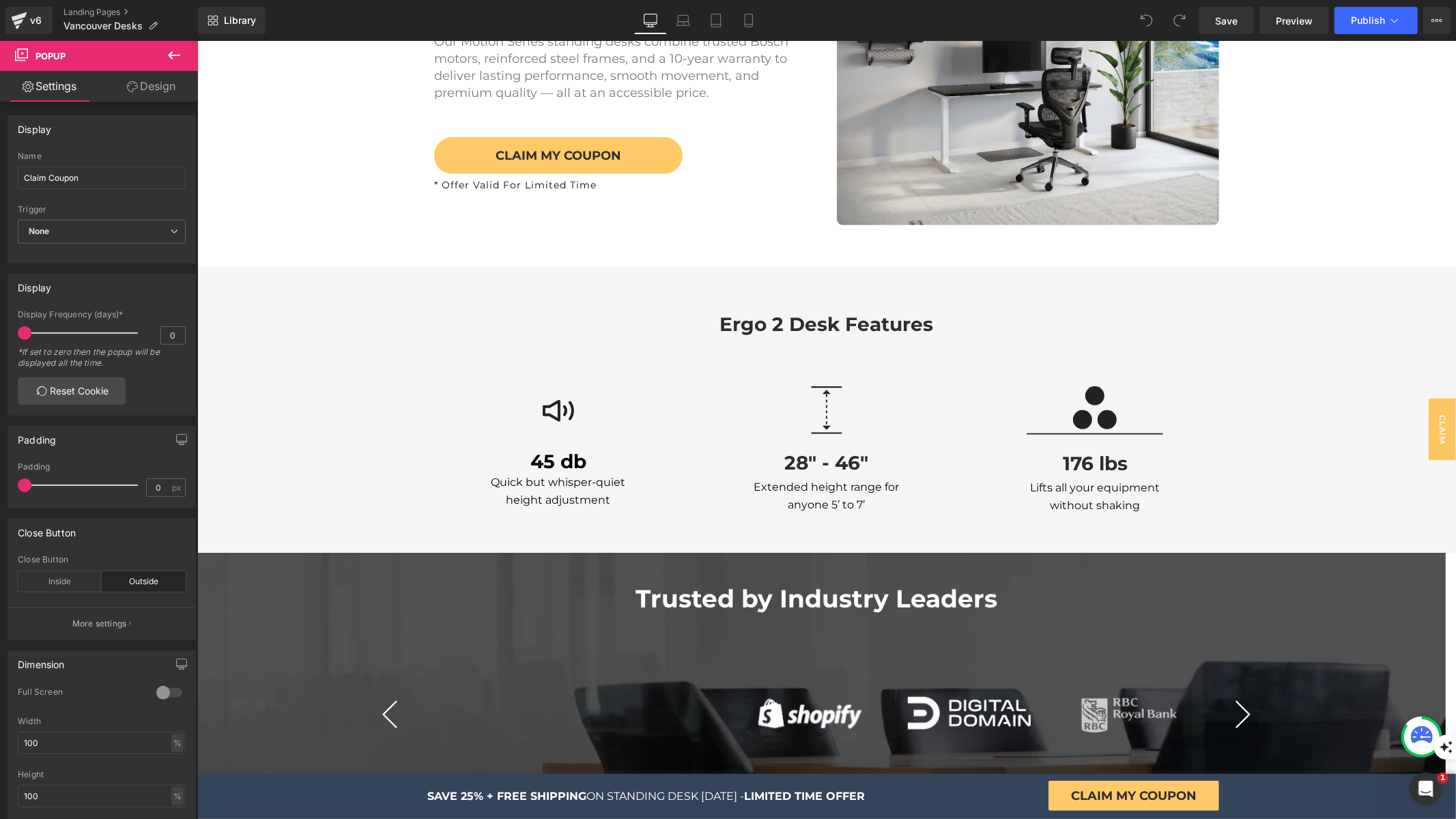
scroll to position [610, 0]
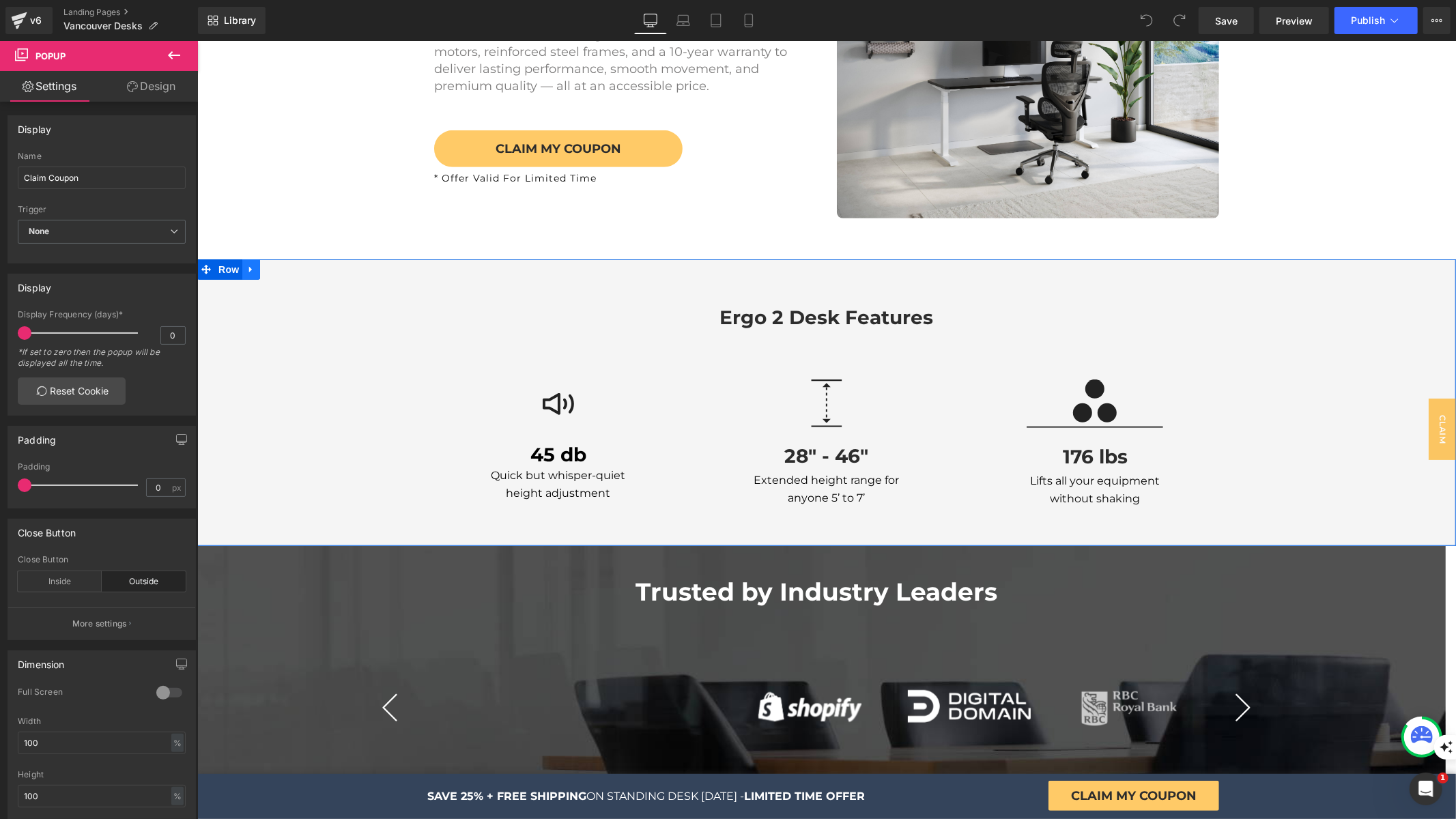
click at [248, 267] on icon at bounding box center [250, 269] width 3 height 6
click at [281, 267] on icon at bounding box center [286, 269] width 9 height 10
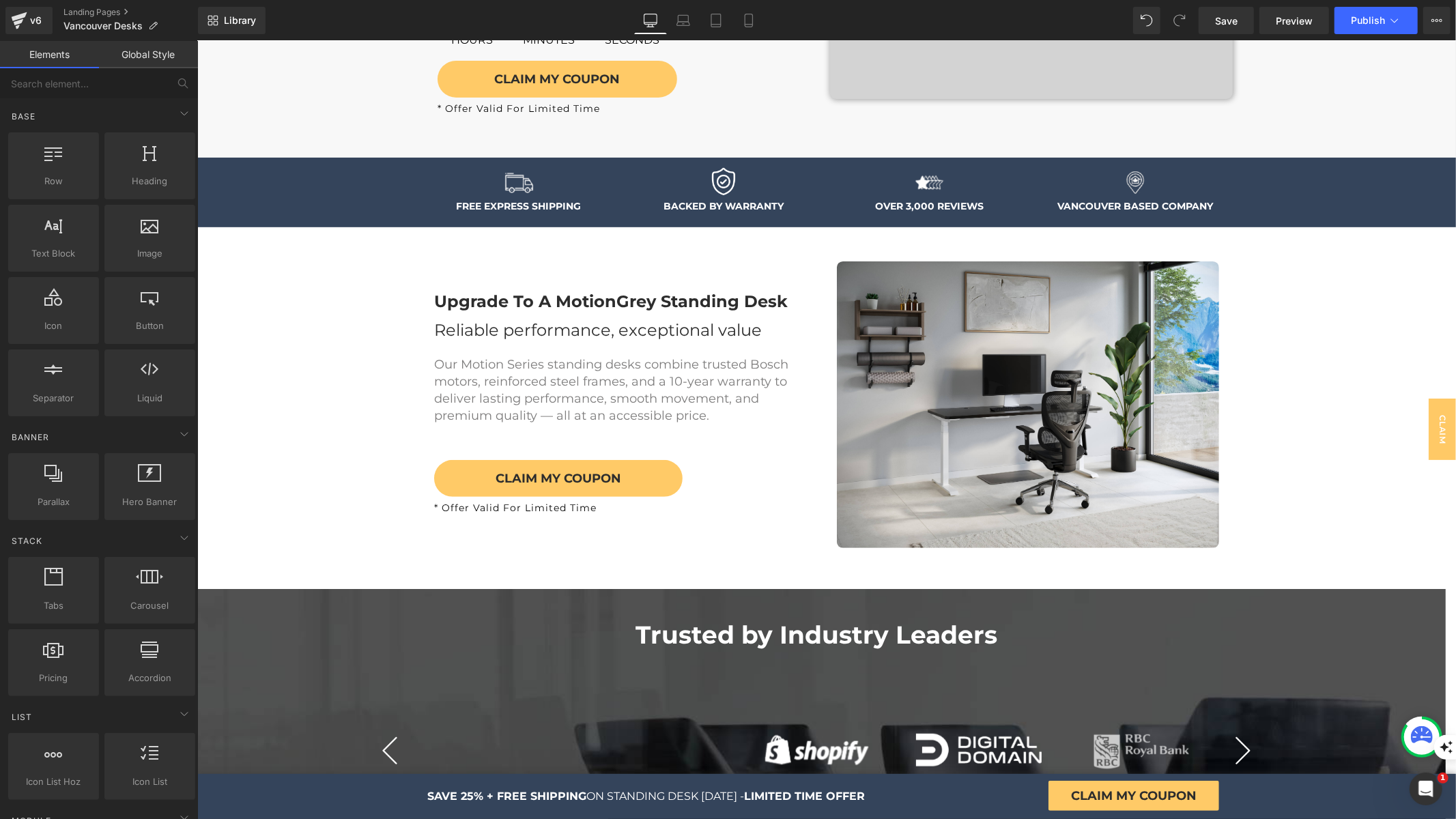
scroll to position [0, 0]
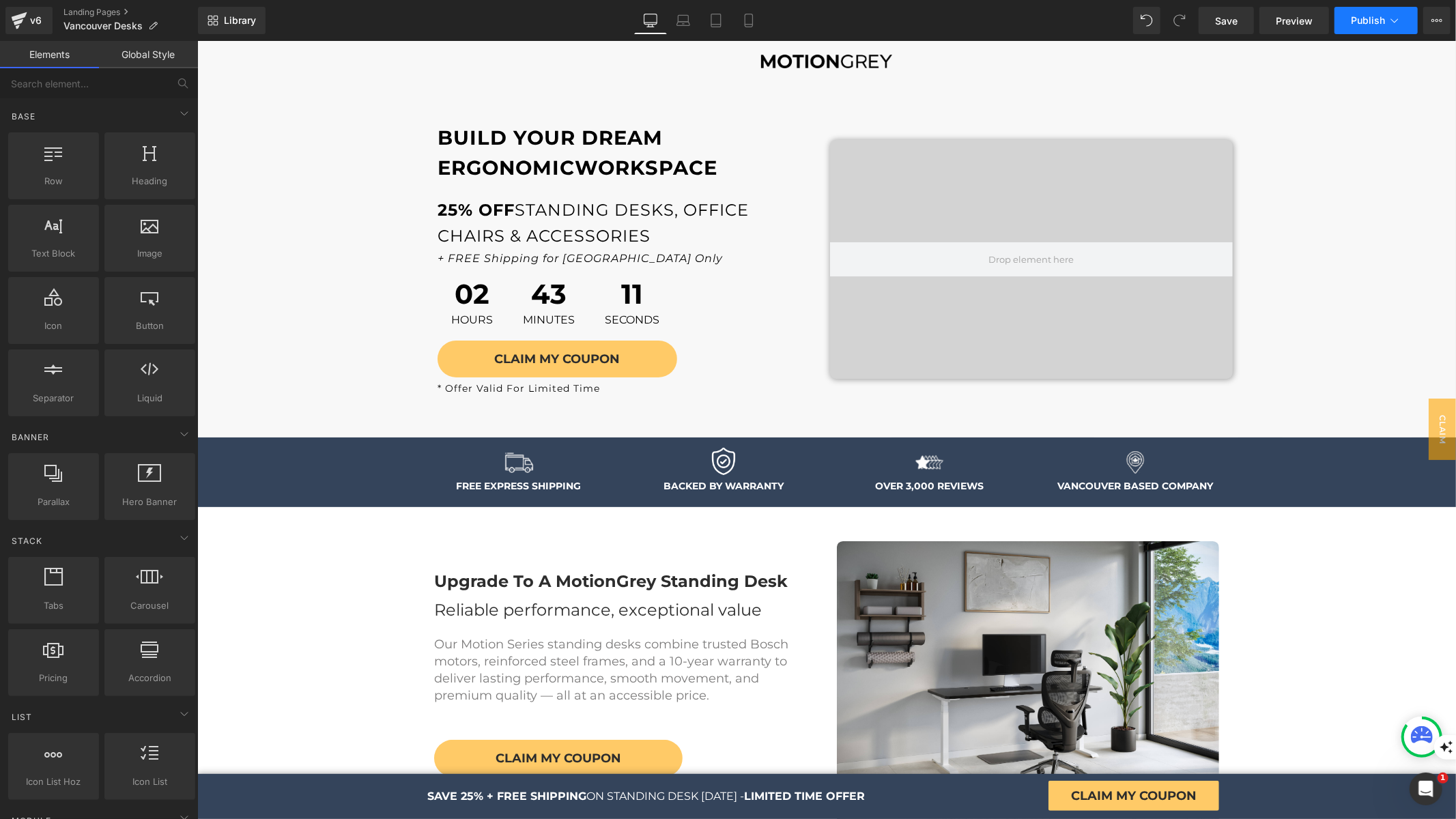
click at [1347, 23] on button "Publish" at bounding box center [1375, 21] width 84 height 28
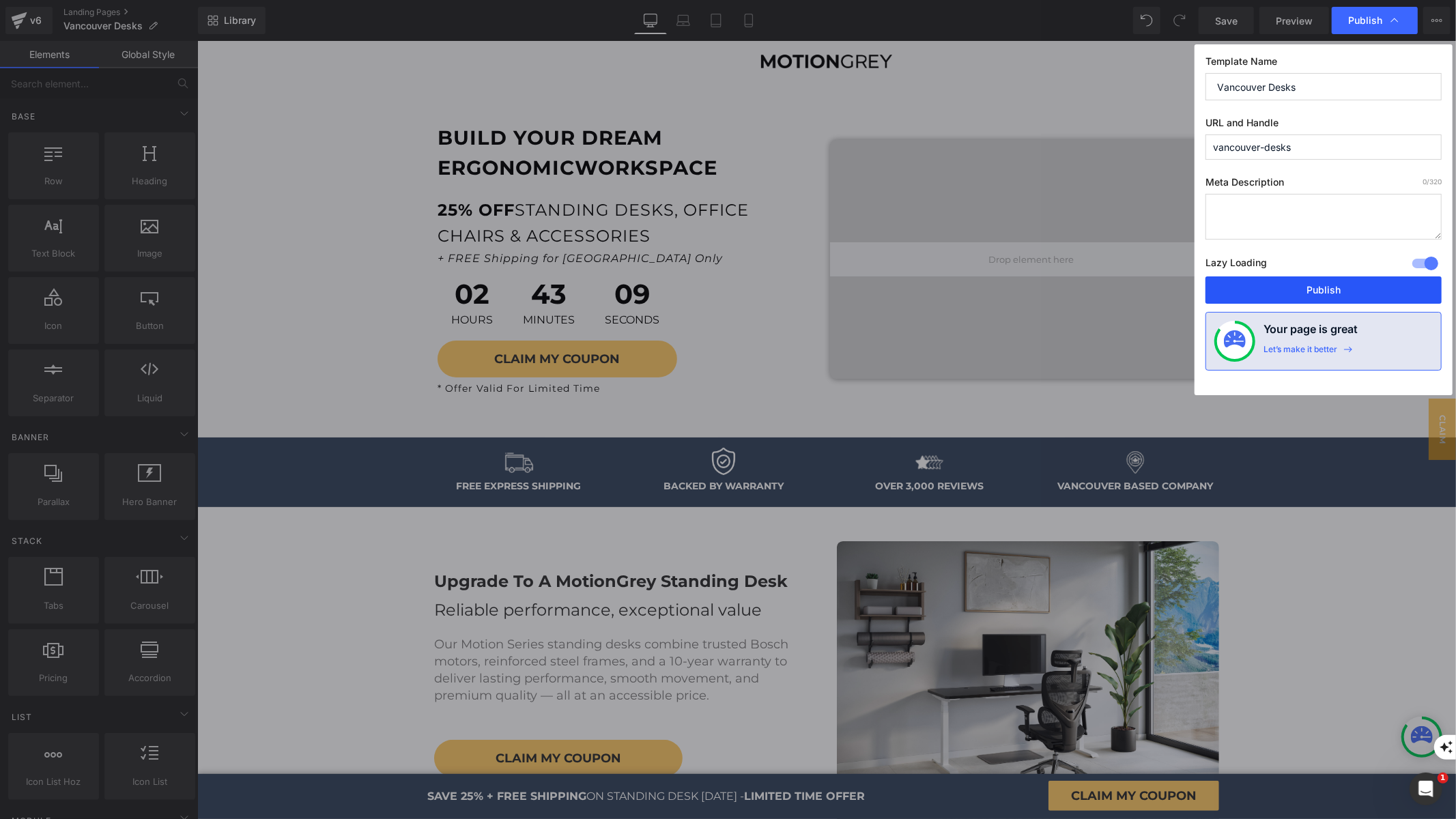
drag, startPoint x: 1370, startPoint y: 293, endPoint x: 1039, endPoint y: 239, distance: 335.4
click at [1370, 293] on button "Publish" at bounding box center [1323, 291] width 236 height 28
